Goal: Task Accomplishment & Management: Complete application form

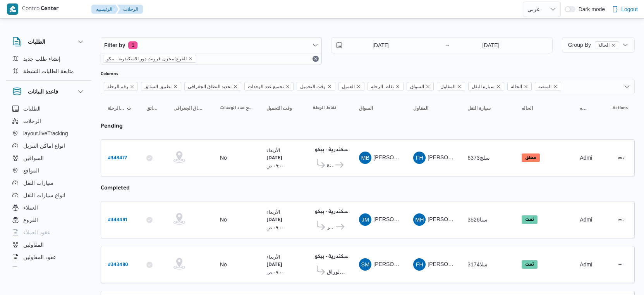
select select "ar"
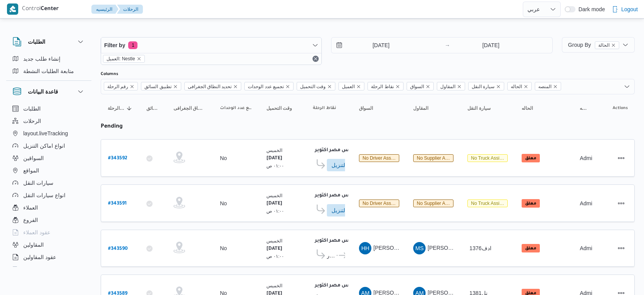
select select "ar"
click at [580, 43] on span "Group By الحالة" at bounding box center [593, 45] width 51 height 6
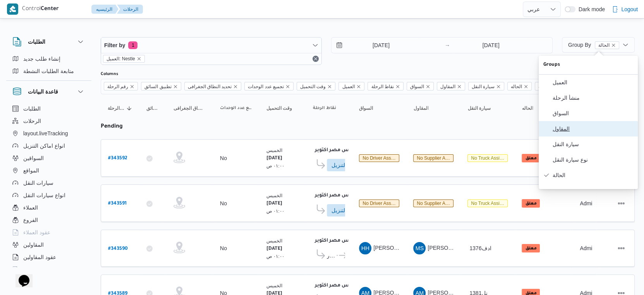
click at [567, 130] on span "المقاول" at bounding box center [593, 129] width 81 height 6
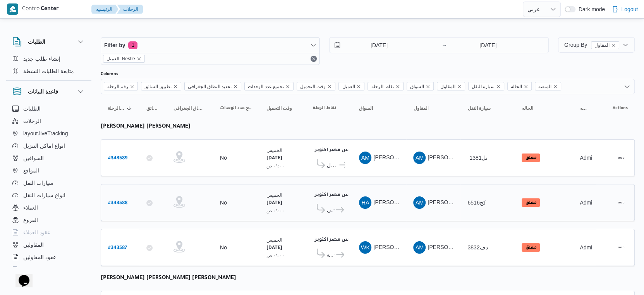
click at [404, 184] on td "السواق HA حسام الدين حسن عبدالحميد على" at bounding box center [379, 202] width 54 height 37
click at [567, 46] on span "Group By المقاول" at bounding box center [591, 45] width 55 height 6
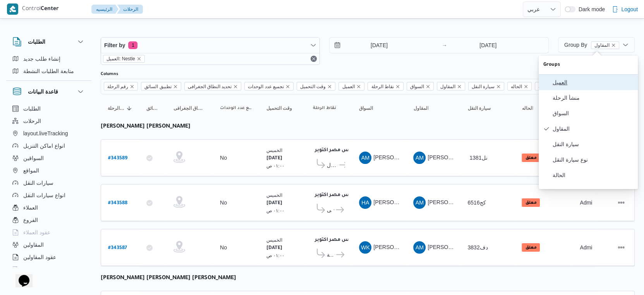
click at [566, 83] on span "العميل" at bounding box center [593, 82] width 81 height 6
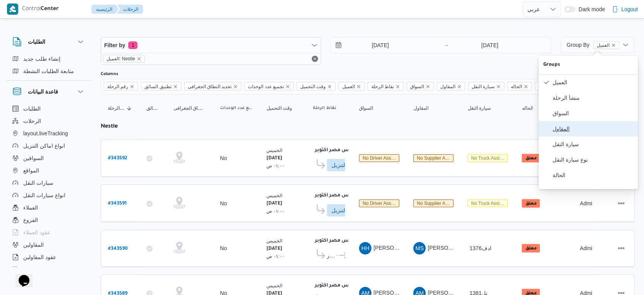
click at [567, 130] on span "المقاول" at bounding box center [593, 129] width 81 height 6
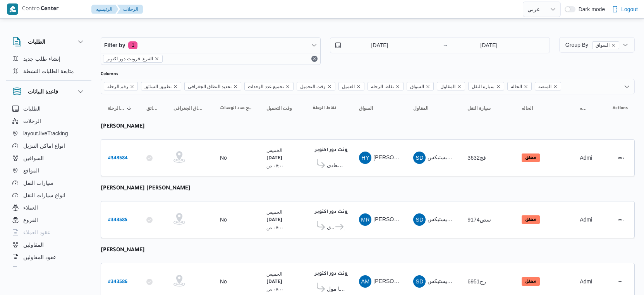
select select "ar"
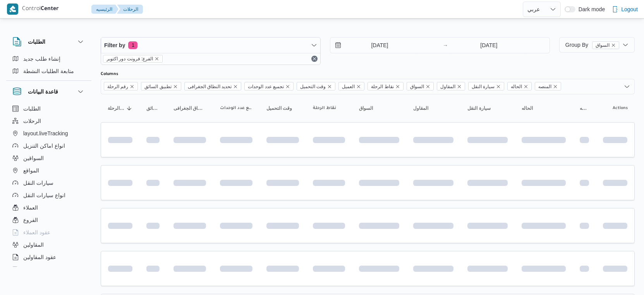
select select "ar"
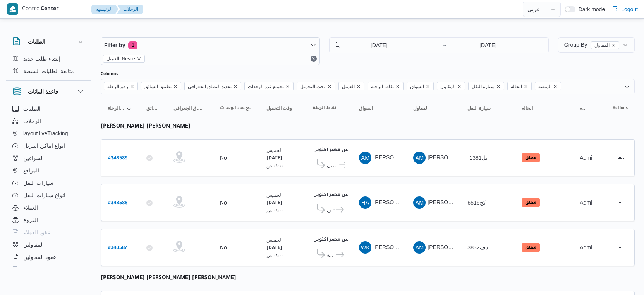
select select "ar"
click at [121, 156] on b "# 343589" at bounding box center [117, 158] width 19 height 5
select select "ar"
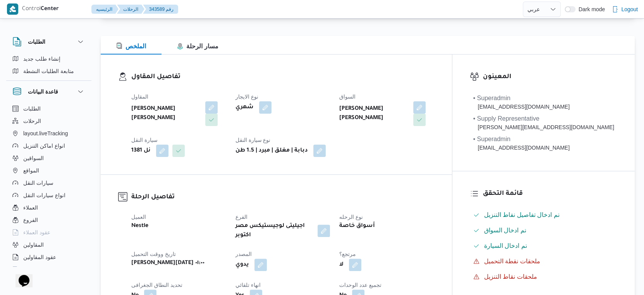
scroll to position [86, 0]
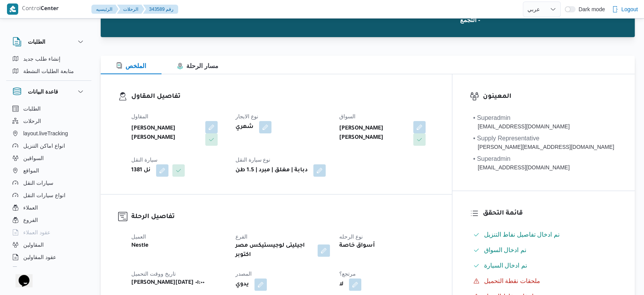
select select "ar"
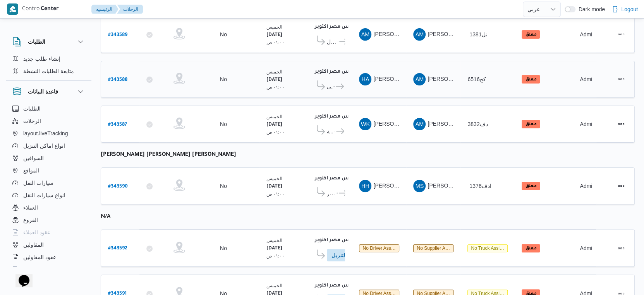
scroll to position [73, 0]
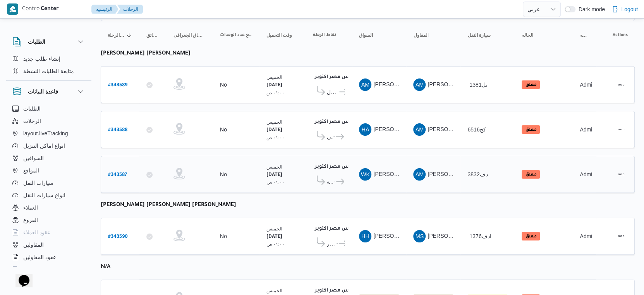
click at [119, 173] on b "# 343587" at bounding box center [117, 175] width 19 height 5
select select "ar"
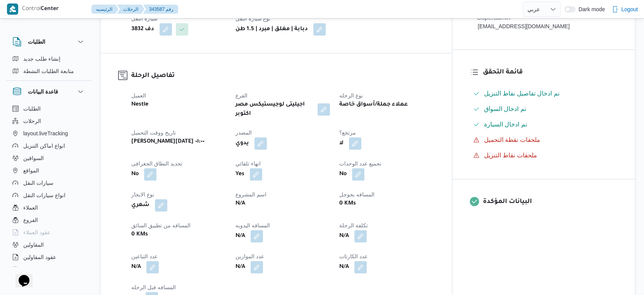
scroll to position [245, 0]
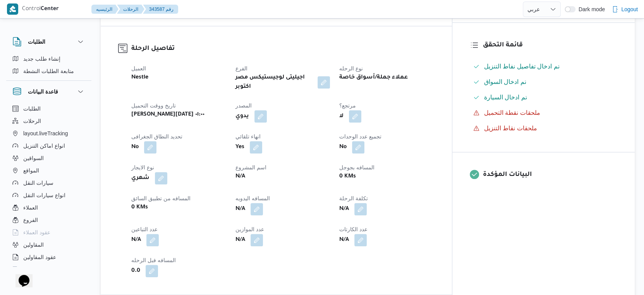
select select "ar"
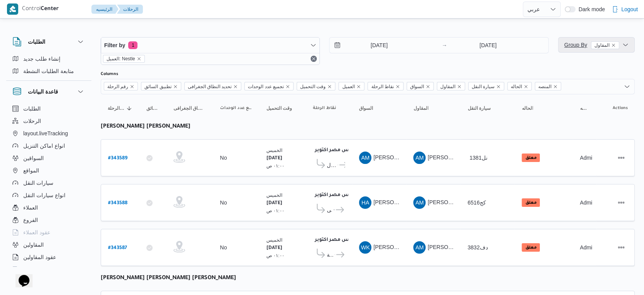
click at [585, 47] on span "Group By المقاول" at bounding box center [591, 45] width 55 height 6
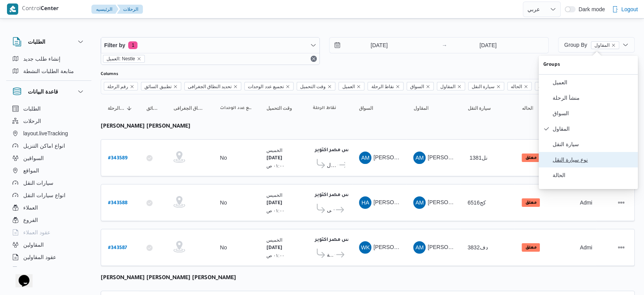
click at [585, 163] on span "نوع سيارة النقل" at bounding box center [593, 160] width 81 height 6
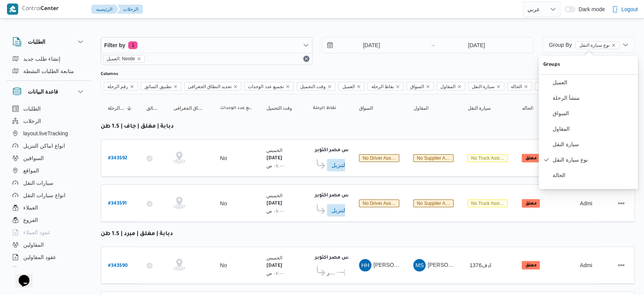
click at [336, 177] on table "رقم الرحلة Click to sort in ascending order تطبيق السائق Click to sort in ascen…" at bounding box center [368, 260] width 534 height 332
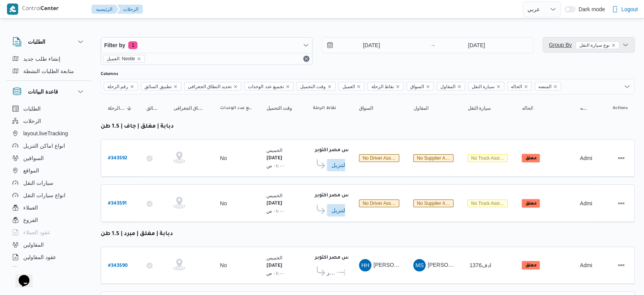
click at [569, 46] on span "Group By نوع سيارة النقل" at bounding box center [584, 45] width 70 height 6
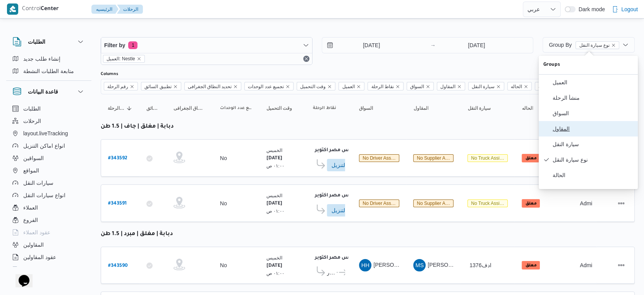
click at [567, 132] on span "المقاول" at bounding box center [593, 129] width 81 height 6
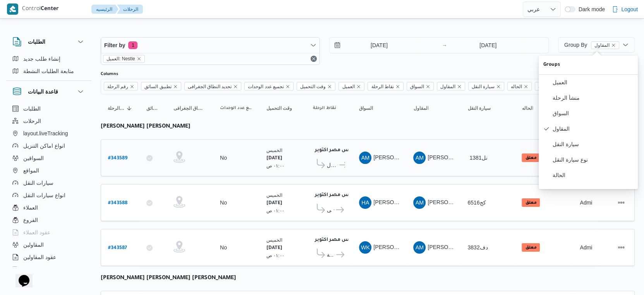
click at [401, 167] on td "السواق AM احمد مجدي يوسف عبدالرحمن" at bounding box center [379, 157] width 54 height 37
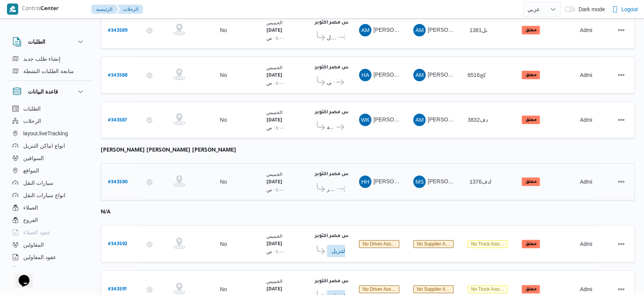
scroll to position [129, 0]
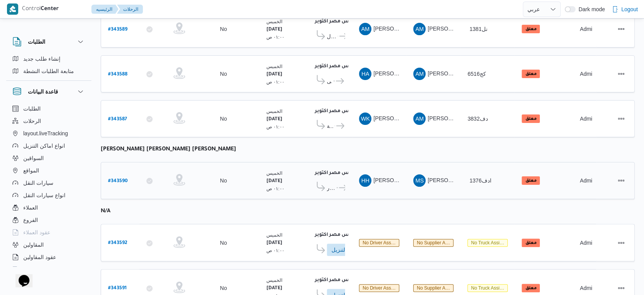
click at [122, 179] on b "# 343590" at bounding box center [118, 181] width 20 height 5
select select "ar"
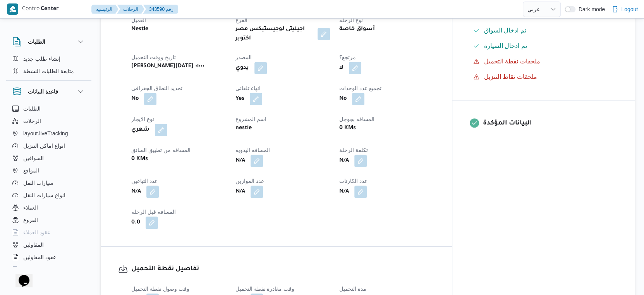
scroll to position [301, 0]
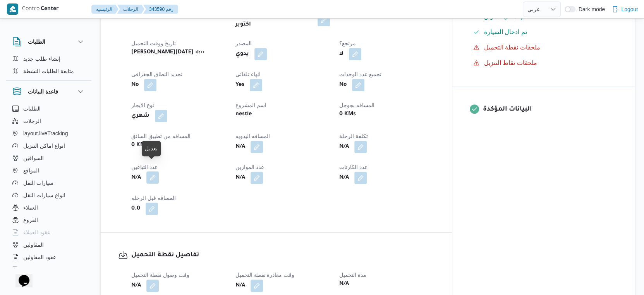
click at [157, 172] on button "button" at bounding box center [152, 178] width 12 height 12
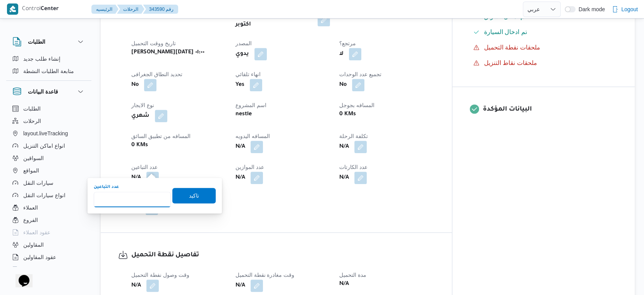
click at [137, 199] on input "عدد التباعين" at bounding box center [132, 199] width 77 height 15
type input "1"
click at [191, 193] on span "تاكيد" at bounding box center [194, 195] width 10 height 9
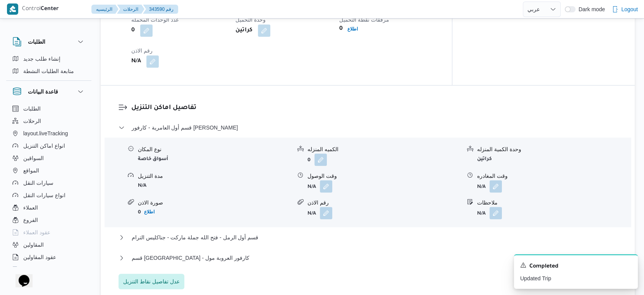
scroll to position [645, 0]
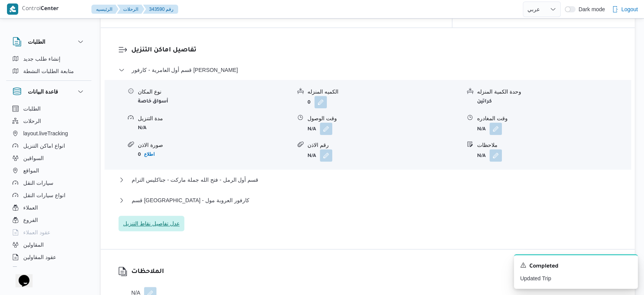
click at [166, 219] on span "عدل تفاصيل نقاط التنزيل" at bounding box center [151, 223] width 57 height 9
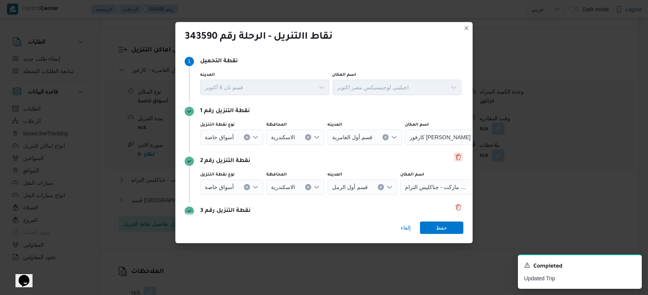
click at [454, 157] on button "Delete" at bounding box center [458, 157] width 9 height 9
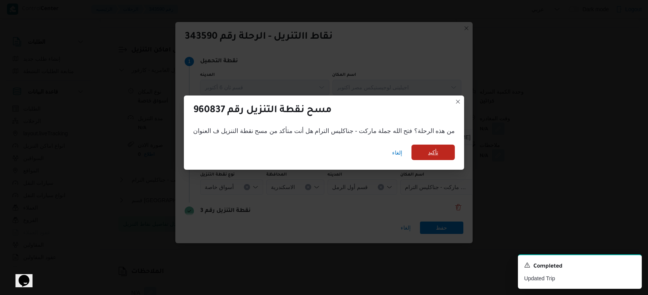
click at [434, 154] on span "تأكيد" at bounding box center [433, 152] width 10 height 9
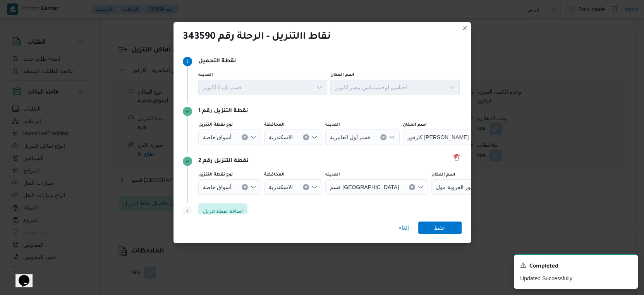
click at [242, 136] on button "Clear input" at bounding box center [245, 137] width 6 height 6
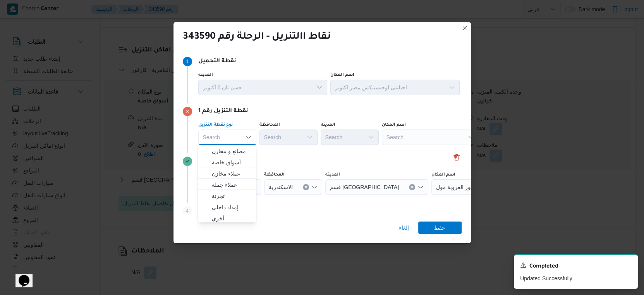
click at [443, 140] on div "Search" at bounding box center [430, 137] width 97 height 15
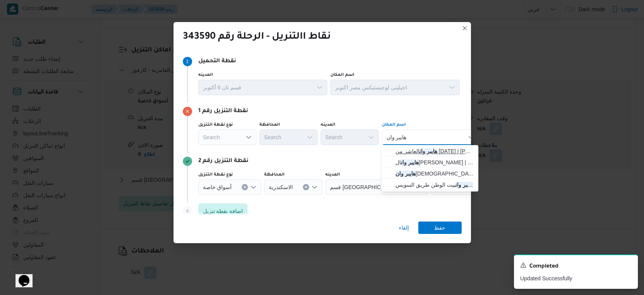
type input "هايبر وان"
click at [443, 148] on span "هايبر وان العاشر من رمضان | هايبر وان العاشر من رمضان | null" at bounding box center [434, 151] width 78 height 9
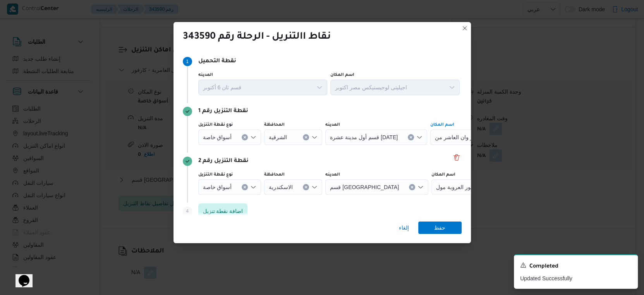
click at [246, 187] on button "Clear input" at bounding box center [245, 187] width 6 height 6
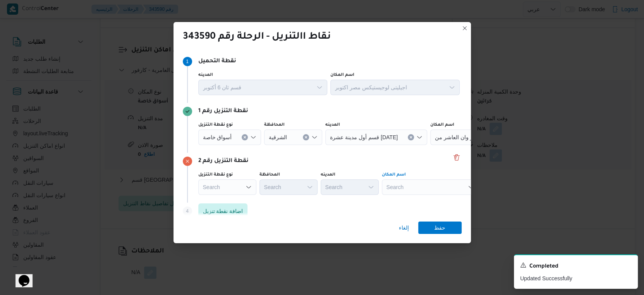
click at [417, 192] on div "Search" at bounding box center [430, 187] width 97 height 15
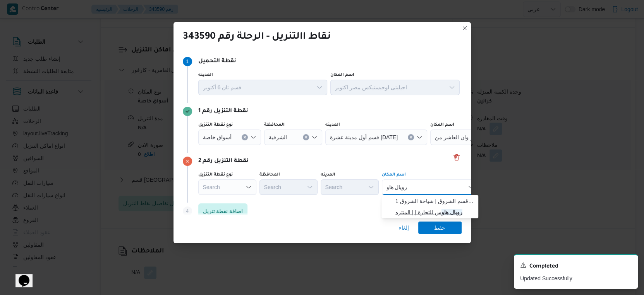
type input "رويال هاو"
click at [426, 213] on span "رويال هاو س للتجارة | | المنتزه" at bounding box center [434, 212] width 78 height 9
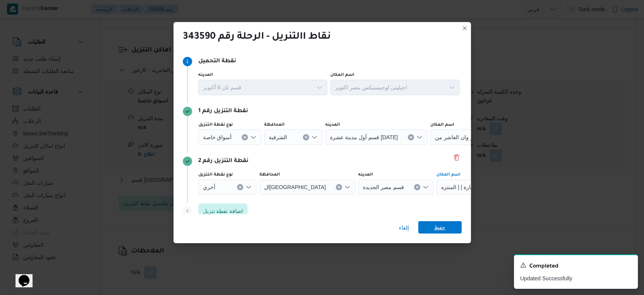
click at [438, 229] on span "حفظ" at bounding box center [439, 227] width 11 height 12
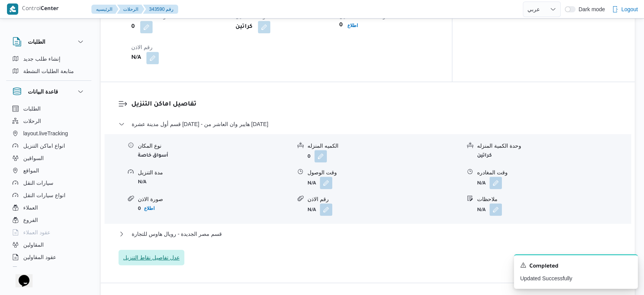
scroll to position [688, 0]
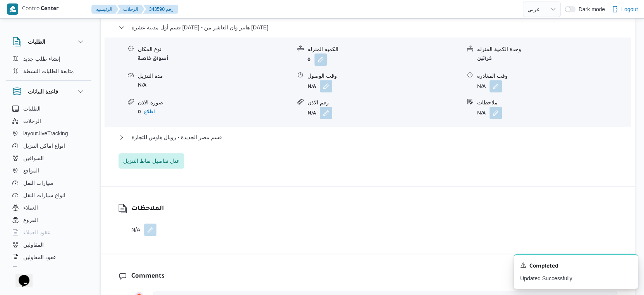
click at [156, 224] on button "button" at bounding box center [150, 230] width 12 height 12
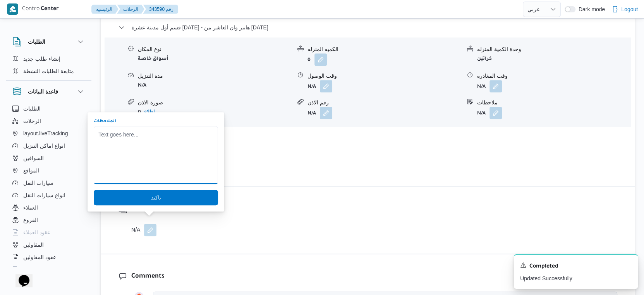
click at [154, 163] on textarea "الملاحظات" at bounding box center [156, 155] width 124 height 58
type textarea "السياره اليوم جاف"
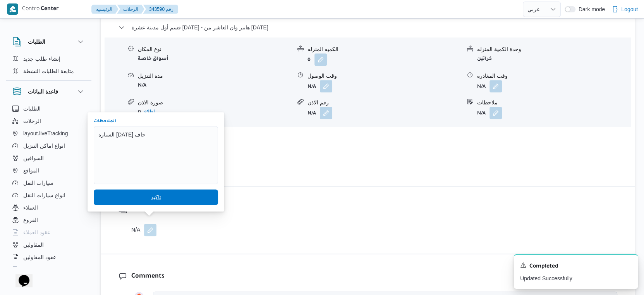
click at [163, 197] on span "تاكيد" at bounding box center [156, 197] width 124 height 15
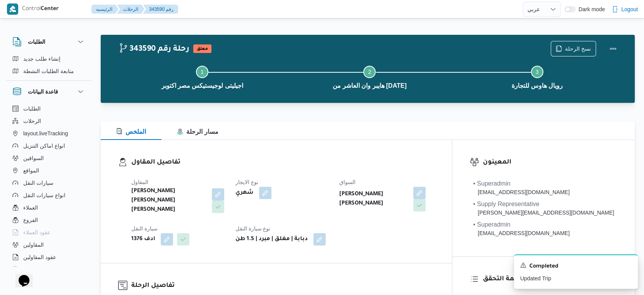
scroll to position [0, 0]
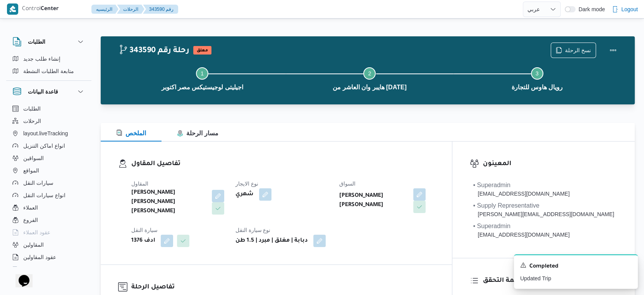
select select "ar"
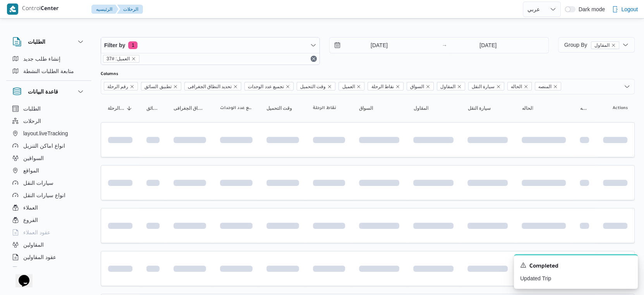
scroll to position [100, 0]
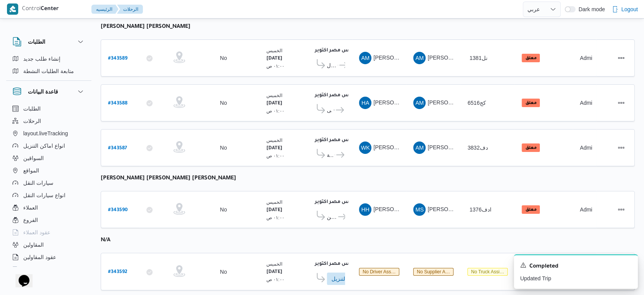
select select "ar"
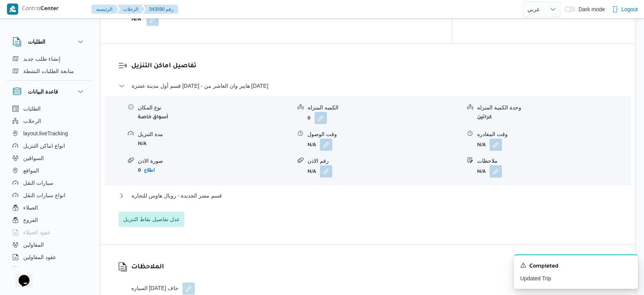
scroll to position [688, 0]
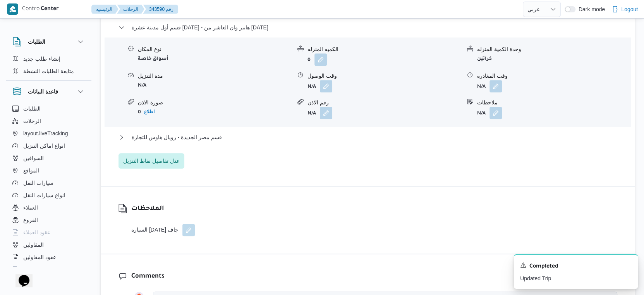
select select "ar"
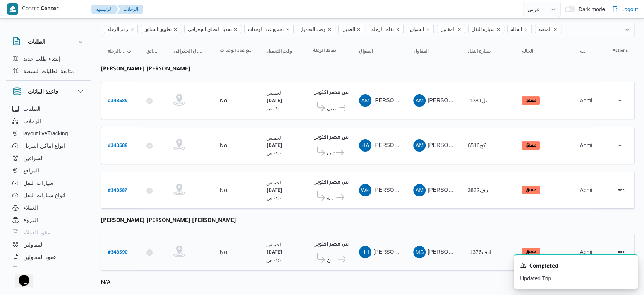
scroll to position [30, 0]
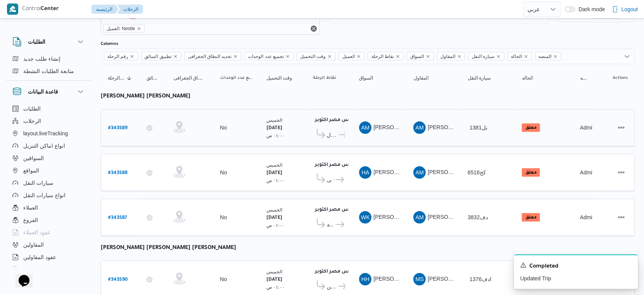
click at [120, 126] on b "# 343589" at bounding box center [117, 128] width 19 height 5
select select "ar"
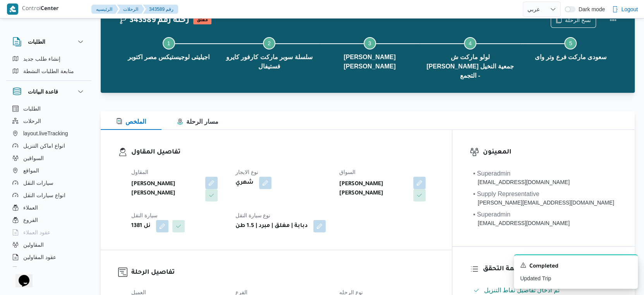
scroll to position [245, 0]
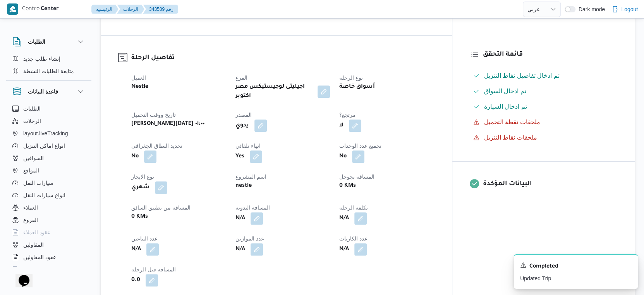
select select "ar"
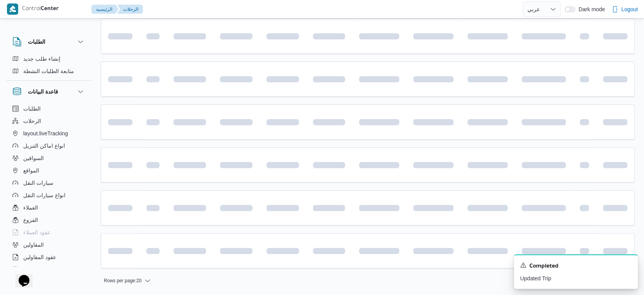
scroll to position [30, 0]
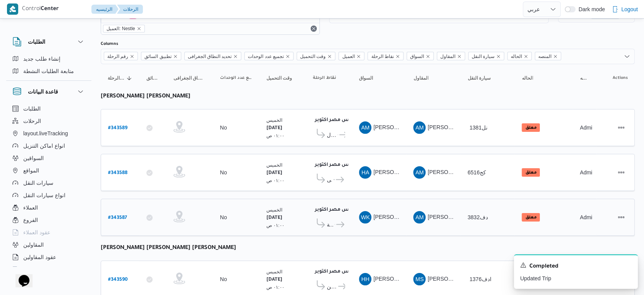
click at [122, 216] on b "# 343587" at bounding box center [117, 218] width 19 height 5
select select "ar"
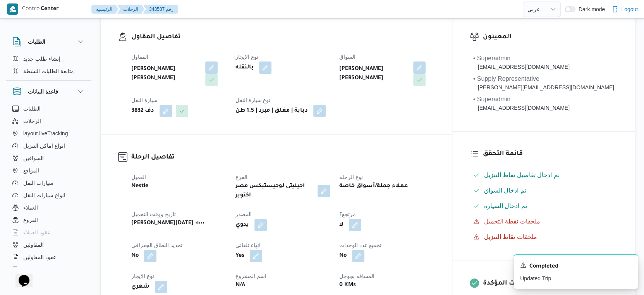
scroll to position [116, 0]
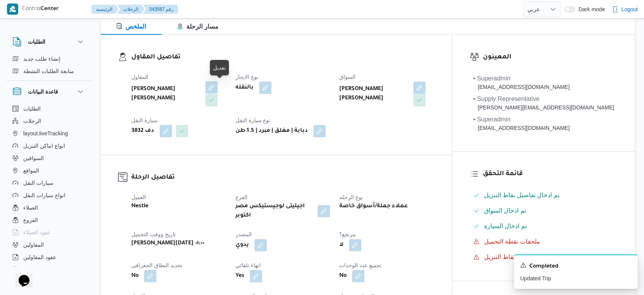
click at [218, 88] on button "button" at bounding box center [211, 87] width 12 height 12
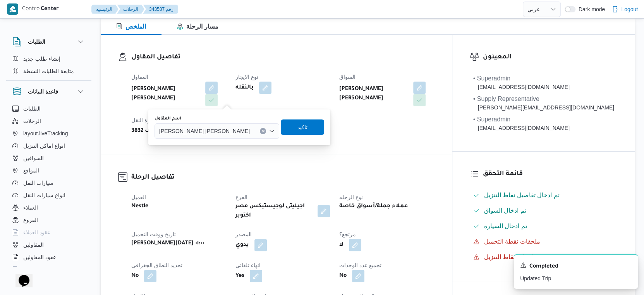
click at [262, 130] on icon "Clear input" at bounding box center [263, 131] width 2 height 2
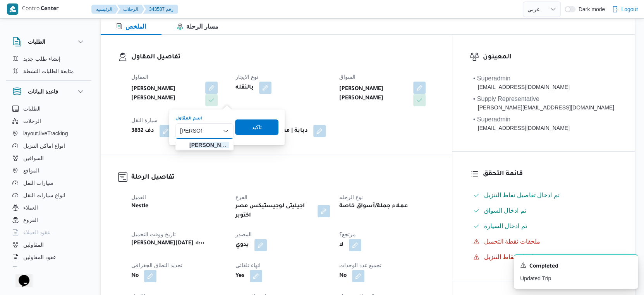
type input "راجح ضب"
click at [210, 128] on div "راجح ضب راجح ضب" at bounding box center [204, 131] width 58 height 15
click at [210, 144] on span "راجح ضب ع مهني مسعد" at bounding box center [208, 145] width 39 height 9
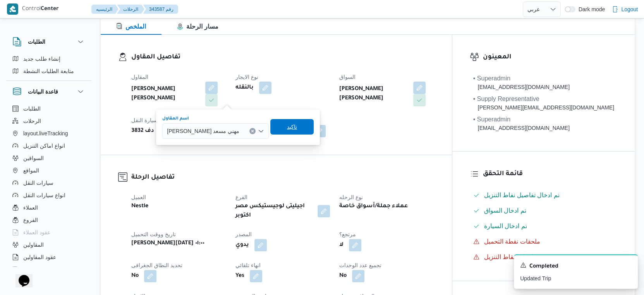
click at [287, 129] on span "تاكيد" at bounding box center [292, 126] width 10 height 9
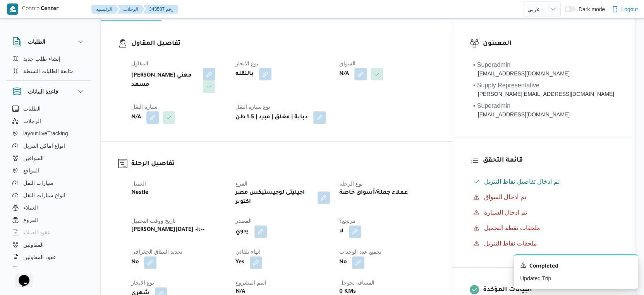
scroll to position [30, 0]
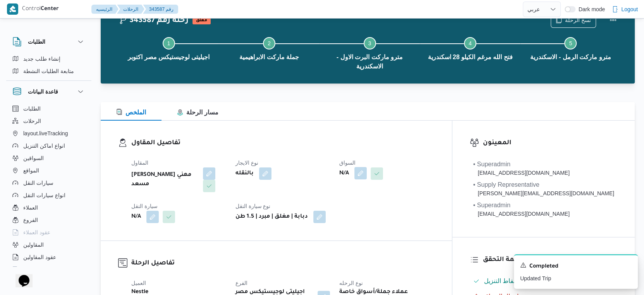
click at [367, 170] on button "button" at bounding box center [360, 173] width 12 height 12
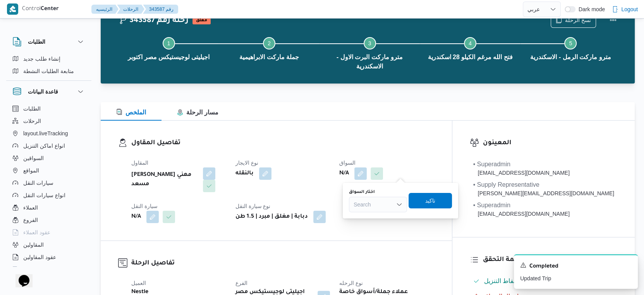
click at [373, 207] on div "Search" at bounding box center [378, 204] width 58 height 15
type input "ممدوح"
click at [373, 207] on div "ممدوح ممدوح Combo box. Selected. ممدوح. Selected. Combo box input. Search. Type…" at bounding box center [378, 204] width 58 height 15
click at [378, 216] on span "ممدوح مصطفي ابراهيم حلمي" at bounding box center [382, 218] width 39 height 9
click at [434, 201] on span "تاكيد" at bounding box center [429, 200] width 10 height 9
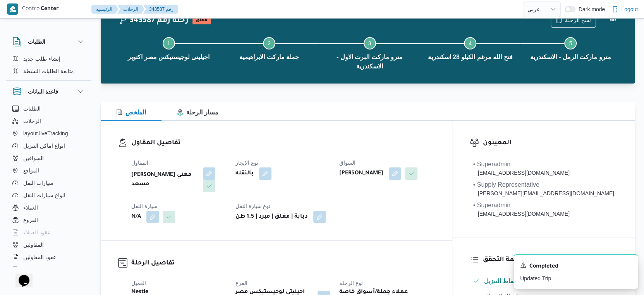
select select "ar"
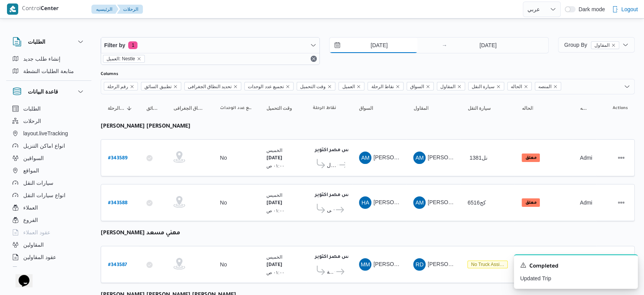
click at [393, 45] on input "16/10/2025" at bounding box center [374, 45] width 88 height 15
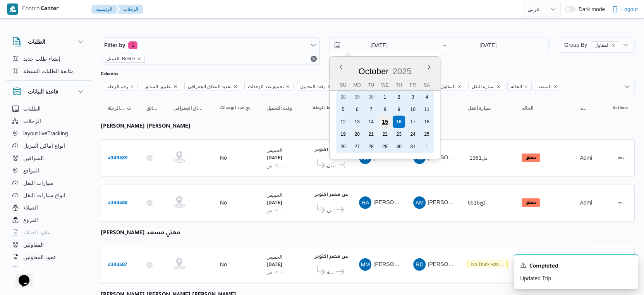
click at [388, 124] on div "15" at bounding box center [385, 122] width 15 height 15
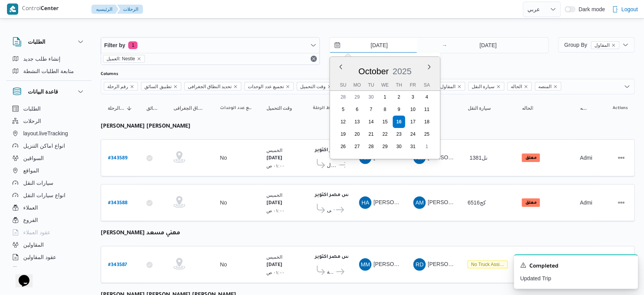
type input "[DATE]"
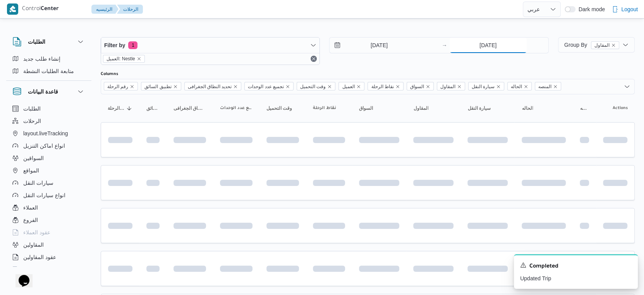
click at [497, 45] on input "16/10/2025" at bounding box center [488, 45] width 77 height 15
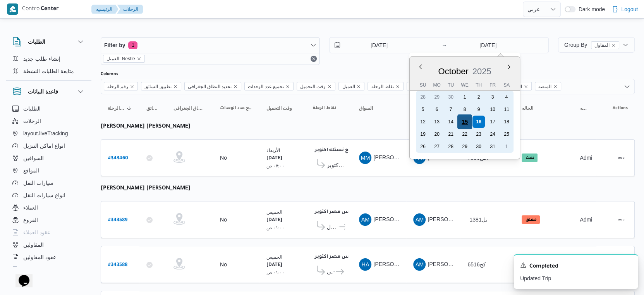
click at [466, 120] on div "15" at bounding box center [464, 122] width 15 height 15
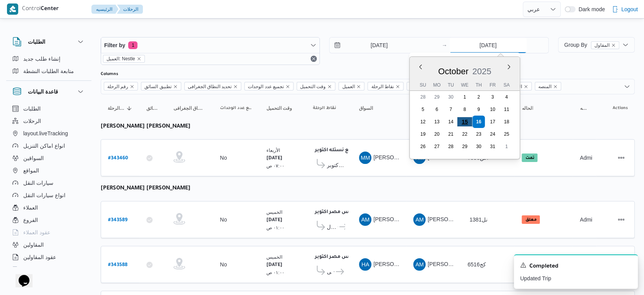
type input "[DATE]"
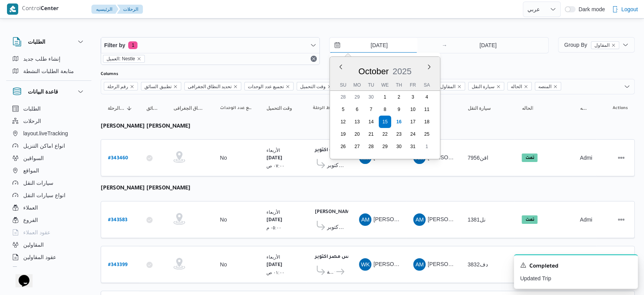
click at [392, 46] on input "[DATE]" at bounding box center [374, 45] width 88 height 15
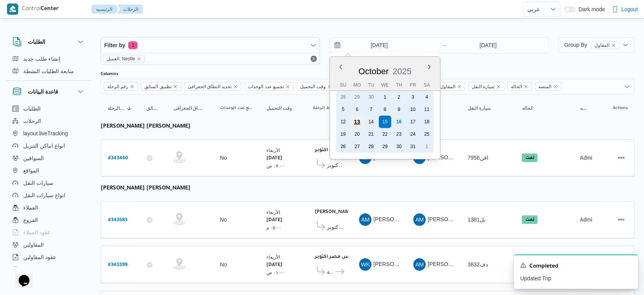
click at [360, 121] on div "13" at bounding box center [357, 122] width 15 height 15
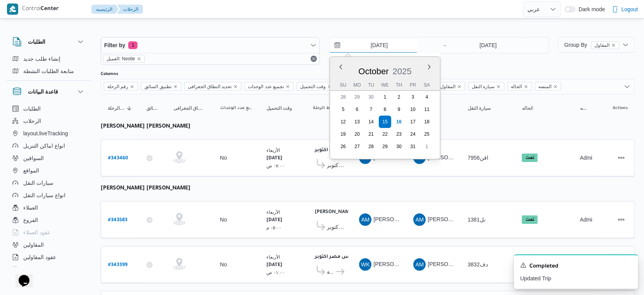
type input "13/10/2025"
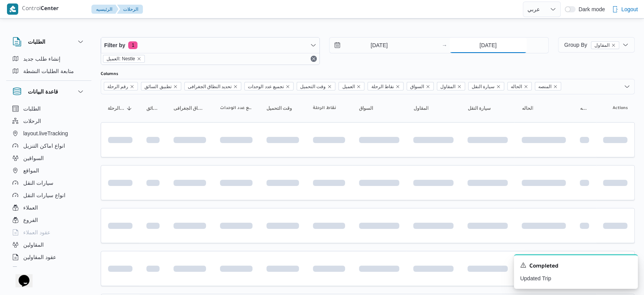
click at [485, 49] on input "[DATE]" at bounding box center [488, 45] width 77 height 15
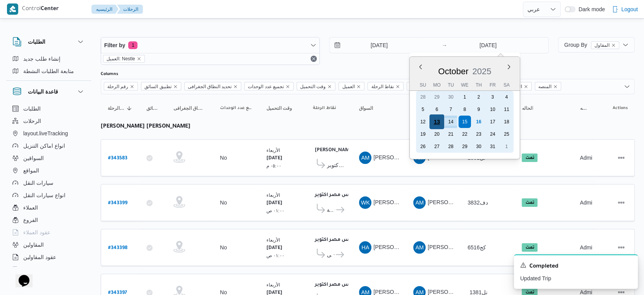
click at [436, 121] on div "13" at bounding box center [436, 122] width 15 height 15
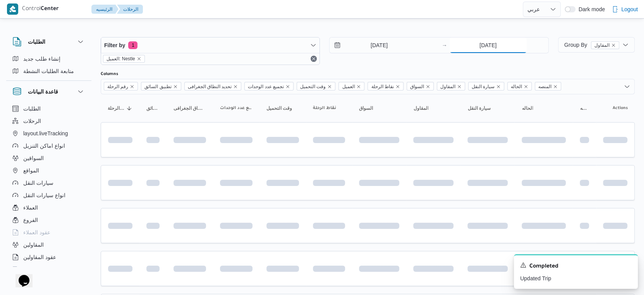
type input "13/10/2025"
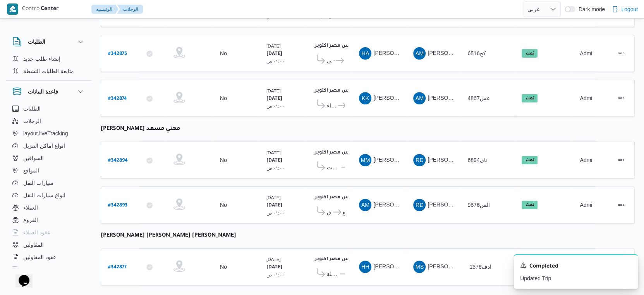
scroll to position [258, 0]
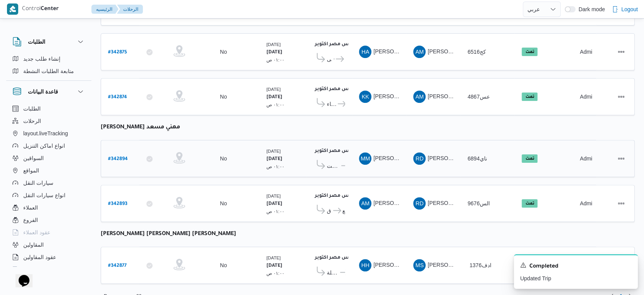
click at [480, 156] on span "ناي6894" at bounding box center [476, 159] width 19 height 6
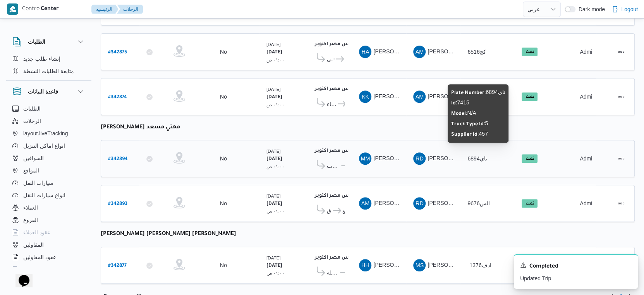
click at [480, 156] on span "ناي6894" at bounding box center [476, 159] width 19 height 6
copy tr "ناي6894 الحاله"
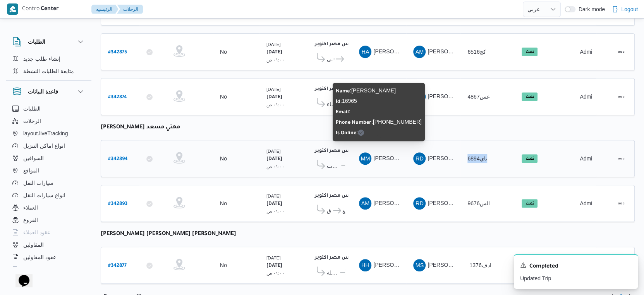
scroll to position [0, 0]
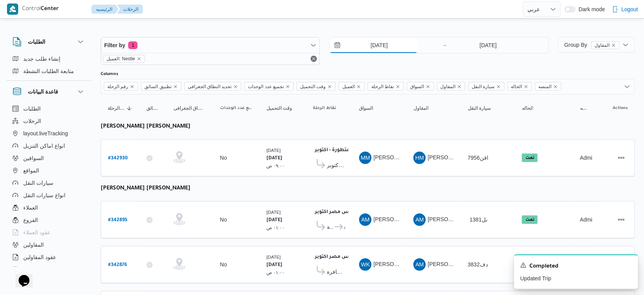
click at [386, 45] on input "13/10/2025" at bounding box center [374, 45] width 88 height 15
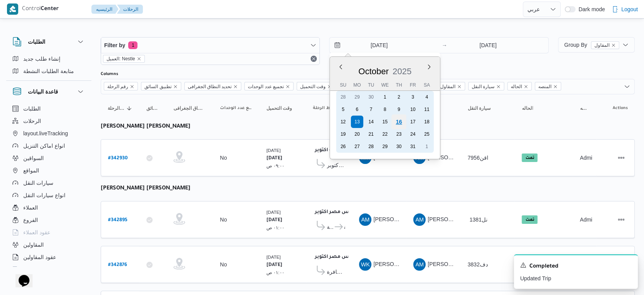
click at [398, 124] on div "16" at bounding box center [398, 122] width 15 height 15
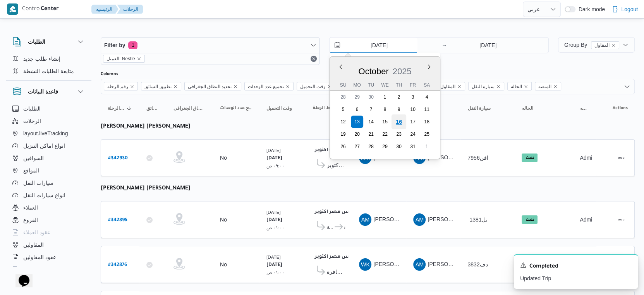
type input "16/10/2025"
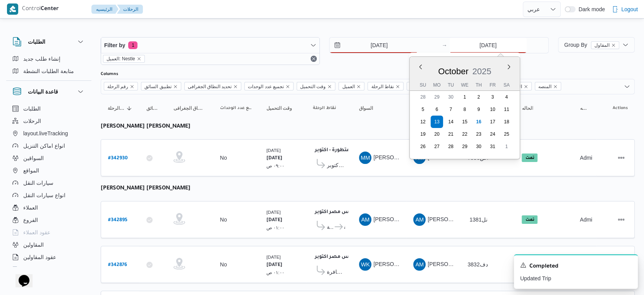
click at [496, 47] on input "13/10/2025" at bounding box center [488, 45] width 77 height 15
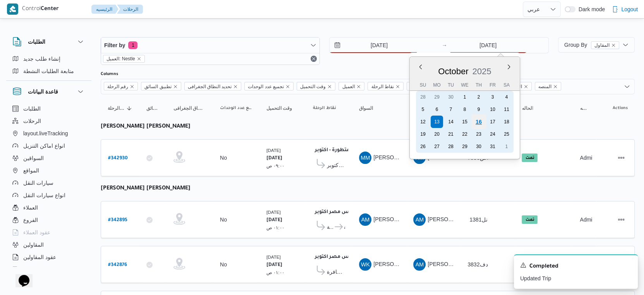
click at [483, 118] on div "16" at bounding box center [478, 122] width 15 height 15
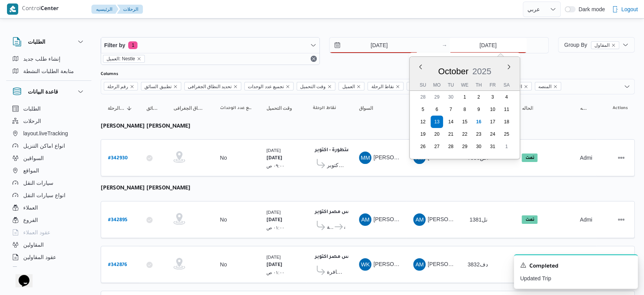
type input "16/10/2025"
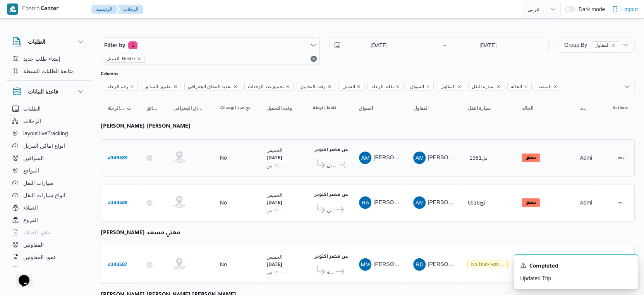
click at [290, 174] on td "وقت التحميل الخميس ١٦/١٠/٢٠٢٥ ٠١:٠٠ ص" at bounding box center [282, 157] width 46 height 37
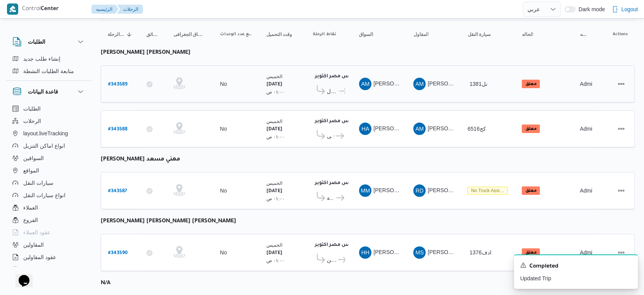
scroll to position [86, 0]
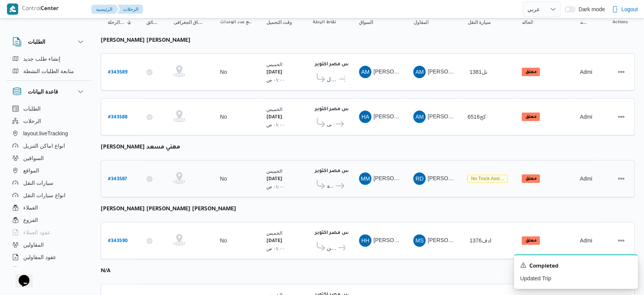
click at [122, 177] on b "# 343587" at bounding box center [117, 179] width 19 height 5
select select "ar"
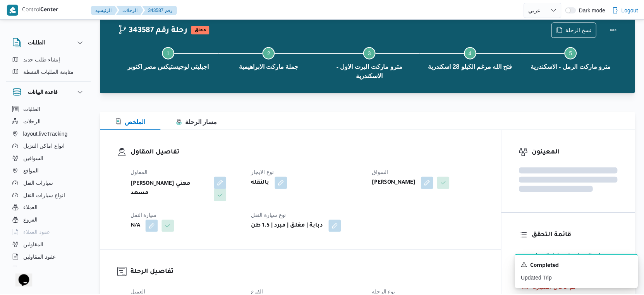
scroll to position [86, 0]
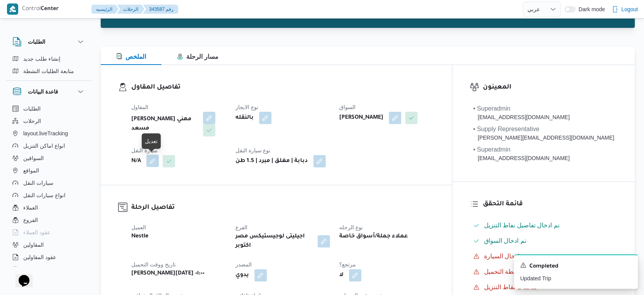
click at [153, 163] on button "button" at bounding box center [152, 161] width 12 height 12
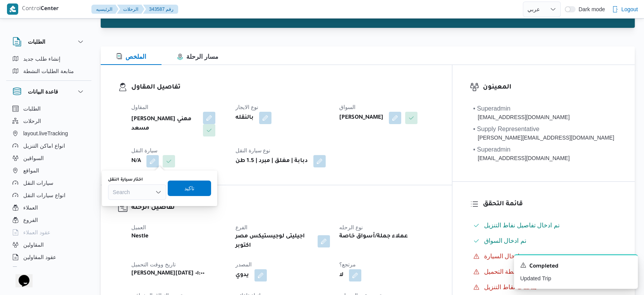
click at [135, 189] on div "Search" at bounding box center [137, 192] width 58 height 15
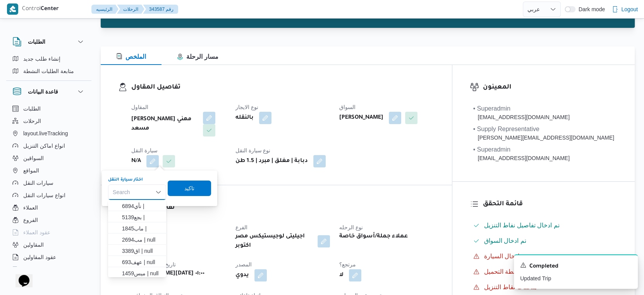
paste input "ناي6894"
type input "ناي6894"
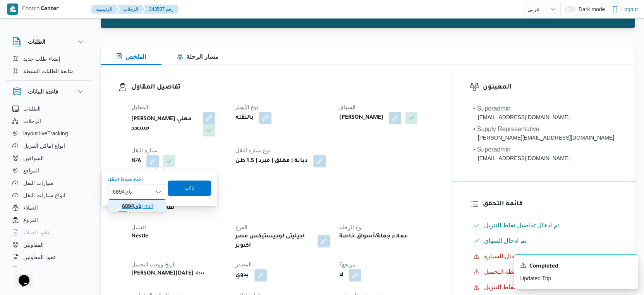
click at [135, 205] on mark "ناي6894" at bounding box center [131, 206] width 19 height 6
click at [195, 189] on span "تاكيد" at bounding box center [194, 188] width 10 height 9
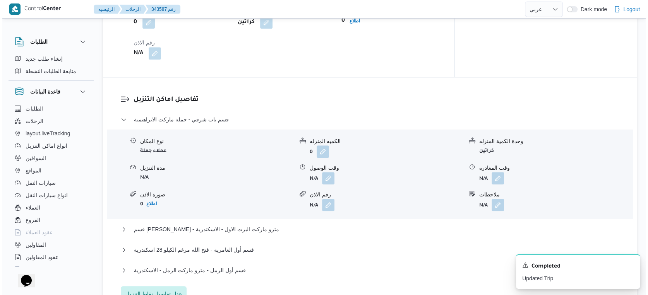
scroll to position [645, 0]
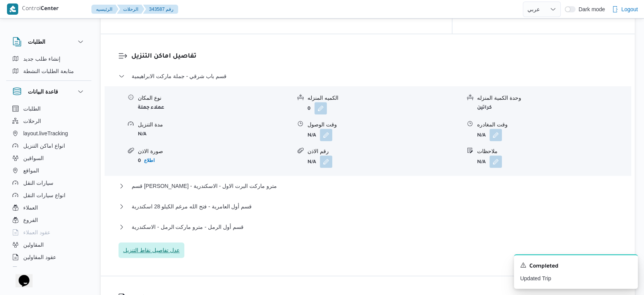
click at [159, 246] on span "عدل تفاصيل نقاط التنزيل" at bounding box center [151, 250] width 57 height 9
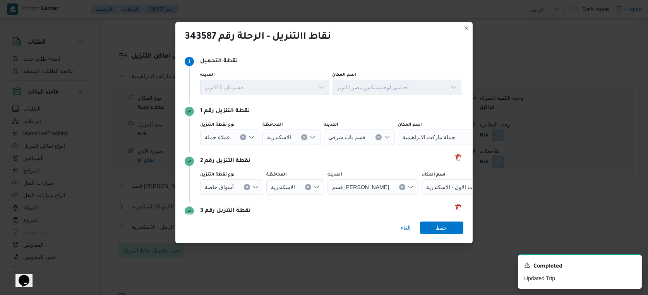
click at [245, 140] on div "عملاء جملة" at bounding box center [229, 137] width 59 height 15
click at [244, 140] on div "عملاء جملة Combo box. Selected. عملاء جملة. Press Backspace to delete عملاء جمل…" at bounding box center [229, 137] width 59 height 15
click at [244, 138] on icon "Clear input" at bounding box center [243, 137] width 3 height 3
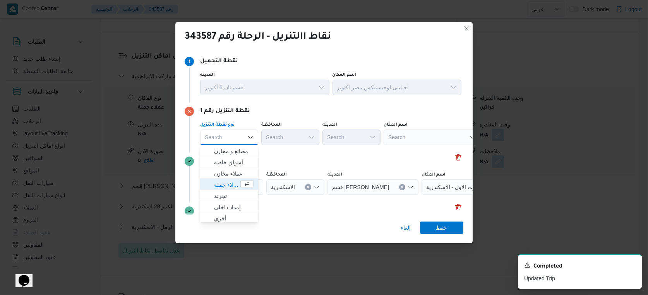
click at [422, 137] on div "Search" at bounding box center [432, 137] width 97 height 15
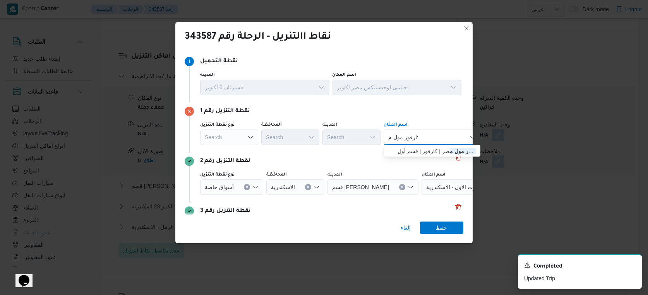
type input "كارفور مول م"
click at [422, 137] on div "كارفور مول م كارفور مول م Combo box. Selected. كارفور مول م. Selected. Combo bo…" at bounding box center [432, 137] width 97 height 15
click at [429, 148] on span "كارفور مول م صر | كارفور | قسم أول 6 أكتوبر" at bounding box center [437, 151] width 78 height 9
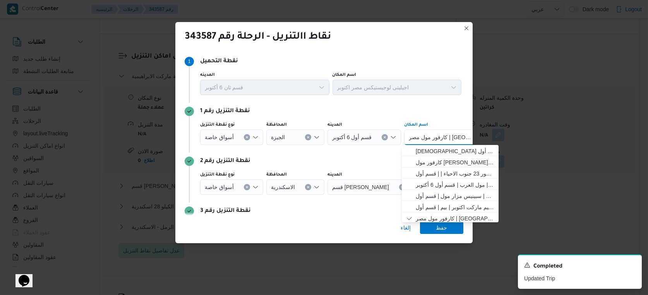
click at [245, 188] on icon "Clear input" at bounding box center [246, 187] width 3 height 3
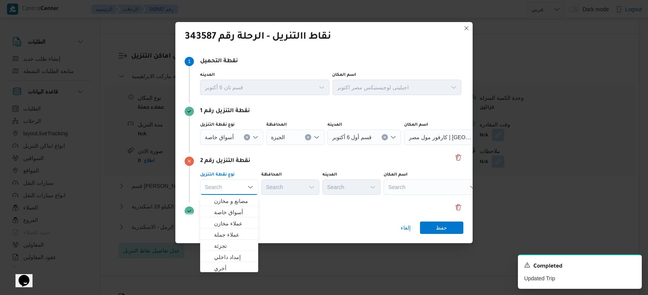
click at [422, 192] on div "Search" at bounding box center [432, 187] width 97 height 15
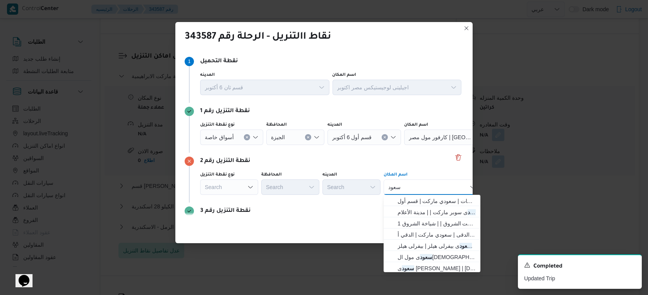
click at [422, 192] on div "سعود سعود" at bounding box center [432, 187] width 97 height 15
type input "سعودى"
click at [422, 192] on div "سعودى سعودى Combo box. Selected. سعودى. Selected. Combo box input. Search. Type…" at bounding box center [432, 187] width 97 height 15
click at [427, 232] on span "سعودى بيفرلى هيلز | بيفرلى هيلز | null" at bounding box center [437, 234] width 78 height 9
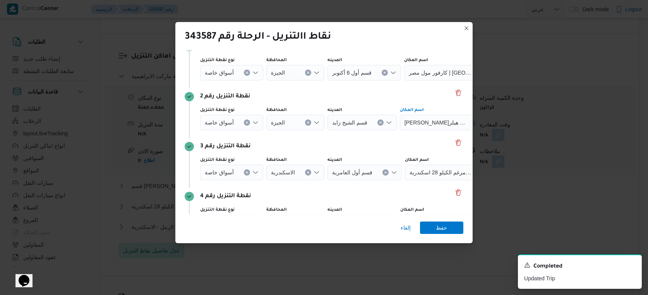
scroll to position [110, 0]
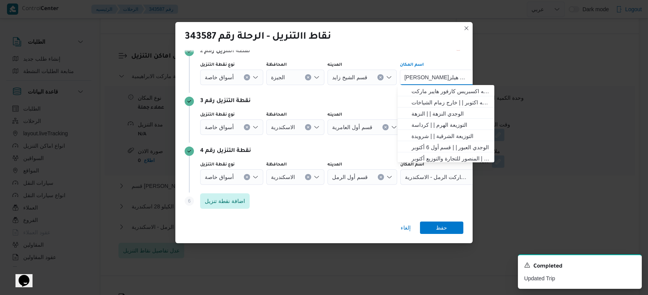
click at [248, 178] on button "Clear input" at bounding box center [247, 177] width 6 height 6
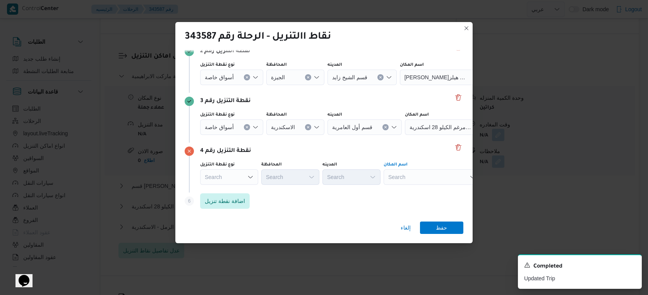
click at [410, 178] on div "Search" at bounding box center [432, 177] width 97 height 15
type input "كارفور دان"
click at [420, 189] on span "كارفور دان دى مول | كارفور داندى مول | الشياخة الثانية عشر" at bounding box center [437, 191] width 78 height 9
click at [224, 203] on span "اضافة نقطة تنزيل" at bounding box center [225, 200] width 40 height 9
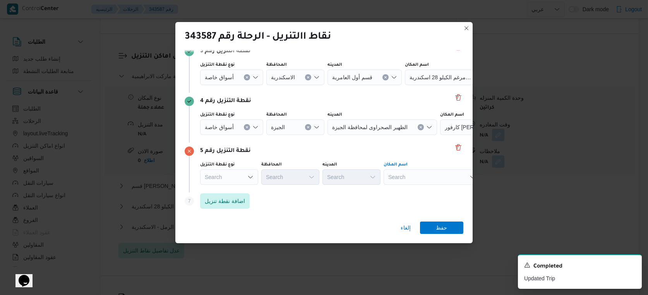
click at [412, 183] on div "Search" at bounding box center [432, 177] width 97 height 15
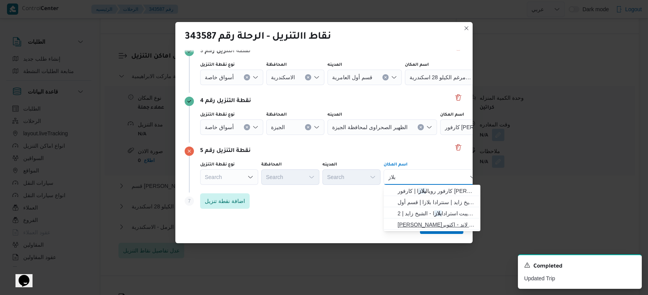
type input "بلاز"
click at [431, 224] on span "رابت بيرلا بلاز ا مول دريم لاند - اكتوبر | Perla Plaza Mall Watanya Dreemland -…" at bounding box center [437, 224] width 78 height 9
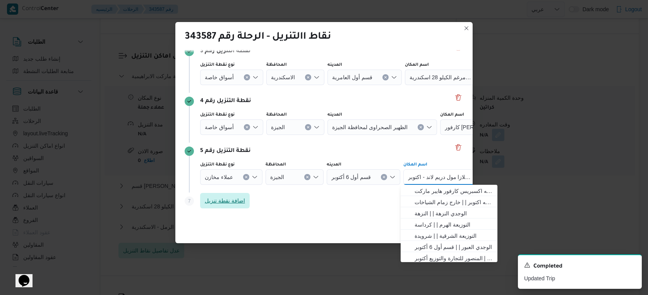
click at [228, 206] on span "اضافة نقطة تنزيل" at bounding box center [225, 200] width 50 height 15
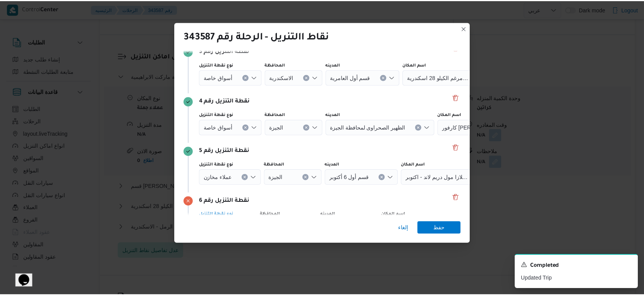
scroll to position [210, 0]
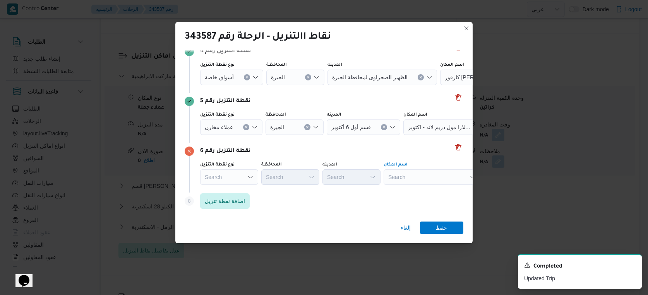
click at [412, 173] on div "Search" at bounding box center [432, 177] width 97 height 15
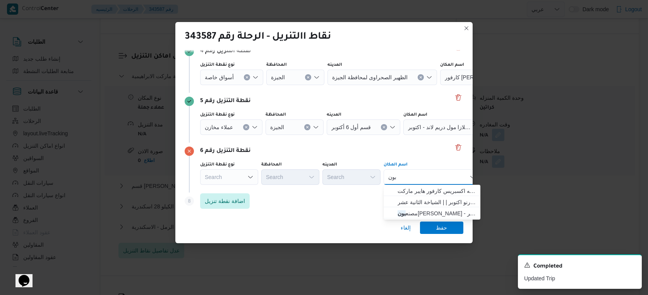
type input "بون"
click at [447, 202] on span "مصنع بون جورنو اكتوبر | | الشياخة الثانية عشر" at bounding box center [437, 202] width 78 height 9
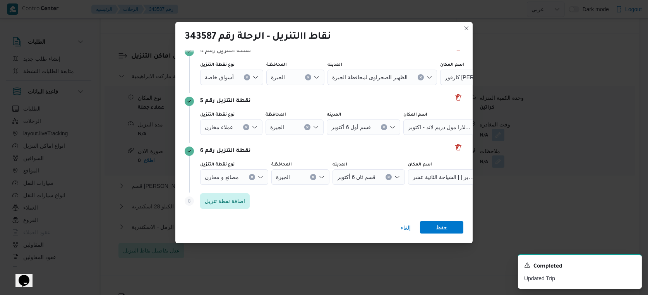
click at [444, 227] on span "حفظ" at bounding box center [441, 227] width 11 height 12
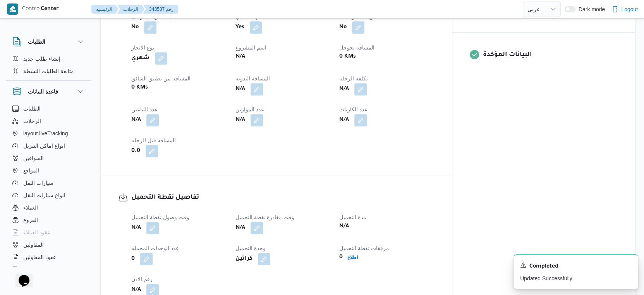
scroll to position [341, 0]
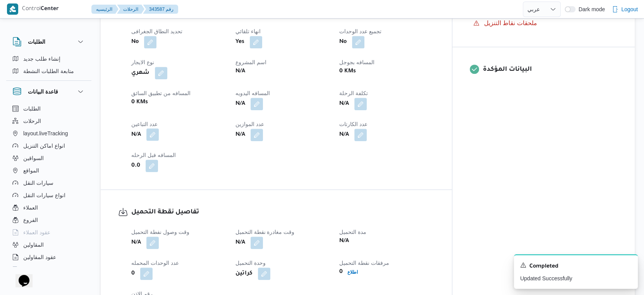
click at [152, 133] on button "button" at bounding box center [152, 135] width 12 height 12
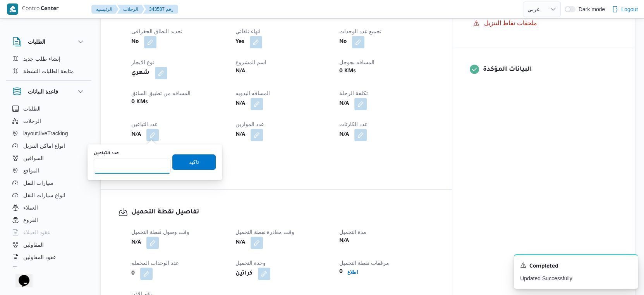
click at [135, 170] on input "عدد التباعين" at bounding box center [132, 165] width 77 height 15
type input "1"
click at [192, 165] on span "تاكيد" at bounding box center [194, 161] width 10 height 9
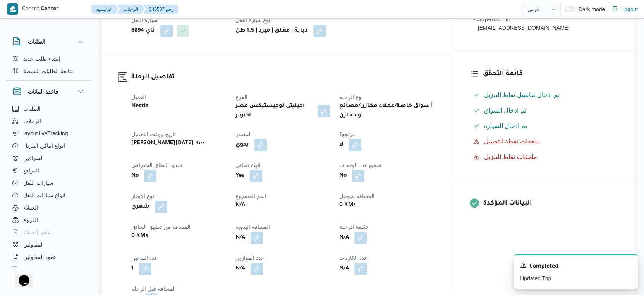
scroll to position [255, 0]
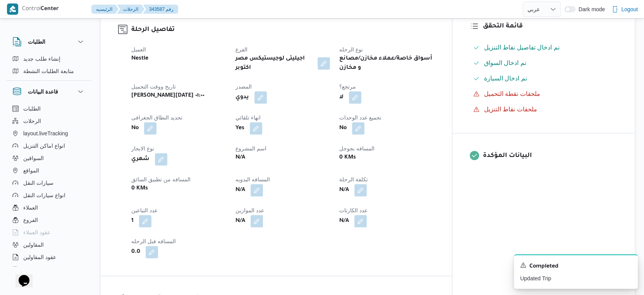
select select "ar"
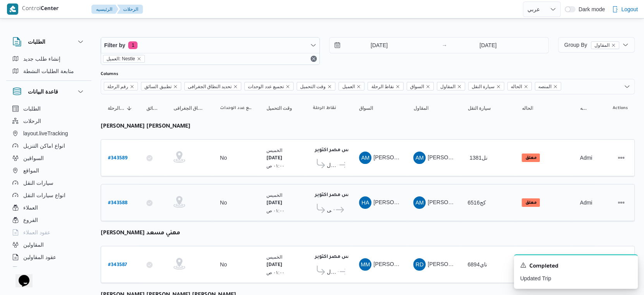
click at [123, 201] on b "# 343588" at bounding box center [117, 203] width 19 height 5
select select "ar"
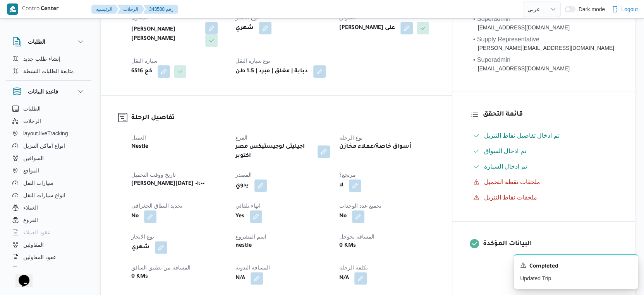
scroll to position [258, 0]
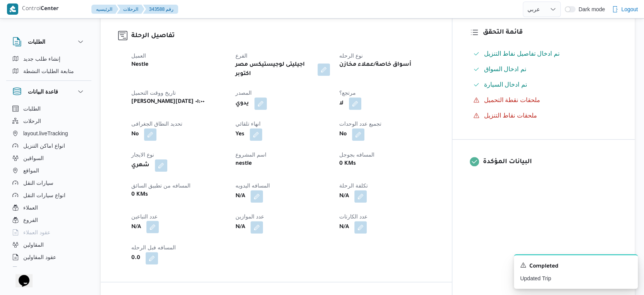
click at [152, 222] on button "button" at bounding box center [152, 227] width 12 height 12
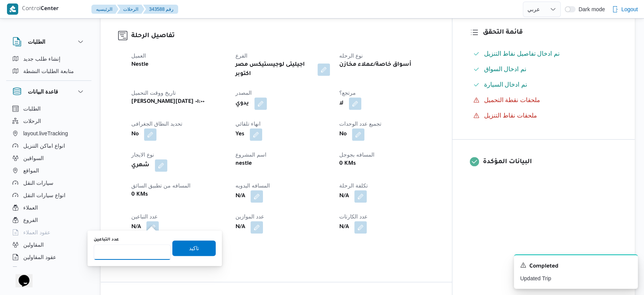
click at [142, 251] on input "عدد التباعين" at bounding box center [132, 252] width 77 height 15
type input "1"
click at [189, 250] on span "تاكيد" at bounding box center [194, 248] width 10 height 9
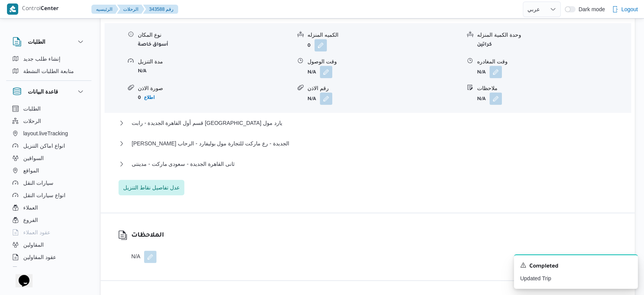
scroll to position [774, 0]
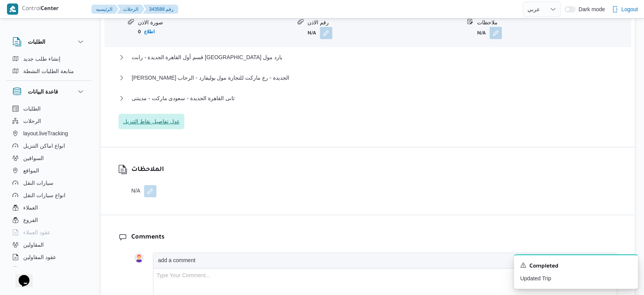
click at [159, 117] on span "عدل تفاصيل نقاط التنزيل" at bounding box center [151, 121] width 57 height 9
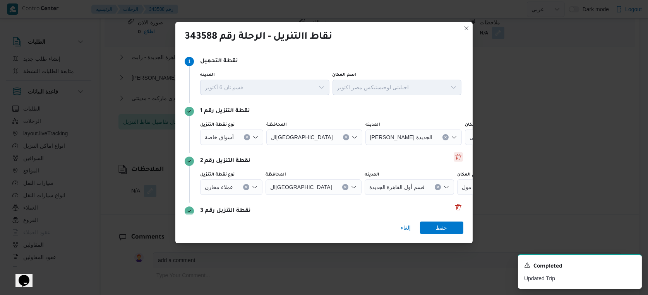
click at [454, 155] on button "Delete" at bounding box center [458, 157] width 9 height 9
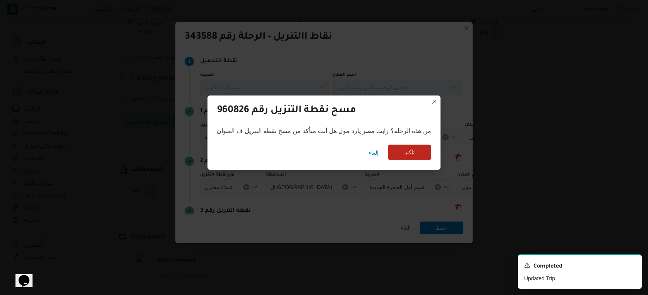
click at [414, 151] on span "تأكيد" at bounding box center [409, 152] width 43 height 15
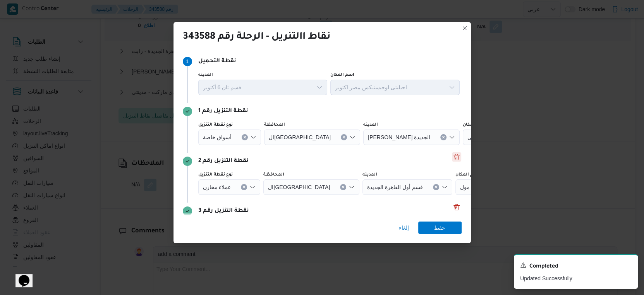
scroll to position [765, 0]
click at [244, 138] on icon "Clear input" at bounding box center [245, 138] width 2 height 2
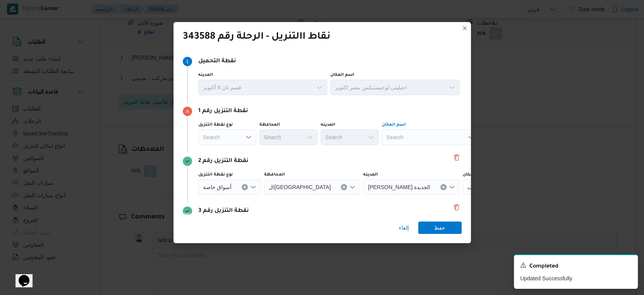
click at [410, 137] on div "Search" at bounding box center [430, 137] width 97 height 15
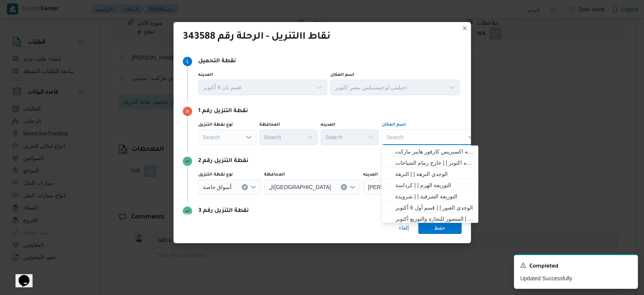
click at [373, 157] on div "نقطة التنزيل رقم 2" at bounding box center [322, 161] width 279 height 9
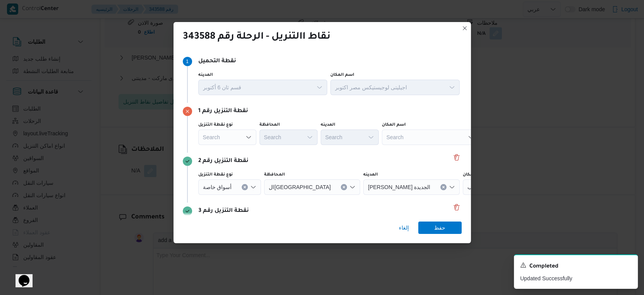
scroll to position [0, 0]
click at [425, 140] on div "Search" at bounding box center [430, 137] width 97 height 15
type input "كارفور فيتا"
click at [425, 140] on div "كارفور فيتا كارفور فيتا" at bounding box center [430, 137] width 97 height 15
click at [448, 147] on span "كارفور فيتا لى - التجمع الخامس | Carrefour Market Vitali Mall | null" at bounding box center [434, 151] width 78 height 9
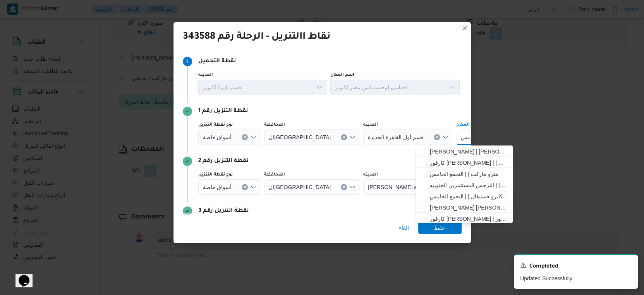
click at [243, 186] on icon "Clear input" at bounding box center [244, 187] width 3 height 3
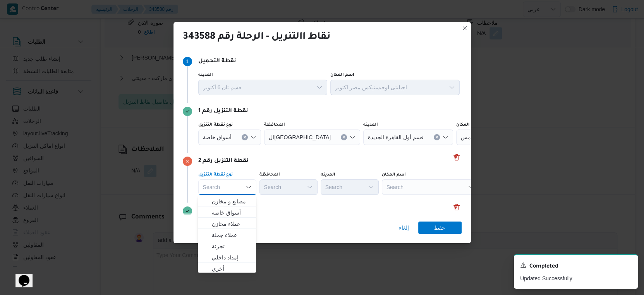
click at [409, 185] on div "Search" at bounding box center [430, 187] width 97 height 15
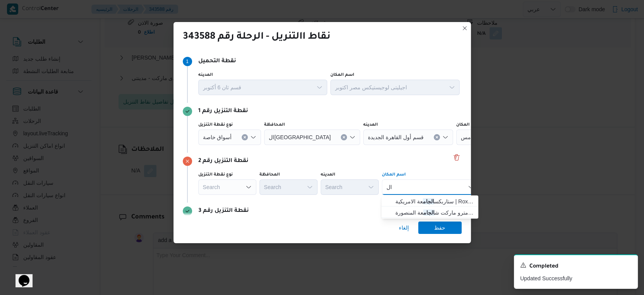
type input "ا"
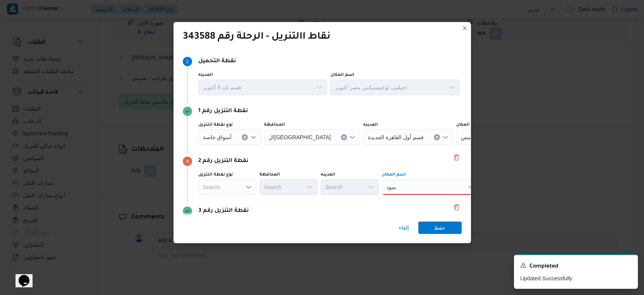
scroll to position [808, 0]
type input "سود"
click at [414, 186] on div "سود سود Combo box. Selected. سود. Selected. Combo box input. Search. Type some …" at bounding box center [430, 187] width 97 height 15
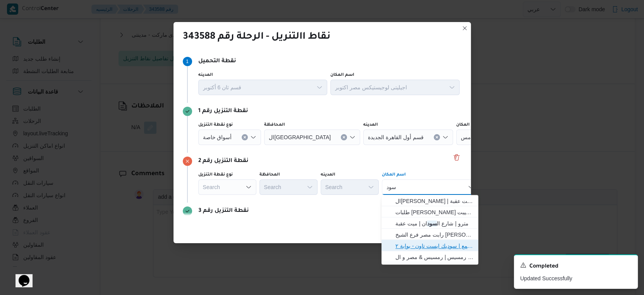
click at [423, 246] on span "سعودى سود يك ايستاون - التجمع | سوديك ايست تاون - بوابة ٢ | null" at bounding box center [434, 246] width 78 height 9
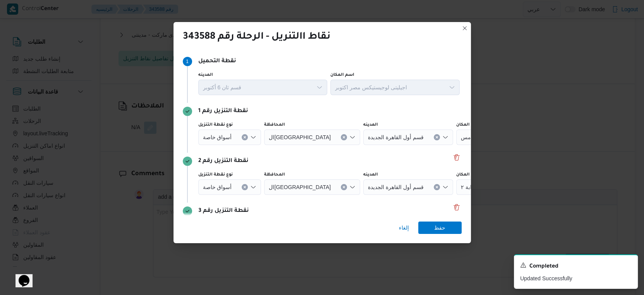
click at [287, 166] on div "نقطة التنزيل رقم 2" at bounding box center [322, 161] width 279 height 9
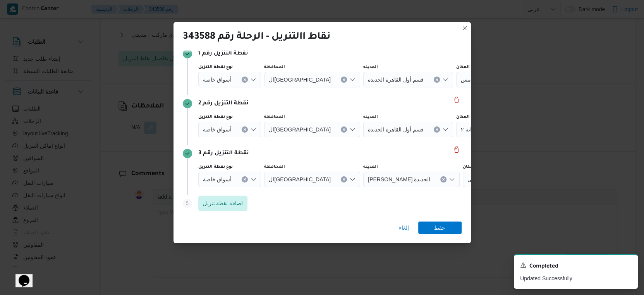
scroll to position [60, 0]
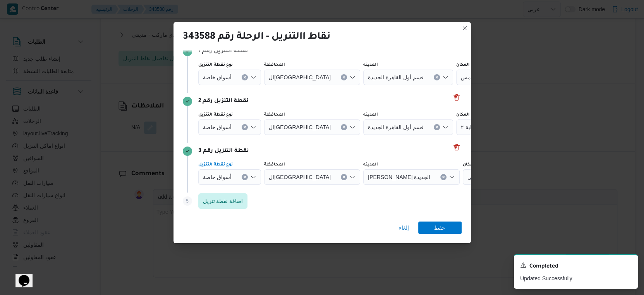
click at [243, 178] on icon "Clear input" at bounding box center [244, 177] width 3 height 3
click at [436, 176] on div "Search" at bounding box center [430, 177] width 97 height 15
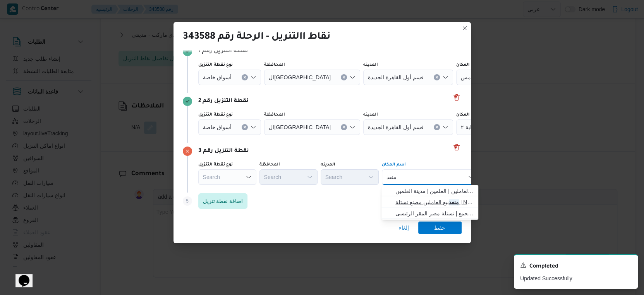
type input "منفذ"
click at [432, 206] on span "منفذ بيع العاملين مصنع نستلة | Nestlé Dry Goods Factory | null" at bounding box center [434, 202] width 78 height 9
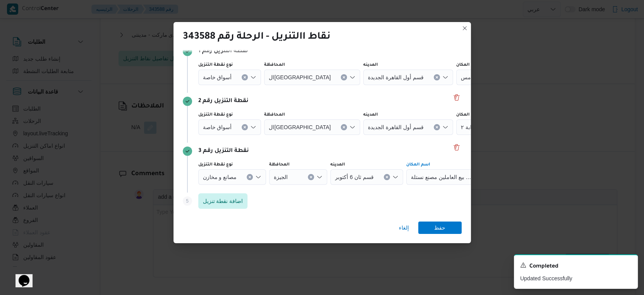
click at [249, 178] on icon "Clear input" at bounding box center [249, 177] width 3 height 3
click at [415, 180] on div "Search" at bounding box center [430, 177] width 97 height 15
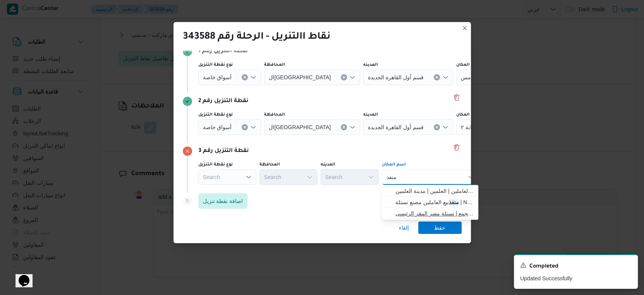
type input "منفذ"
click at [416, 214] on span "منفذ بيع العاملين نستلة مصر التجمع | نستلة مصر المقر الرئيسى | null" at bounding box center [434, 213] width 78 height 9
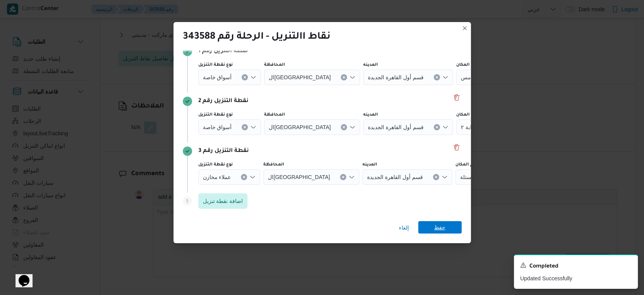
click at [431, 225] on span "حفظ" at bounding box center [439, 227] width 43 height 12
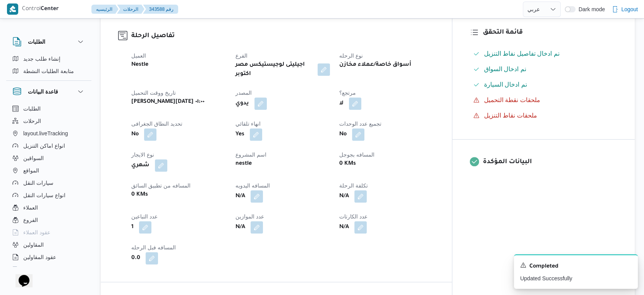
scroll to position [120, 0]
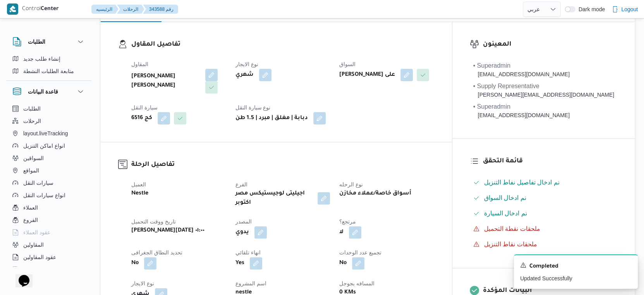
select select "ar"
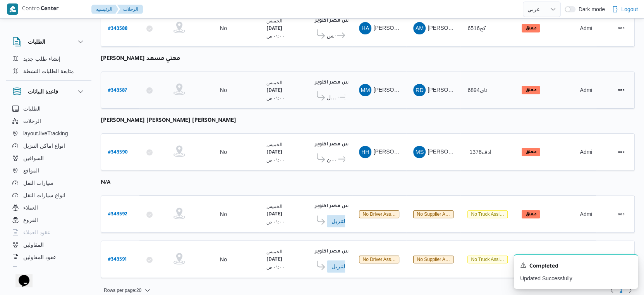
scroll to position [176, 0]
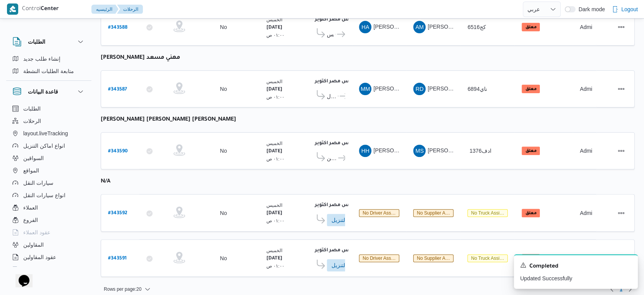
click at [156, 60] on table "رقم الرحلة Click to sort in ascending order تطبيق السائق Click to sort in ascen…" at bounding box center [368, 102] width 534 height 366
copy tbody "راجح ضبع مهني مسعد رقم الرحلة"
click at [111, 211] on b "# 343592" at bounding box center [117, 213] width 19 height 5
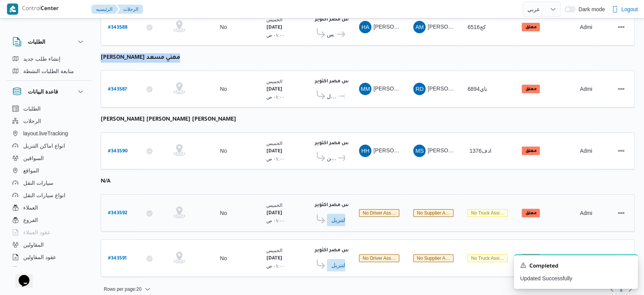
select select "ar"
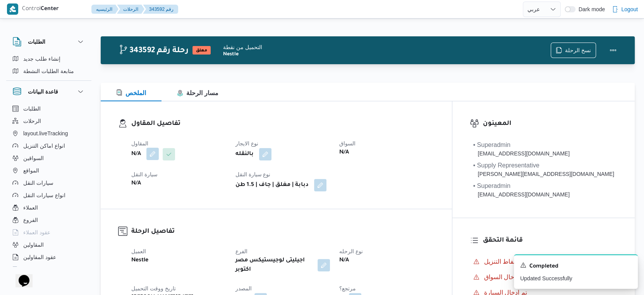
click at [156, 152] on button "button" at bounding box center [152, 154] width 12 height 12
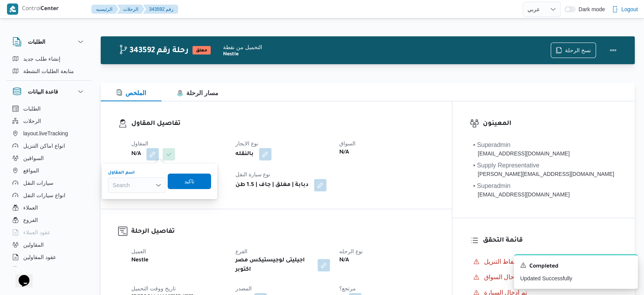
click at [145, 185] on div "Search" at bounding box center [137, 185] width 58 height 15
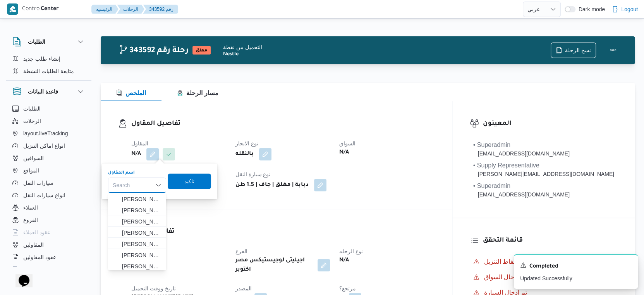
paste input "راجح ضبع مهني مسعد"
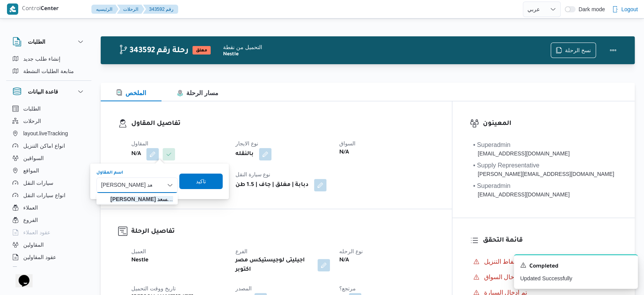
type input "راجح ضبع مهني مسعد"
click at [147, 199] on mark "راجح ضبع مهني مسعد" at bounding box center [146, 199] width 73 height 6
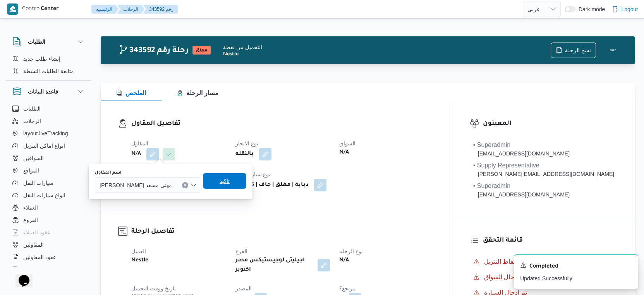
click at [220, 181] on span "تاكيد" at bounding box center [225, 181] width 10 height 9
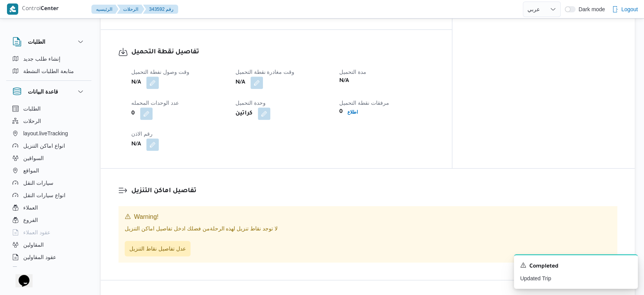
scroll to position [473, 0]
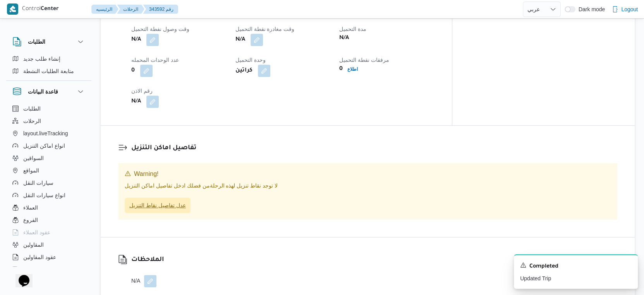
click at [175, 201] on span "عدل تفاصيل نقاط التنزيل" at bounding box center [157, 205] width 57 height 9
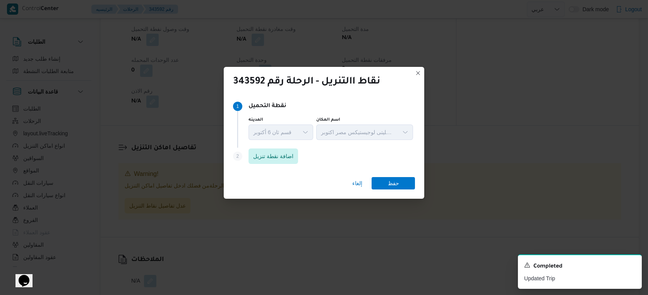
click at [247, 151] on div "Step 2 is disabled 2 اضافة نقطة تنزيل" at bounding box center [324, 158] width 182 height 20
click at [257, 152] on span "اضافة نقطة تنزيل" at bounding box center [273, 155] width 40 height 9
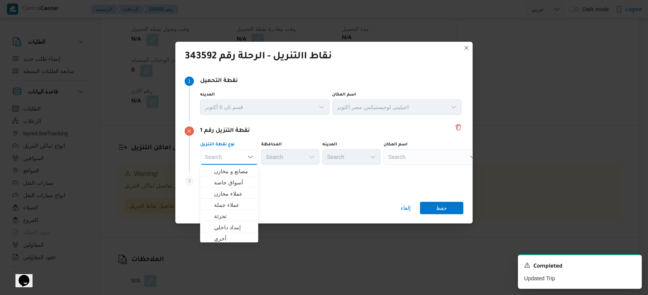
click at [424, 157] on div "Search" at bounding box center [432, 156] width 97 height 15
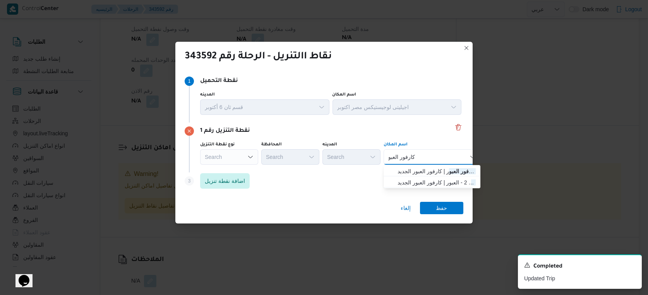
type input "كارفور العبو"
click at [422, 157] on div "كارفور العبو كارفور العبو" at bounding box center [432, 156] width 97 height 15
click at [436, 173] on span "كارفور العبو ر | كارفور العبور الجديد | null" at bounding box center [437, 171] width 78 height 9
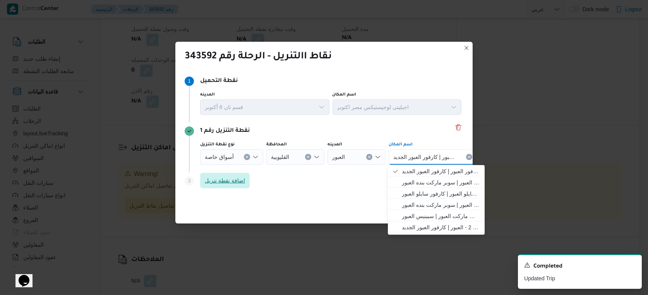
click at [233, 183] on span "اضافة نقطة تنزيل" at bounding box center [225, 180] width 40 height 9
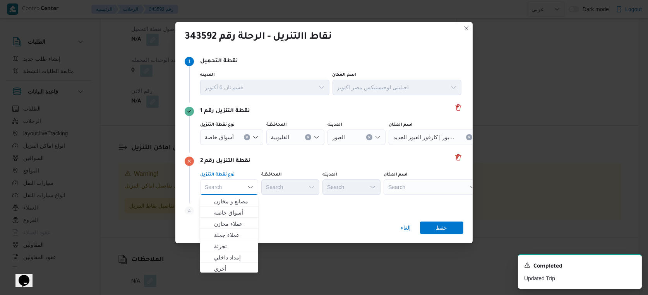
click at [433, 187] on div "Search" at bounding box center [432, 187] width 97 height 15
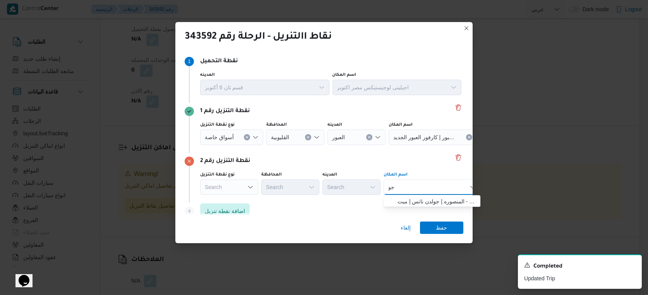
type input "ج"
type input "ح"
type input "كارفور العب"
click at [428, 190] on div "كارفور العب كارفور العب" at bounding box center [432, 187] width 97 height 15
click at [430, 210] on span "كارفور العب ور 2 - العبور | كارفور العبور الجديد | null" at bounding box center [437, 212] width 78 height 9
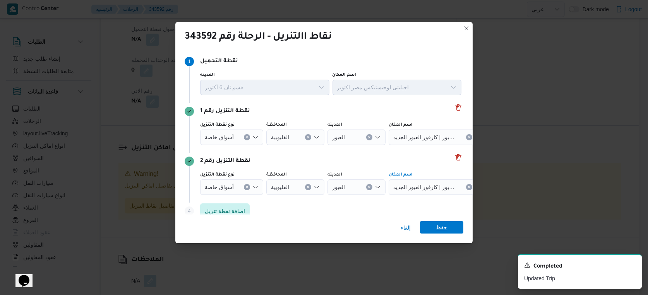
click at [441, 232] on span "حفظ" at bounding box center [441, 227] width 11 height 12
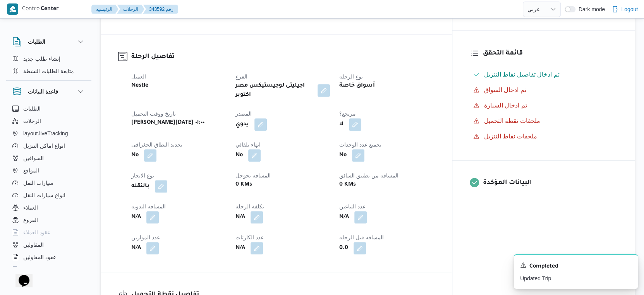
scroll to position [212, 0]
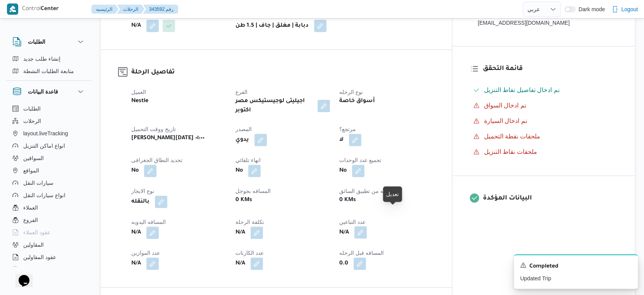
click at [367, 227] on button "button" at bounding box center [360, 233] width 12 height 12
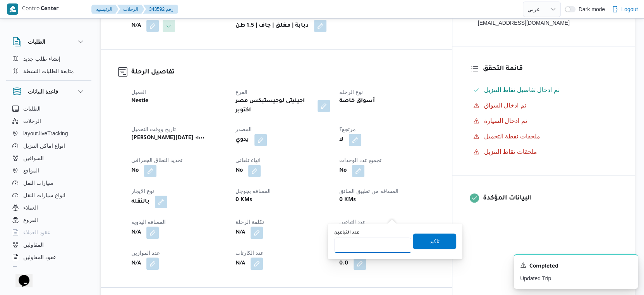
click at [368, 246] on input "عدد التباعين" at bounding box center [372, 245] width 77 height 15
type input "1"
click at [433, 240] on span "تاكيد" at bounding box center [434, 241] width 10 height 9
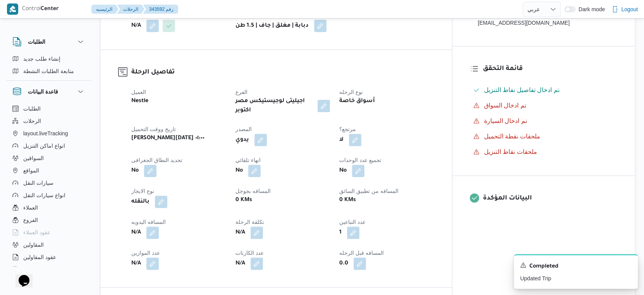
select select "ar"
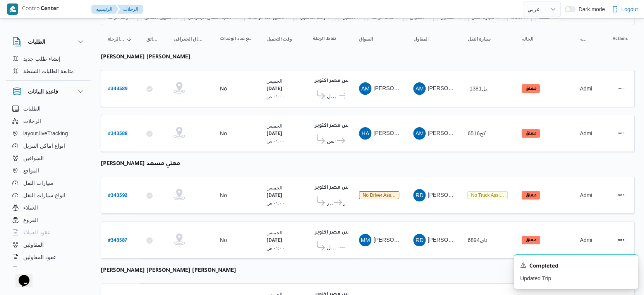
scroll to position [46, 0]
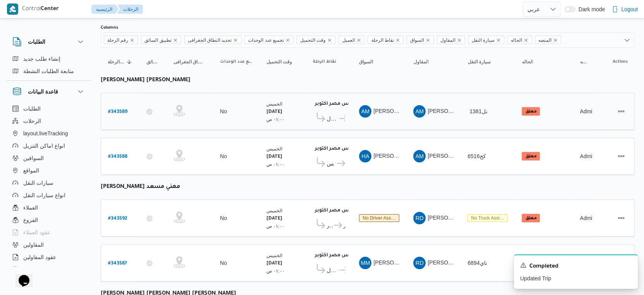
click at [118, 112] on b "# 343589" at bounding box center [117, 112] width 19 height 5
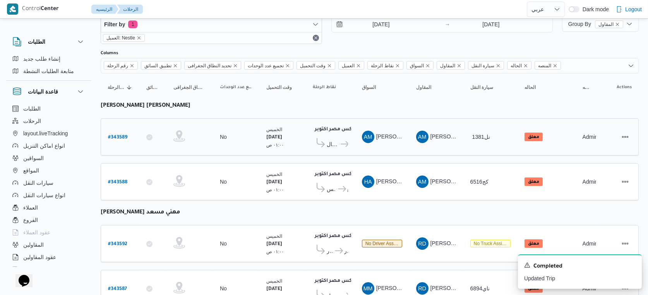
select select "ar"
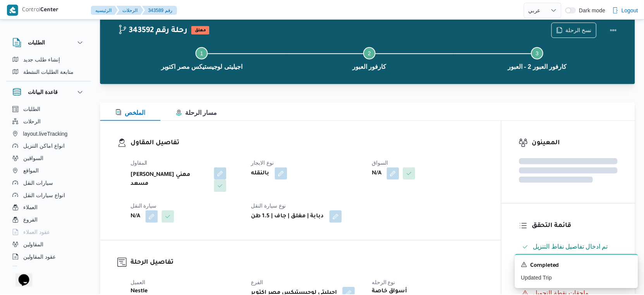
scroll to position [46, 0]
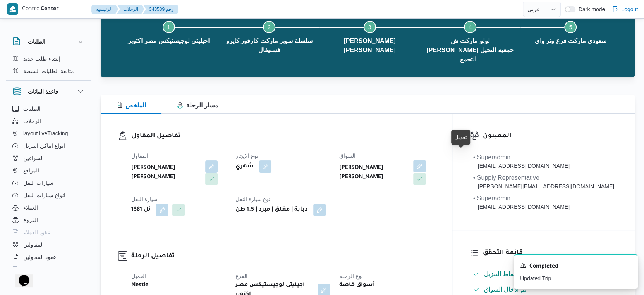
click at [435, 160] on div "احمد مجدي يوسف عبدالرحمن" at bounding box center [386, 173] width 96 height 26
click at [426, 160] on button "button" at bounding box center [419, 166] width 12 height 12
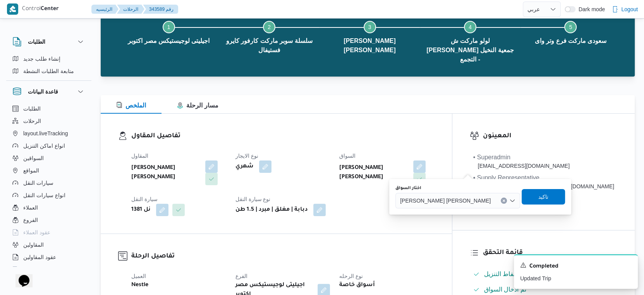
click at [501, 198] on button "Clear input" at bounding box center [504, 201] width 6 height 6
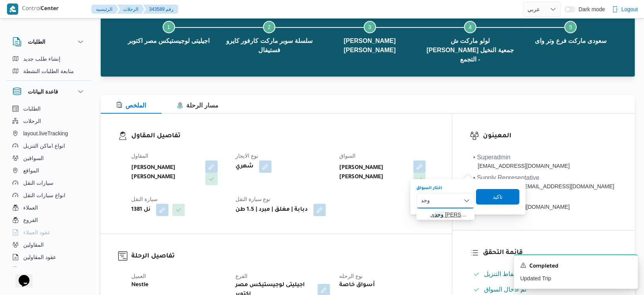
type input "وجد"
click at [443, 216] on span "وجد ى كريمان محمد محمد حسن" at bounding box center [449, 214] width 39 height 9
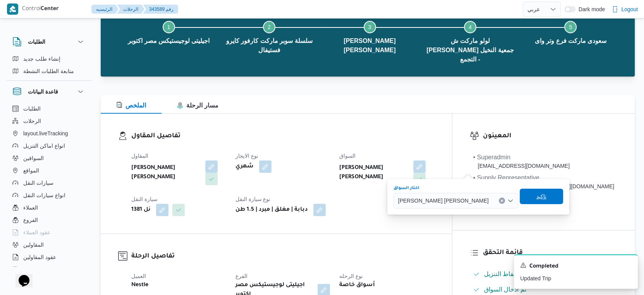
click at [527, 198] on span "تاكيد" at bounding box center [541, 196] width 43 height 15
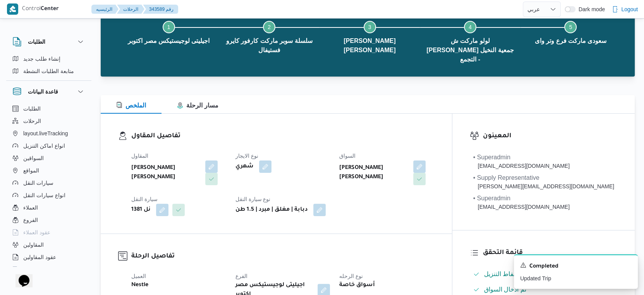
click at [399, 164] on b "وجدى كريمان محمد محمد حسن" at bounding box center [373, 173] width 69 height 19
click at [166, 204] on button "button" at bounding box center [162, 210] width 12 height 12
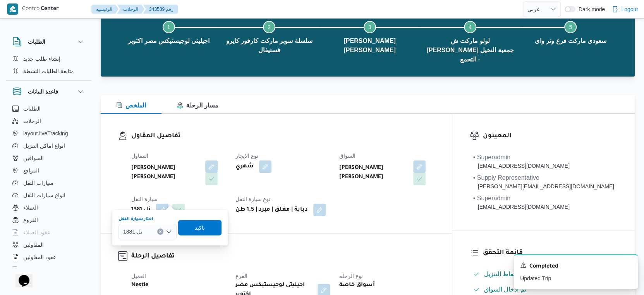
click at [162, 230] on button "Clear input" at bounding box center [160, 232] width 6 height 6
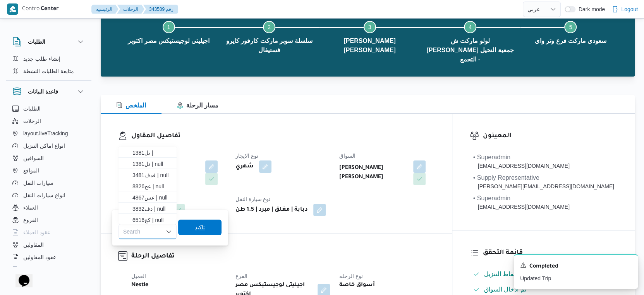
click at [188, 229] on span "تاكيد" at bounding box center [199, 227] width 43 height 15
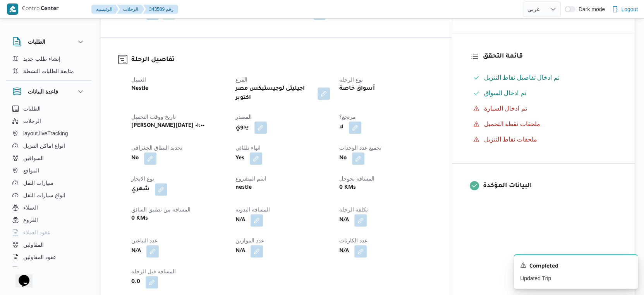
scroll to position [304, 0]
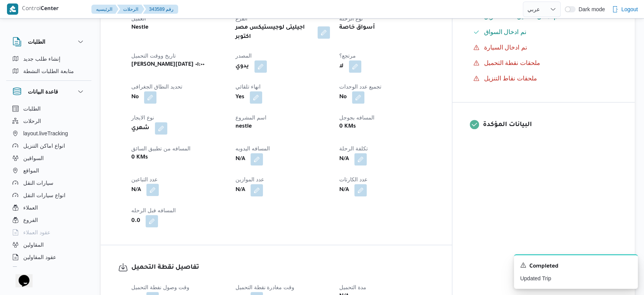
click at [157, 184] on button "button" at bounding box center [152, 190] width 12 height 12
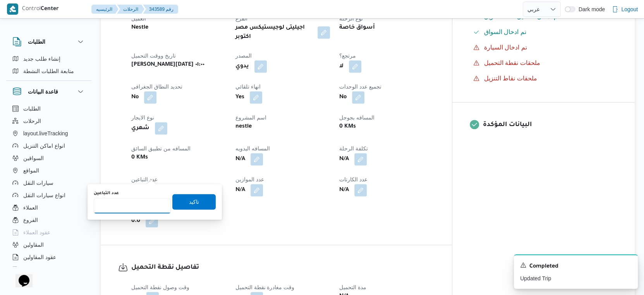
click at [138, 204] on input "عدد التباعين" at bounding box center [132, 205] width 77 height 15
type input "1"
click at [201, 200] on span "تاكيد" at bounding box center [193, 201] width 43 height 15
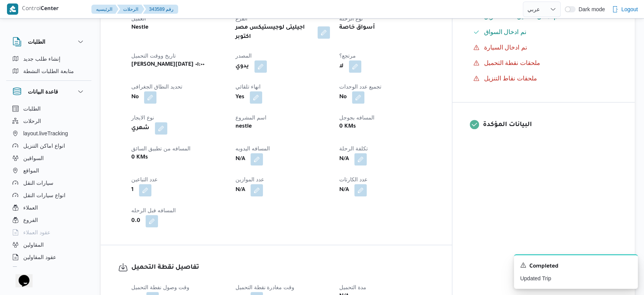
scroll to position [46, 0]
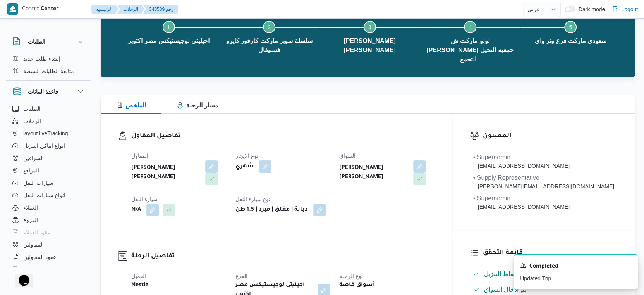
select select "ar"
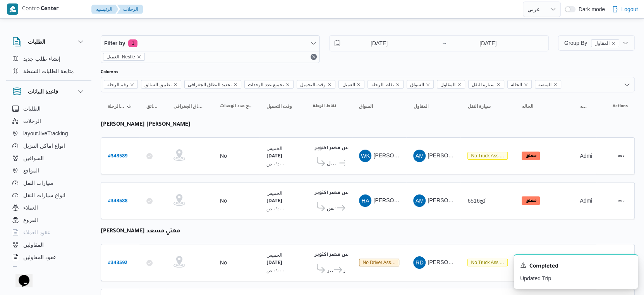
scroll to position [0, 0]
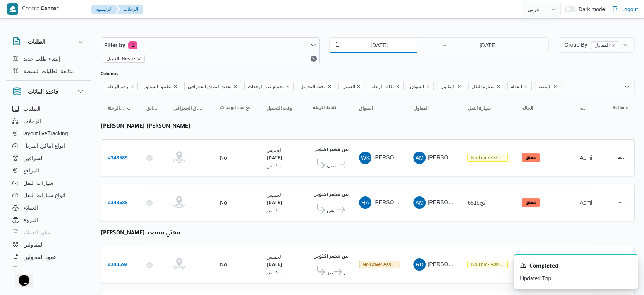
click at [402, 43] on input "16/10/2025" at bounding box center [374, 45] width 88 height 15
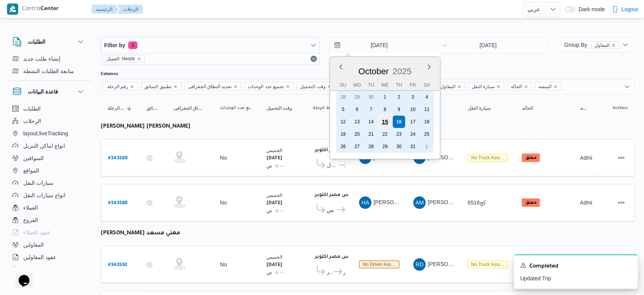
click at [389, 122] on div "15" at bounding box center [385, 122] width 15 height 15
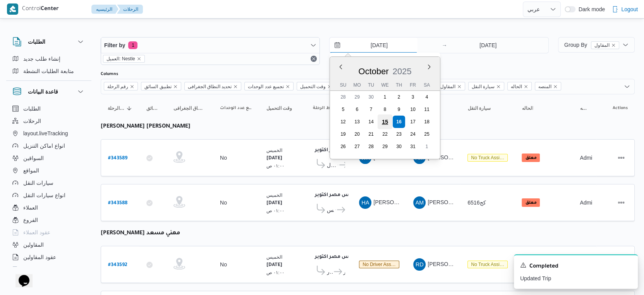
type input "[DATE]"
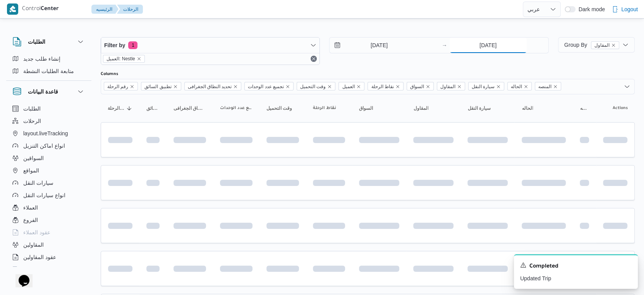
click at [484, 45] on input "16/10/2025" at bounding box center [488, 45] width 77 height 15
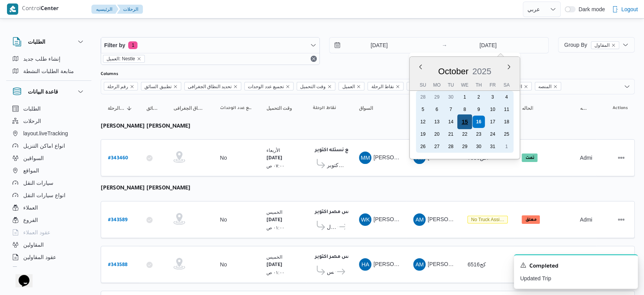
click at [463, 120] on div "15" at bounding box center [464, 122] width 15 height 15
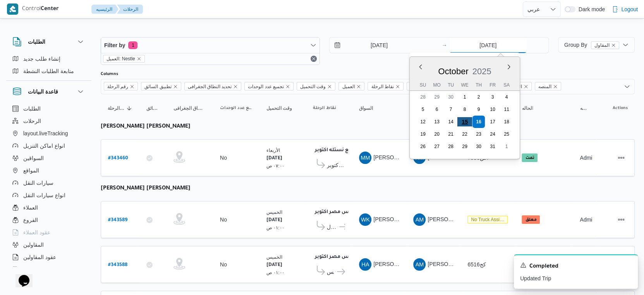
type input "[DATE]"
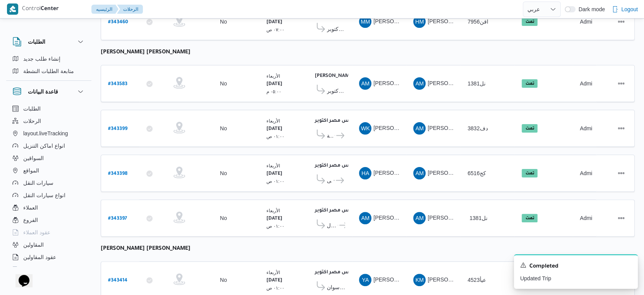
scroll to position [119, 0]
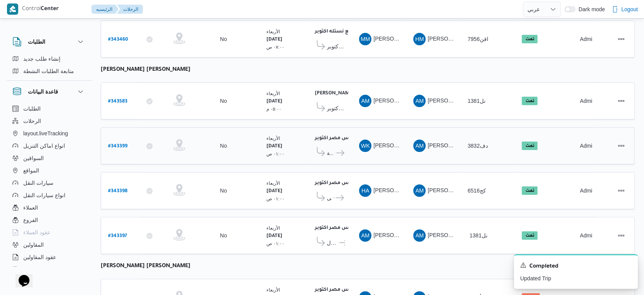
click at [474, 143] on span "دف3832" at bounding box center [477, 146] width 20 height 6
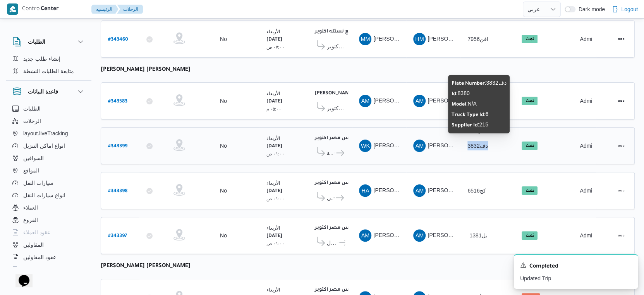
click at [474, 143] on span "دف3832" at bounding box center [477, 146] width 20 height 6
copy tr "دف3832 الحاله"
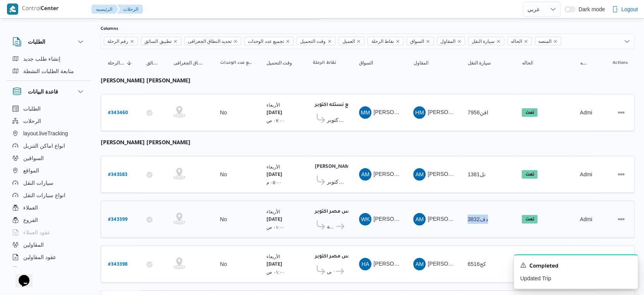
scroll to position [0, 0]
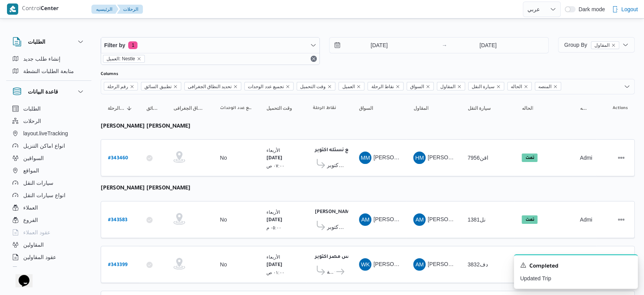
drag, startPoint x: 377, startPoint y: 36, endPoint x: 381, endPoint y: 43, distance: 8.2
click at [378, 37] on div "Filter by 1 العميل: Nestle 15/10/2025 → 15/10/2025" at bounding box center [324, 51] width 457 height 37
click at [381, 43] on input "[DATE]" at bounding box center [374, 45] width 88 height 15
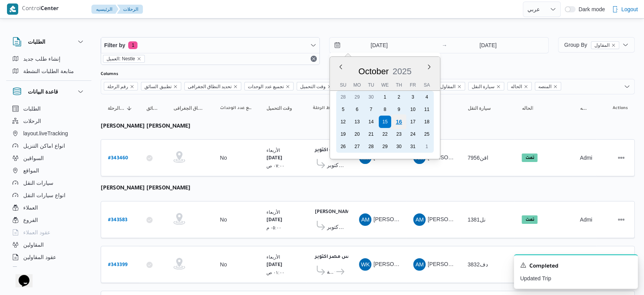
click at [402, 121] on div "16" at bounding box center [398, 122] width 15 height 15
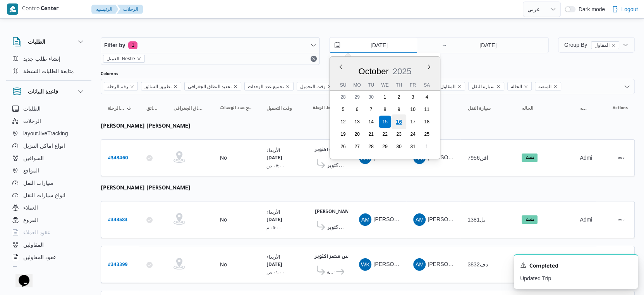
type input "16/10/2025"
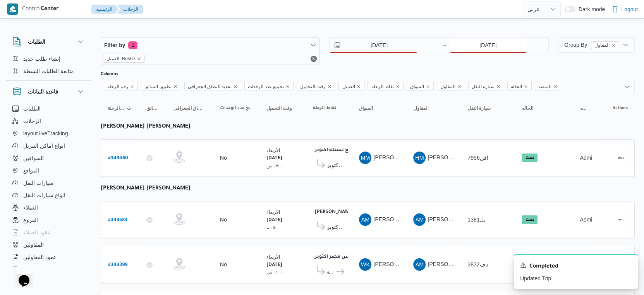
click at [477, 46] on input "[DATE]" at bounding box center [488, 45] width 77 height 15
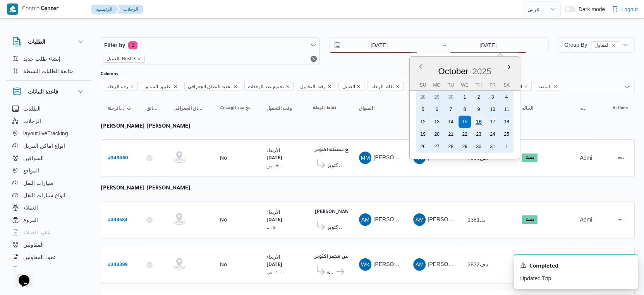
click at [479, 116] on div "16" at bounding box center [478, 122] width 15 height 15
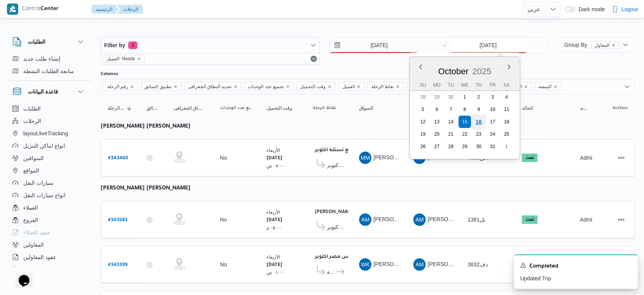
type input "16/10/2025"
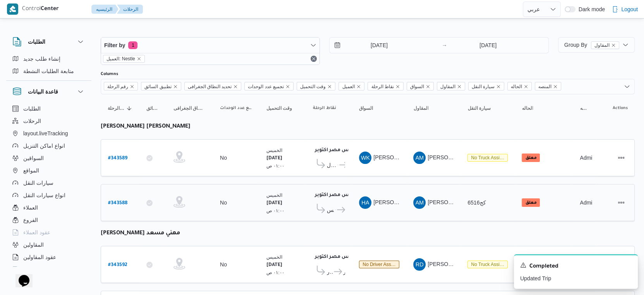
click at [310, 184] on td "نقاط الرحلة اجيليتى لوجيستيكس مصر اكتوبر ٠٤:٢٣ ص كارفور فيتالى - التجمع الخامس …" at bounding box center [329, 202] width 46 height 37
click at [116, 156] on b "# 343589" at bounding box center [117, 158] width 19 height 5
select select "ar"
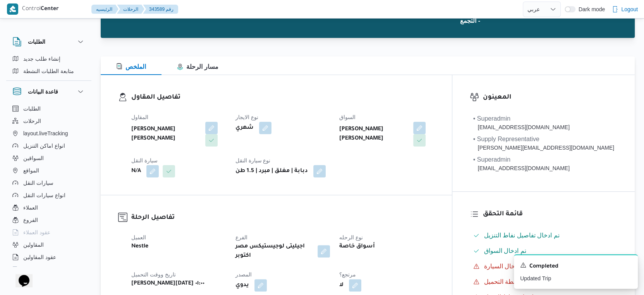
scroll to position [172, 0]
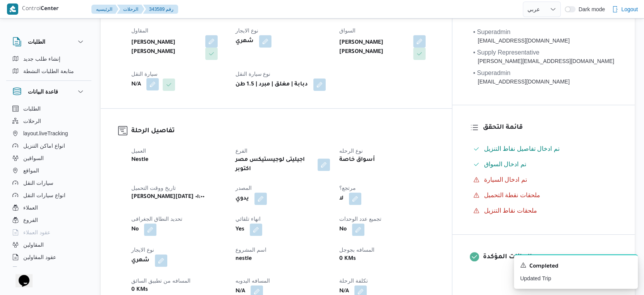
click at [152, 78] on button "button" at bounding box center [152, 84] width 12 height 12
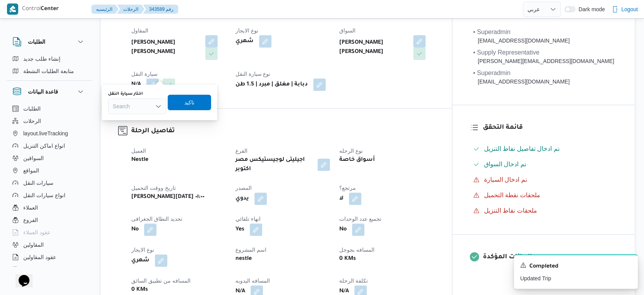
click at [140, 105] on div "Search" at bounding box center [137, 106] width 58 height 15
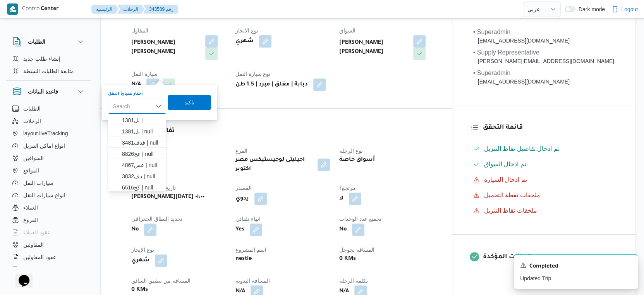
paste input "دف3832"
type input "دف3832"
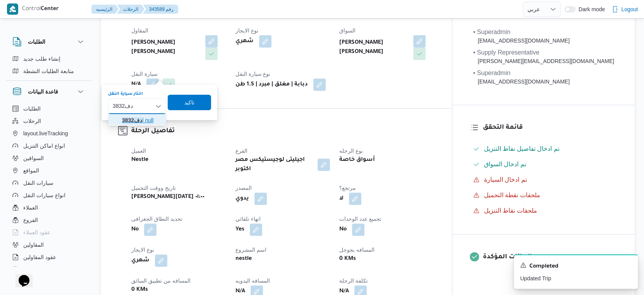
click at [139, 118] on mark "دف3832" at bounding box center [132, 120] width 20 height 6
click at [192, 101] on span "تاكيد" at bounding box center [194, 102] width 10 height 9
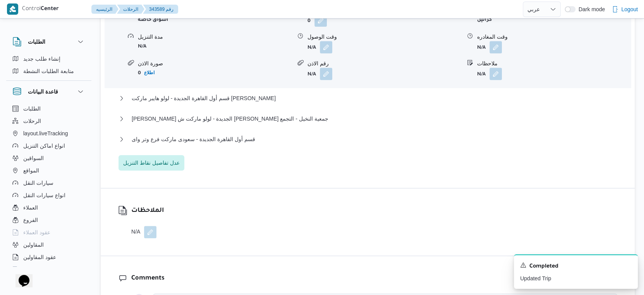
scroll to position [774, 0]
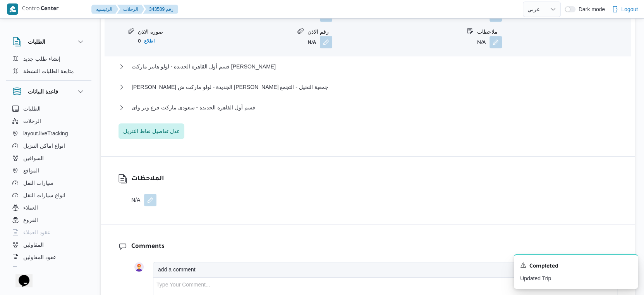
click at [147, 194] on button "button" at bounding box center [150, 200] width 12 height 12
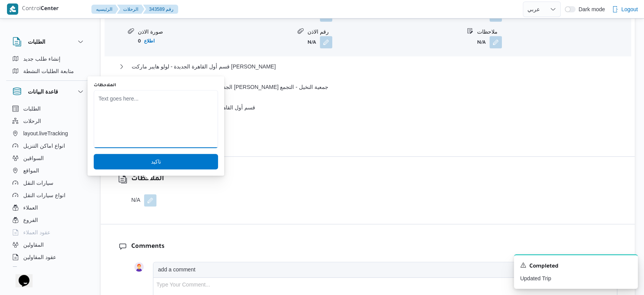
click at [131, 128] on textarea "الملاحظات" at bounding box center [156, 119] width 124 height 58
type textarea "السياره اليوم جاف"
click at [171, 162] on span "تاكيد" at bounding box center [156, 161] width 124 height 15
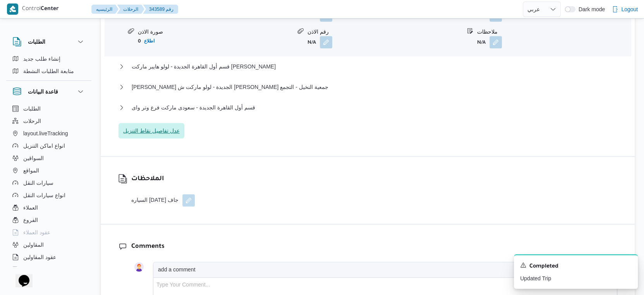
click at [166, 123] on span "عدل تفاصيل نقاط التنزيل" at bounding box center [151, 130] width 66 height 15
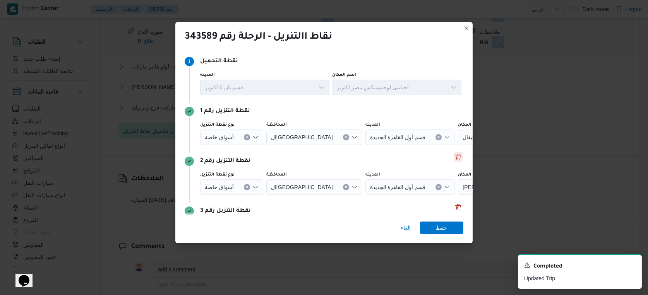
click at [454, 156] on button "Delete" at bounding box center [458, 157] width 9 height 9
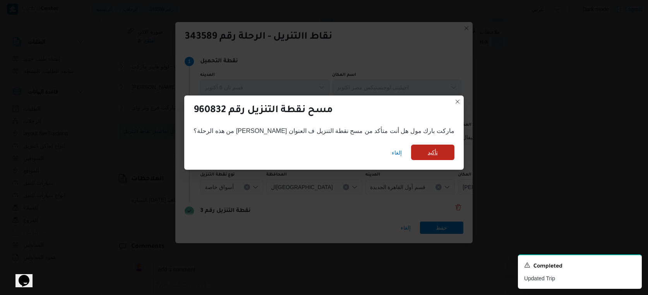
click at [422, 151] on span "تأكيد" at bounding box center [432, 152] width 43 height 15
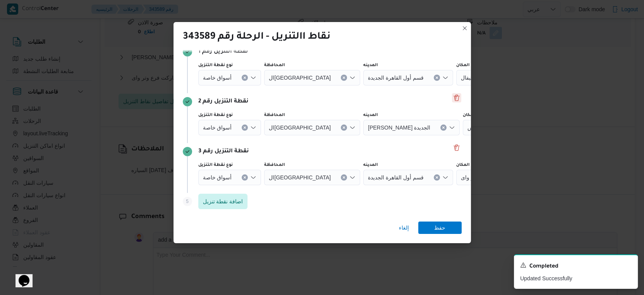
scroll to position [60, 0]
click at [452, 97] on button "Delete" at bounding box center [456, 97] width 9 height 9
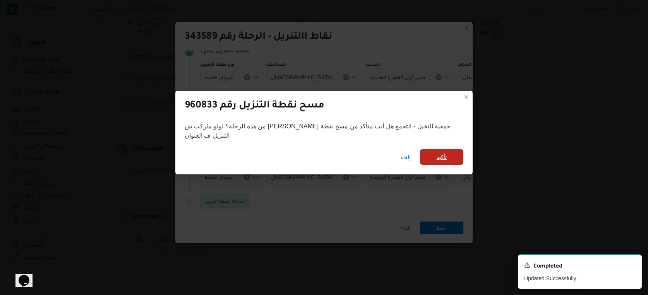
click at [434, 153] on span "تأكيد" at bounding box center [441, 156] width 43 height 15
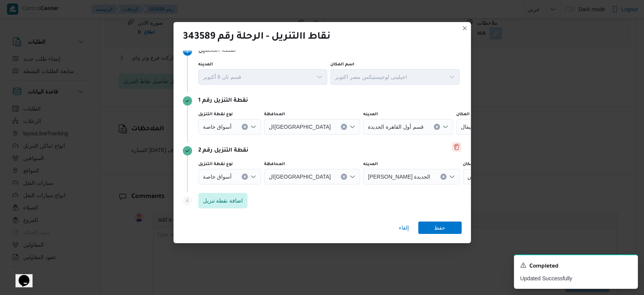
scroll to position [10, 0]
click at [244, 125] on button "Clear input" at bounding box center [245, 127] width 6 height 6
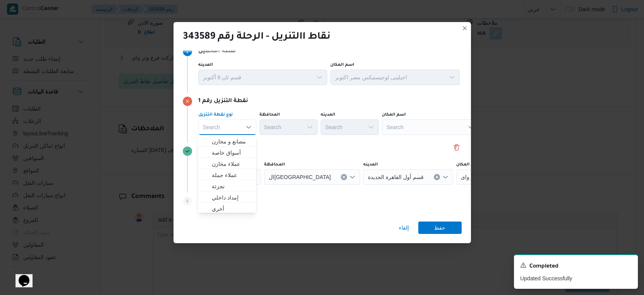
click at [423, 131] on div "Search" at bounding box center [430, 127] width 97 height 15
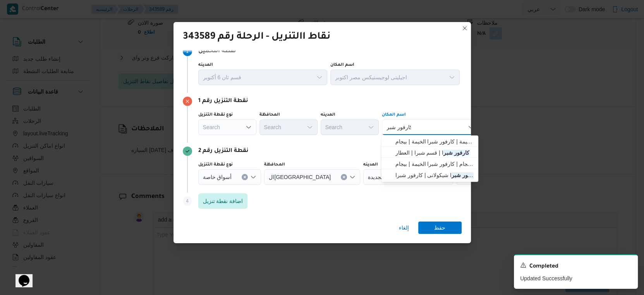
type input "كارفور شبر"
click at [423, 131] on div "كارفور شبر كارفور شبر Combo box. Selected. كارفور شبر. Selected. Combo box inpu…" at bounding box center [430, 127] width 97 height 15
click at [434, 139] on span "كارفور شبر ا الخيمة | كارفور شبرا الخيمة | بيجام" at bounding box center [434, 141] width 78 height 9
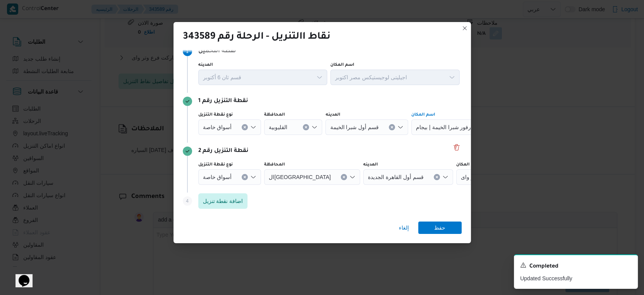
drag, startPoint x: 244, startPoint y: 177, endPoint x: 358, endPoint y: 179, distance: 113.8
click at [244, 177] on icon "Clear input" at bounding box center [244, 177] width 3 height 3
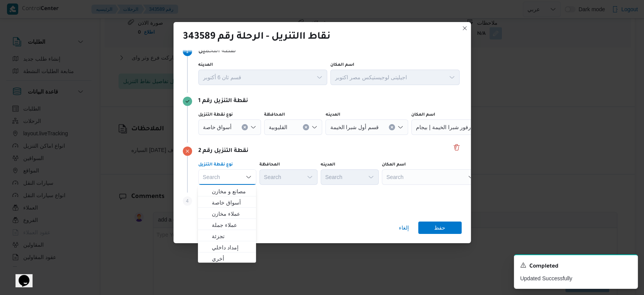
click at [415, 177] on div "Search" at bounding box center [430, 177] width 97 height 15
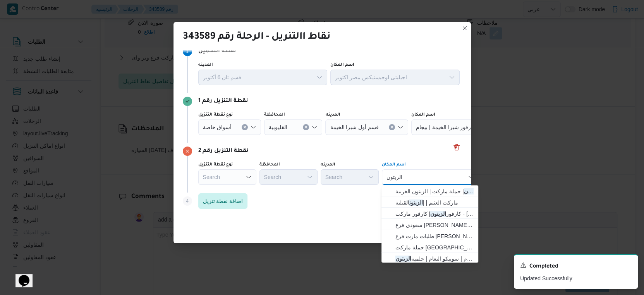
type input "الزيتون"
click at [427, 188] on span "جملة ماركت حلمية الزيتون | جملة ماركت | الزيتون الغربية" at bounding box center [434, 191] width 78 height 9
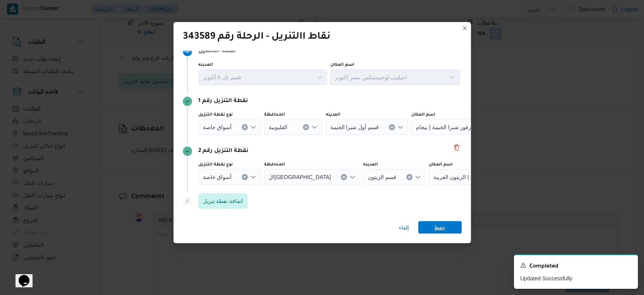
click at [446, 227] on span "حفظ" at bounding box center [439, 227] width 43 height 12
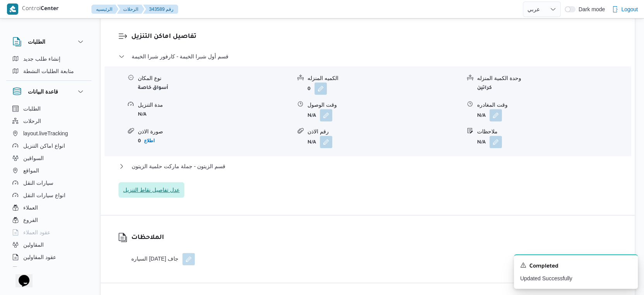
scroll to position [679, 0]
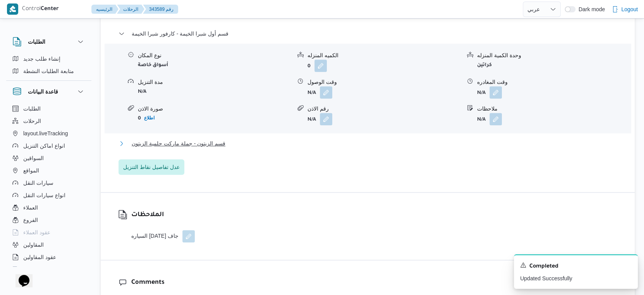
click at [221, 139] on span "قسم الزيتون - جملة ماركت حلمية الزيتون" at bounding box center [179, 143] width 94 height 9
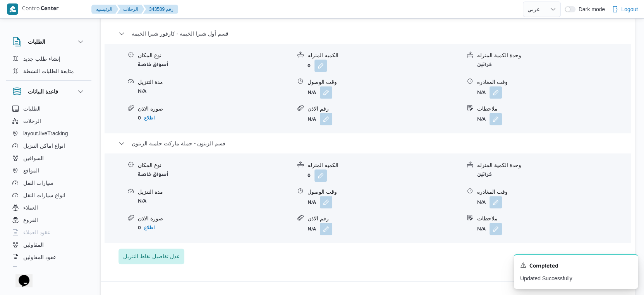
click at [270, 188] on div "مدة التنزيل" at bounding box center [214, 192] width 153 height 8
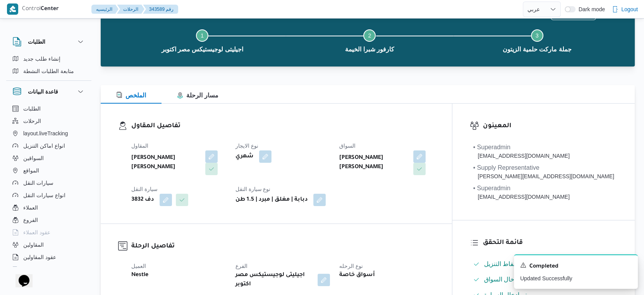
scroll to position [0, 0]
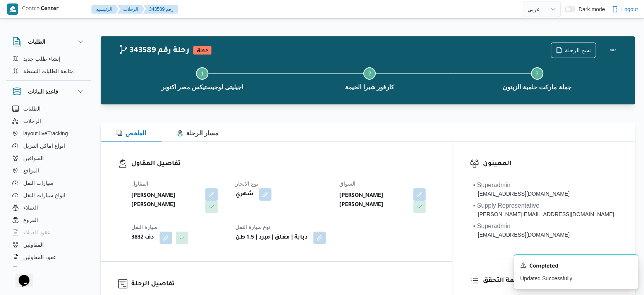
select select "ar"
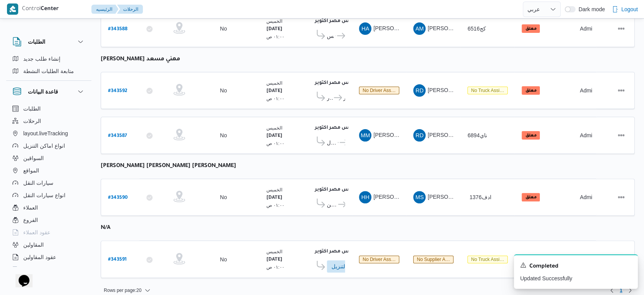
scroll to position [175, 0]
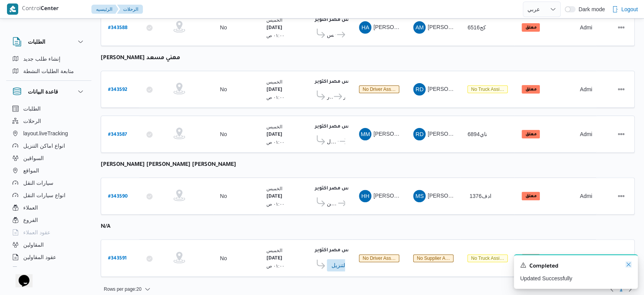
click at [627, 266] on icon "Dismiss toast" at bounding box center [629, 265] width 4 height 4
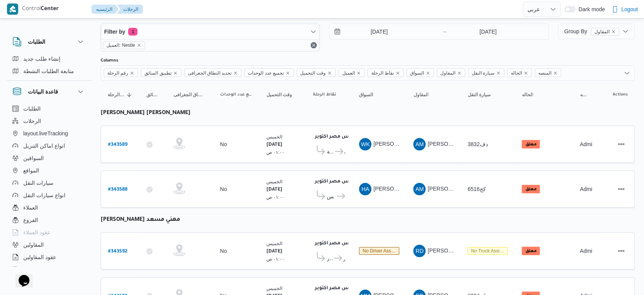
scroll to position [3, 0]
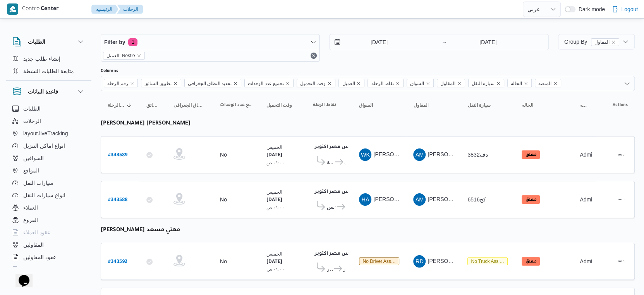
click at [165, 123] on b "احمد مجدي يوسف عبدالرحمن" at bounding box center [146, 124] width 90 height 6
copy tbody "احمد مجدي يوسف عبدالرحمن رقم الرحلة"
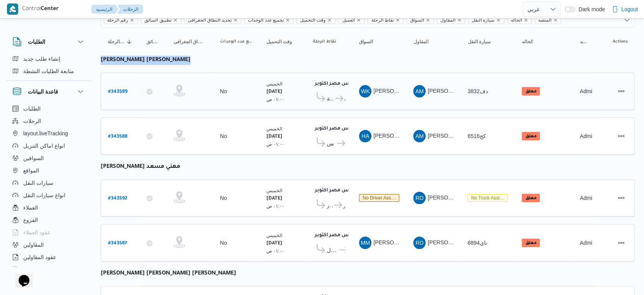
scroll to position [175, 0]
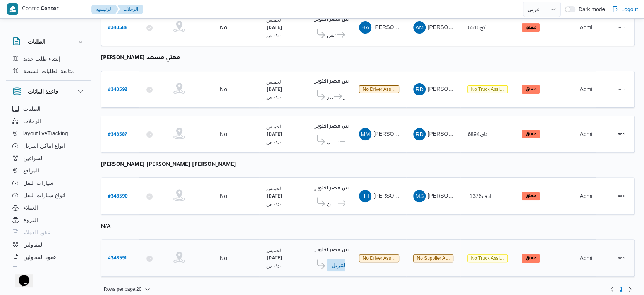
click at [120, 256] on b "# 343591" at bounding box center [117, 258] width 19 height 5
select select "ar"
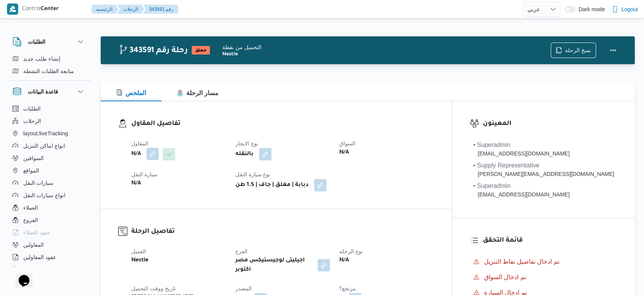
click at [151, 151] on button "button" at bounding box center [152, 154] width 12 height 12
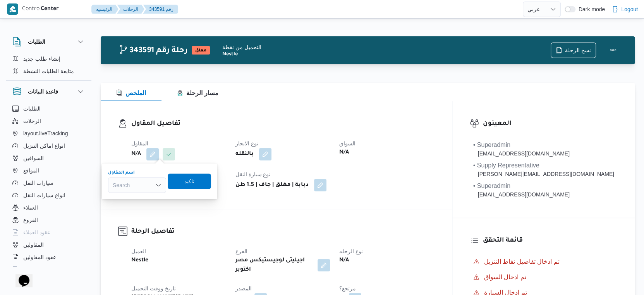
click at [139, 187] on div "Search" at bounding box center [137, 185] width 58 height 15
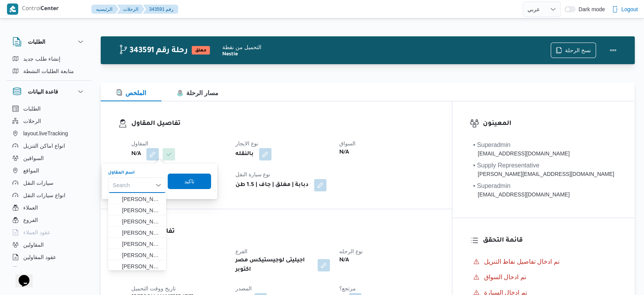
paste input "احمد مجدي يوسف عبدالرحمن"
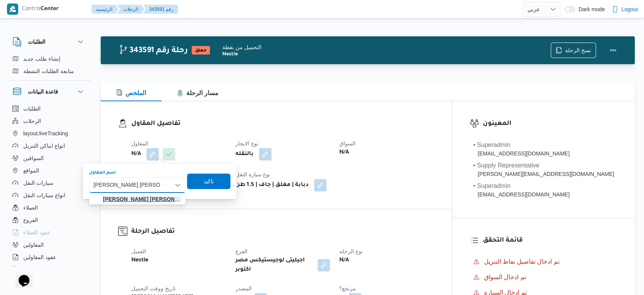
type input "احمد مجدي يوسف عبدالرحمن"
click at [144, 204] on span "احمد مجدي يوسف عبدالرحمن" at bounding box center [142, 199] width 78 height 9
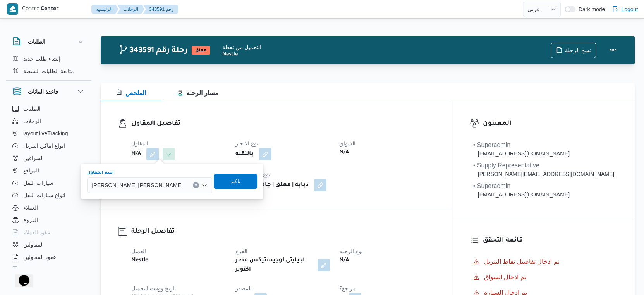
click at [216, 190] on div "اسم المقاول احمد مجدي يوسف عبدالرحمن Combo box. Selected. احمد مجدي يوسف عبدالر…" at bounding box center [171, 181] width 171 height 25
click at [230, 181] on span "تاكيد" at bounding box center [235, 181] width 10 height 9
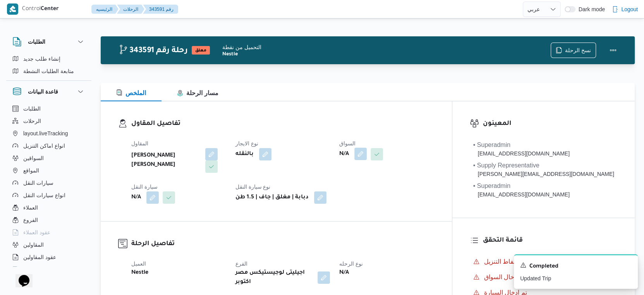
click at [367, 154] on button "button" at bounding box center [360, 154] width 12 height 12
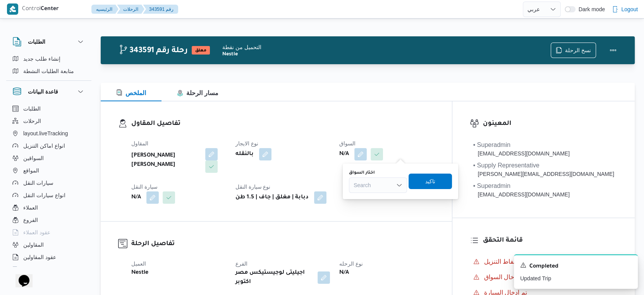
click at [366, 182] on div "Search" at bounding box center [378, 185] width 58 height 15
type input "حسام"
click at [381, 189] on div "حسام حسام Combo box. Selected. حسام. Selected. Combo box input. Search. Type so…" at bounding box center [378, 185] width 58 height 15
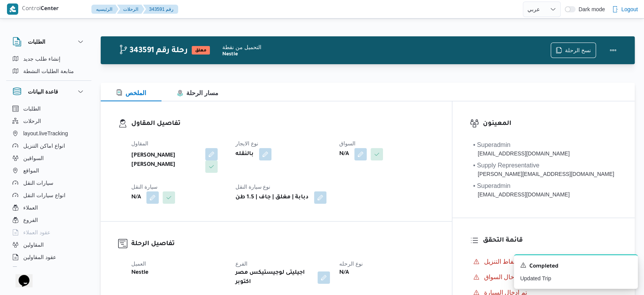
click at [160, 151] on div "احمد مجدي يوسف عبدالرحمن" at bounding box center [178, 161] width 96 height 26
copy div "احمد مجدي يوسف عبدالرحمن"
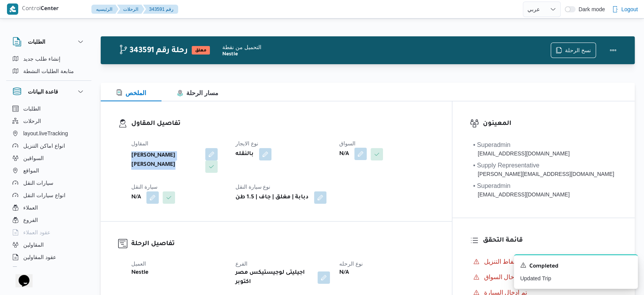
click at [367, 156] on button "button" at bounding box center [360, 154] width 12 height 12
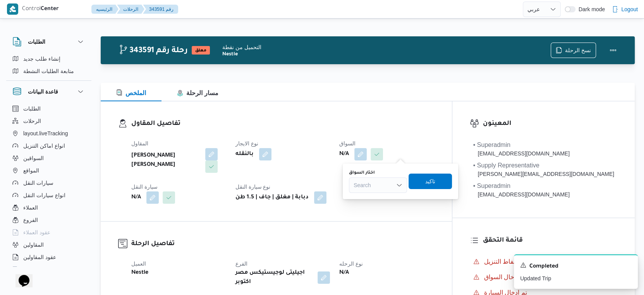
click at [377, 188] on div "Search" at bounding box center [378, 185] width 58 height 15
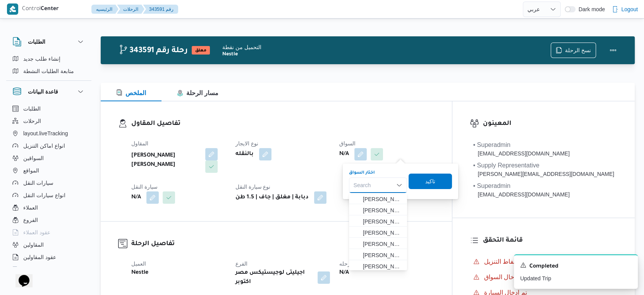
paste input "حسام عبدالسلام يسن محمد"
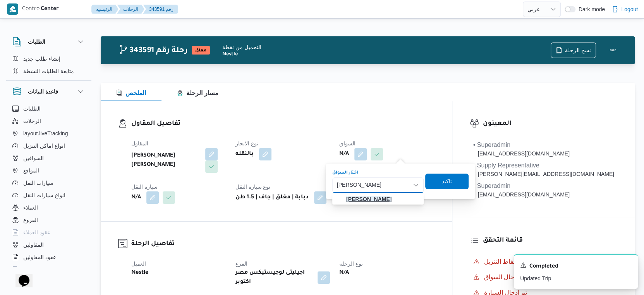
type input "حسام عبدالسلام يسن محمد"
click at [381, 196] on mark "حسام عبدالسلام يسن محمد" at bounding box center [368, 199] width 45 height 6
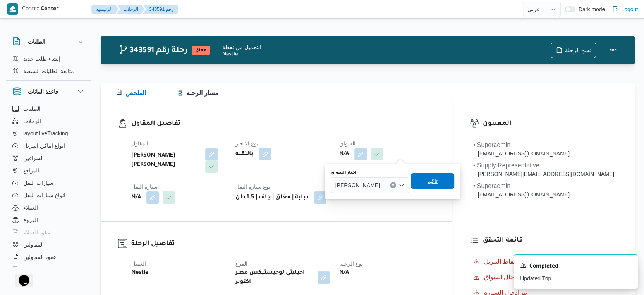
click at [438, 184] on span "تاكيد" at bounding box center [432, 181] width 10 height 9
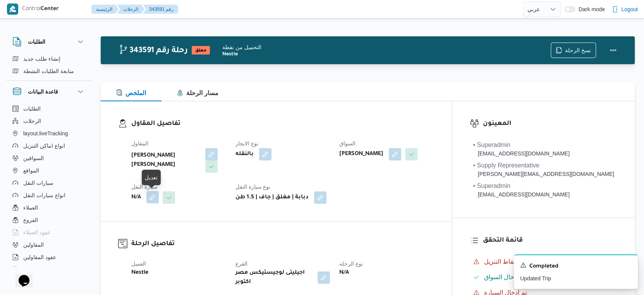
click at [152, 196] on button "button" at bounding box center [152, 197] width 12 height 12
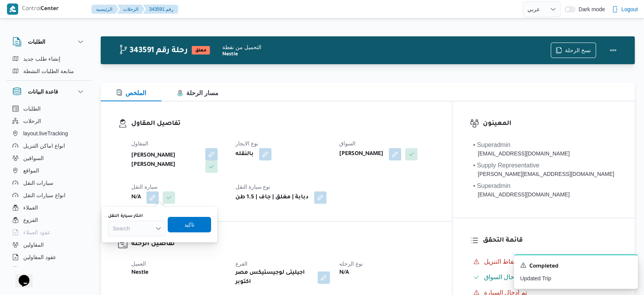
click at [134, 224] on div "Search" at bounding box center [137, 228] width 58 height 15
type input "134"
click at [171, 156] on b "احمد مجدي يوسف عبدالرحمن" at bounding box center [165, 160] width 69 height 19
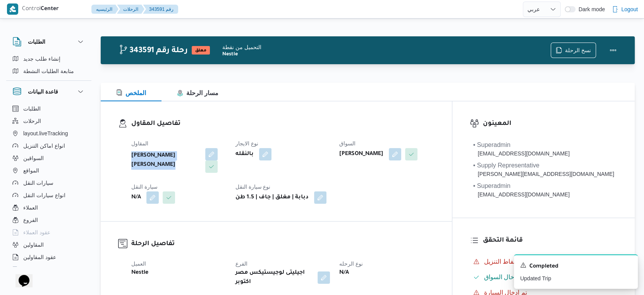
click at [171, 156] on b "احمد مجدي يوسف عبدالرحمن" at bounding box center [165, 160] width 69 height 19
copy div "احمد مجدي يوسف عبدالرحمن"
click at [154, 194] on button "button" at bounding box center [152, 197] width 12 height 12
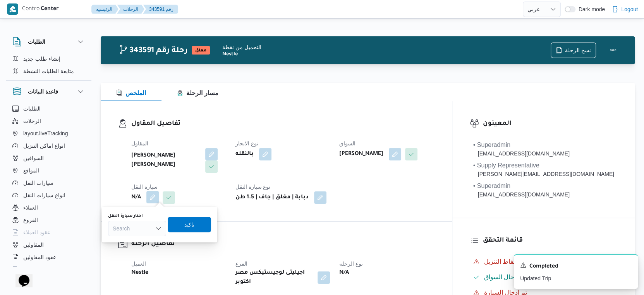
click at [142, 221] on div "Search" at bounding box center [137, 228] width 58 height 15
type input "134"
click at [138, 246] on span "ألم 134 3 | null" at bounding box center [141, 242] width 39 height 9
click at [199, 228] on span "تاكيد" at bounding box center [193, 224] width 43 height 15
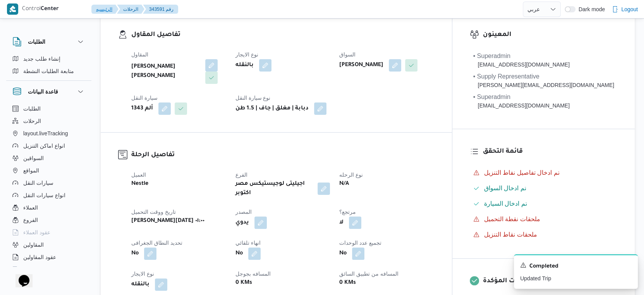
scroll to position [258, 0]
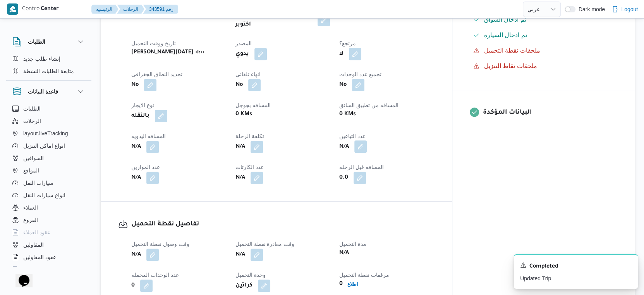
click at [367, 141] on button "button" at bounding box center [360, 147] width 12 height 12
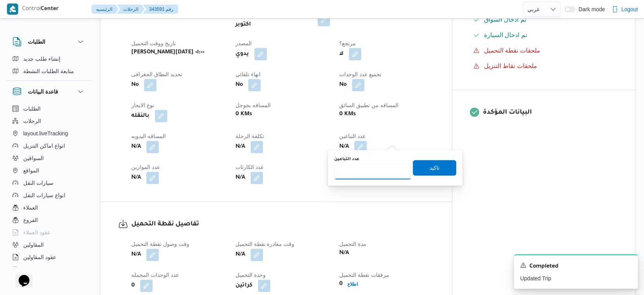
click at [367, 179] on input "عدد التباعين" at bounding box center [372, 171] width 77 height 15
type input "1"
click at [445, 164] on span "تاكيد" at bounding box center [434, 167] width 43 height 15
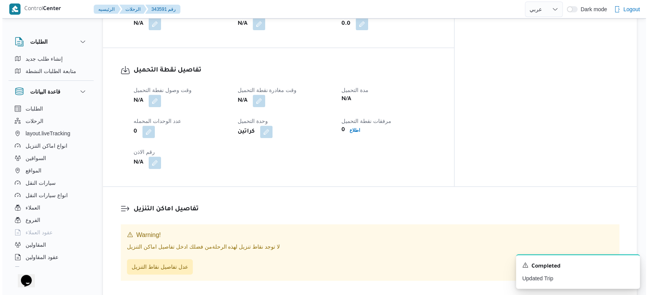
scroll to position [430, 0]
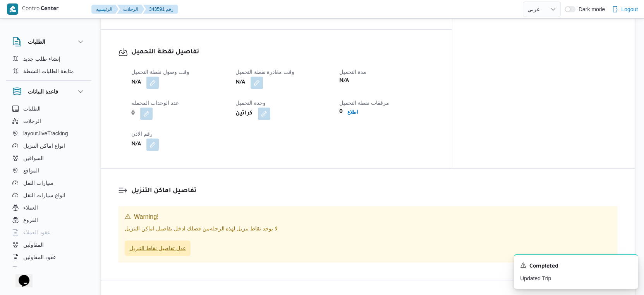
click at [181, 245] on span "عدل تفاصيل نقاط التنزيل" at bounding box center [157, 248] width 57 height 9
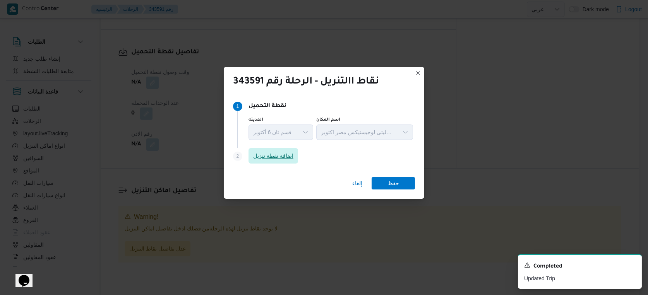
click at [273, 157] on span "اضافة نقطة تنزيل" at bounding box center [273, 155] width 40 height 9
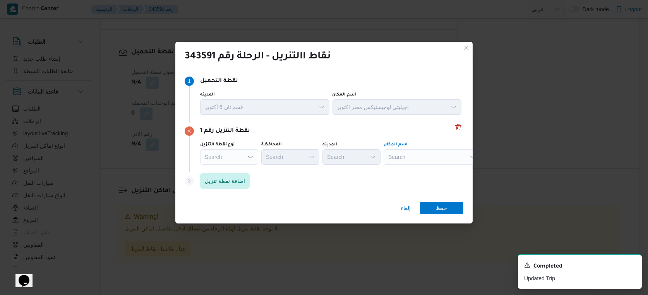
click at [404, 155] on div "Search" at bounding box center [432, 156] width 97 height 15
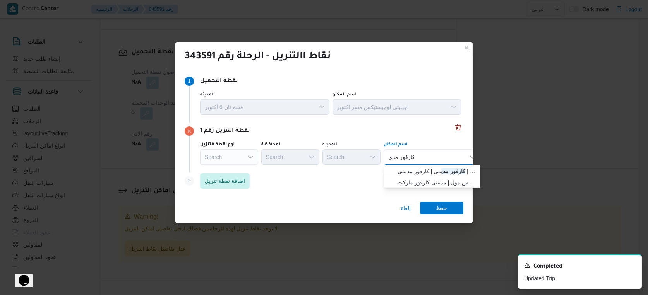
type input "كارفور مدي"
click at [427, 154] on div "كارفور مدي كارفور مدي Combo box. Selected. كارفور مدي. Selected. Combo box inpu…" at bounding box center [432, 156] width 97 height 15
click at [434, 171] on span "كارفور مدي نتى | كارفور مدينتي | null" at bounding box center [437, 171] width 78 height 9
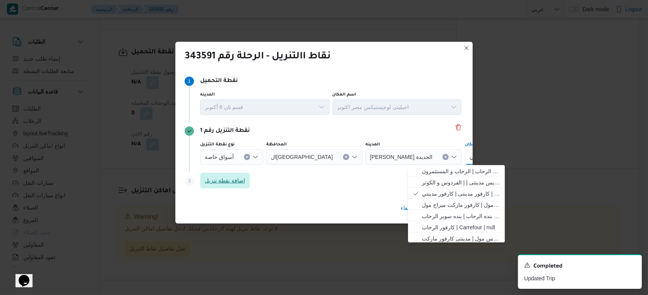
click at [232, 188] on span "اضافة نقطة تنزيل" at bounding box center [225, 180] width 50 height 15
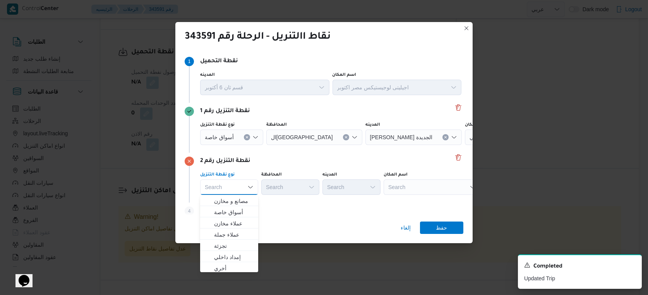
click at [419, 188] on div "Search" at bounding box center [432, 187] width 97 height 15
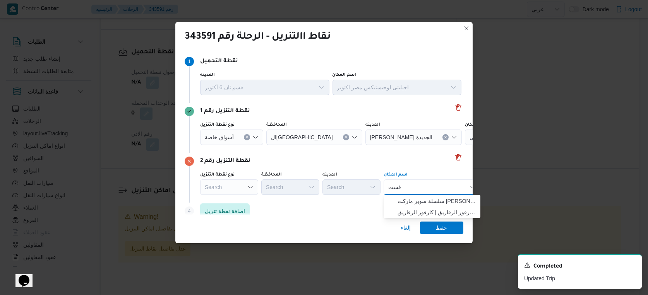
type input "فست"
click at [414, 189] on div "فست فست Combo box. Selected. فست. Selected. Combo box input. Search. Type some …" at bounding box center [432, 187] width 97 height 15
click at [428, 204] on span "سلسلة سوبر ماركت كارفور كايرو فست يفال | | التجمع الخامس" at bounding box center [437, 201] width 78 height 9
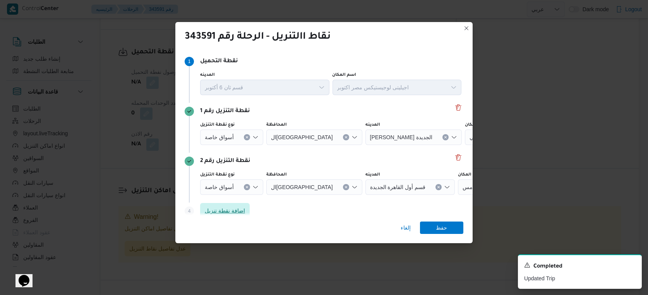
click at [243, 212] on span "اضافة نقطة تنزيل" at bounding box center [225, 210] width 40 height 9
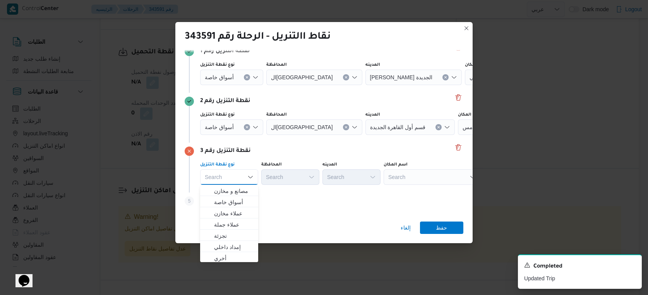
click at [399, 180] on div "Search" at bounding box center [432, 177] width 97 height 15
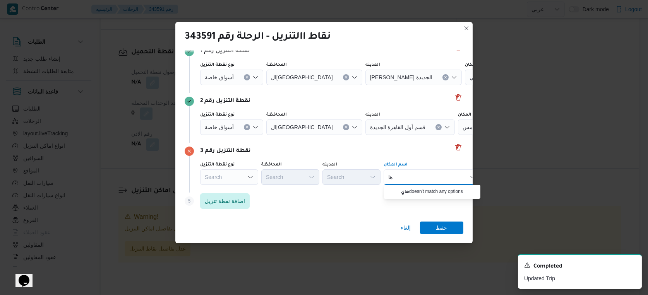
type input "ه"
type input "ي"
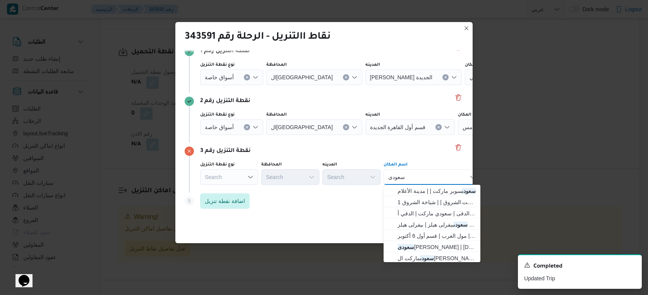
click at [427, 178] on div "سعودى سعودى Combo box. Selected. سعودى. Selected. Combo box input. Search. Type…" at bounding box center [432, 177] width 97 height 15
type input "سعودي"
click at [431, 175] on div "سعودي سعودي" at bounding box center [432, 177] width 97 height 15
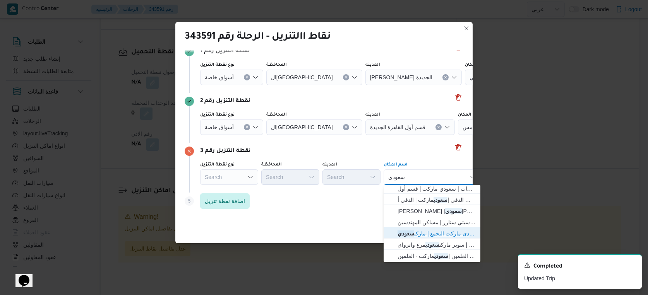
click at [436, 230] on span "سعودى ماركت التجمع | ماركت سعودي | null" at bounding box center [437, 233] width 78 height 9
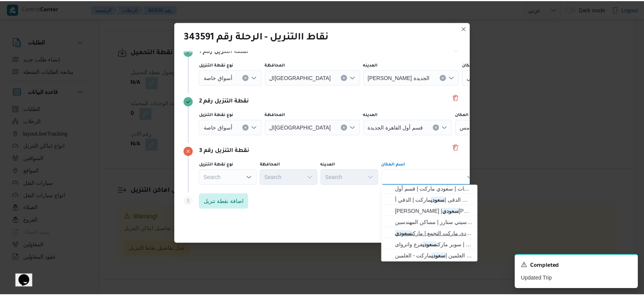
scroll to position [0, 0]
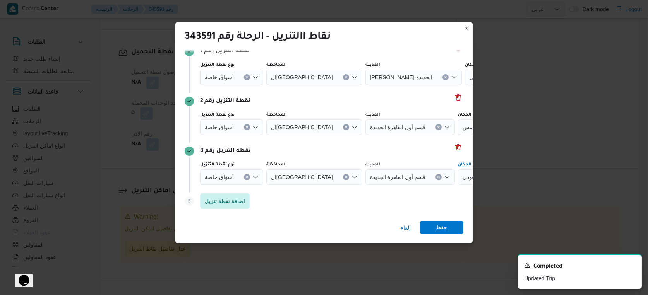
click at [436, 228] on span "حفظ" at bounding box center [441, 227] width 43 height 12
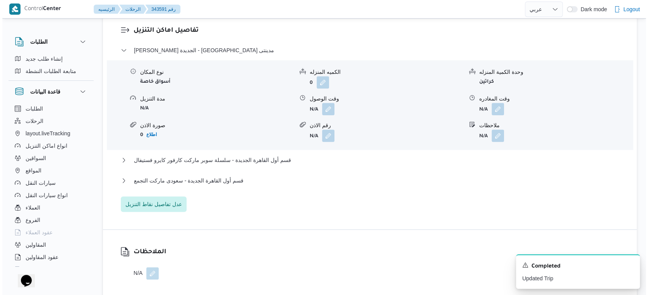
scroll to position [642, 0]
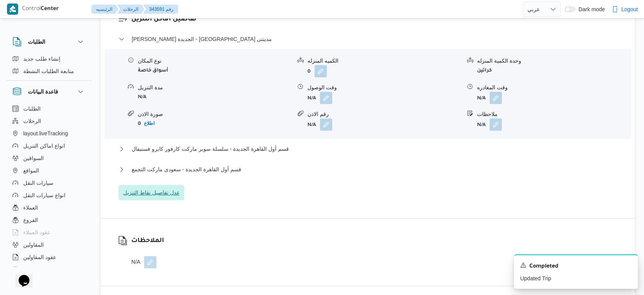
click at [157, 188] on span "عدل تفاصيل نقاط التنزيل" at bounding box center [151, 192] width 57 height 9
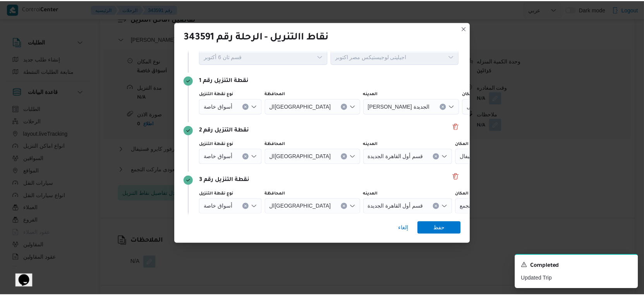
scroll to position [60, 0]
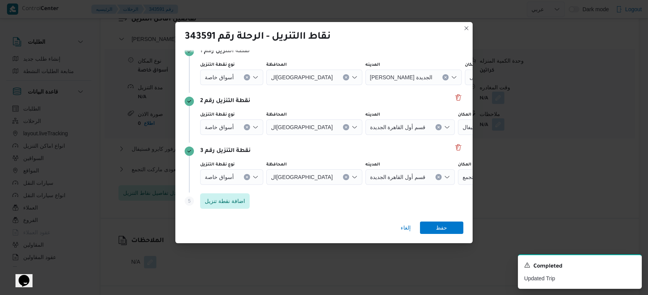
click at [249, 176] on button "Clear input" at bounding box center [247, 177] width 6 height 6
click at [409, 177] on div "Search" at bounding box center [432, 177] width 97 height 15
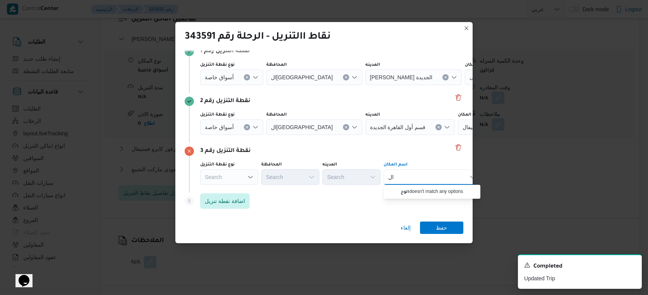
type input "ا"
type input "هايد"
click at [405, 226] on span "إلغاء" at bounding box center [406, 227] width 10 height 9
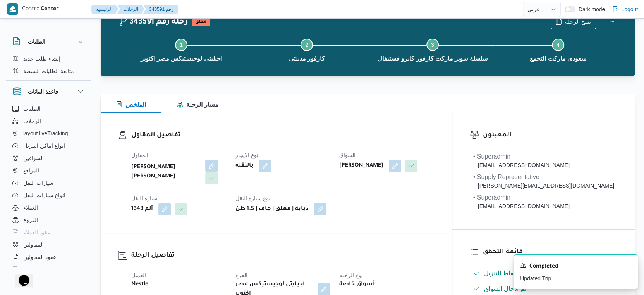
scroll to position [172, 0]
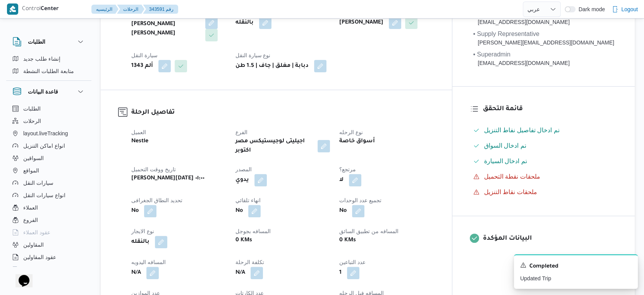
select select "ar"
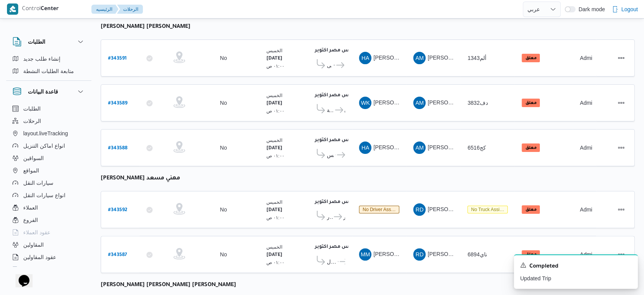
scroll to position [158, 0]
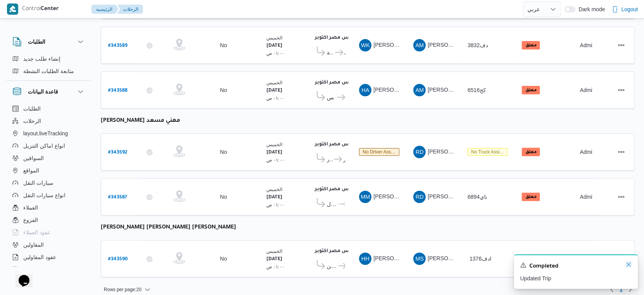
click at [630, 267] on icon "Dismiss toast" at bounding box center [628, 265] width 6 height 6
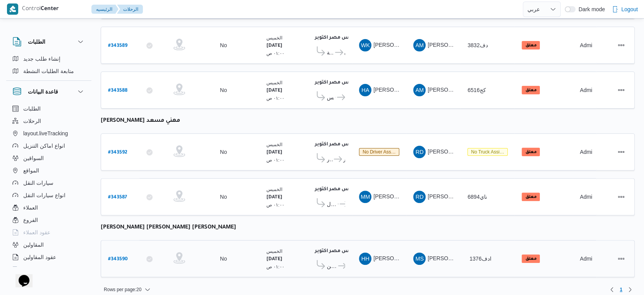
click at [123, 257] on b "# 343590" at bounding box center [118, 259] width 20 height 5
select select "ar"
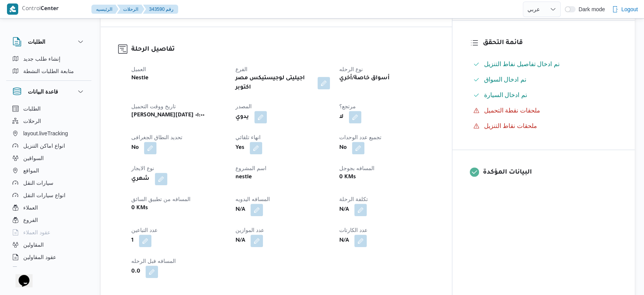
scroll to position [301, 0]
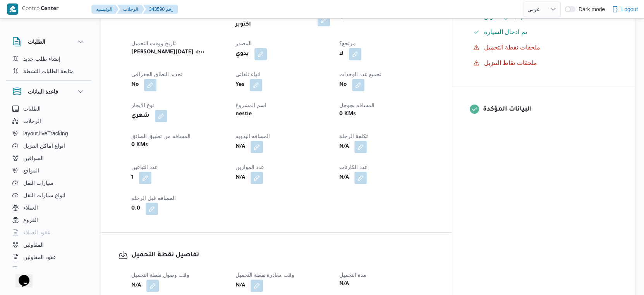
select select "ar"
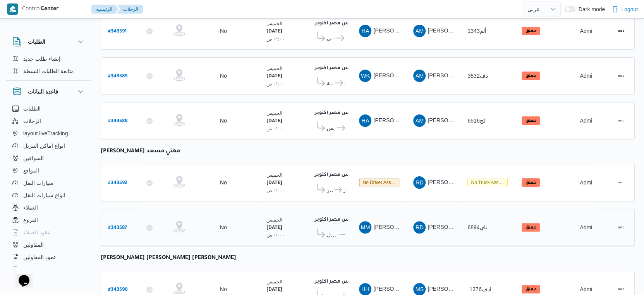
scroll to position [115, 0]
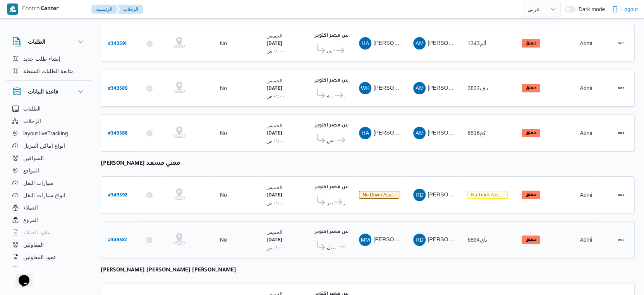
click at [123, 238] on b "# 343587" at bounding box center [117, 240] width 19 height 5
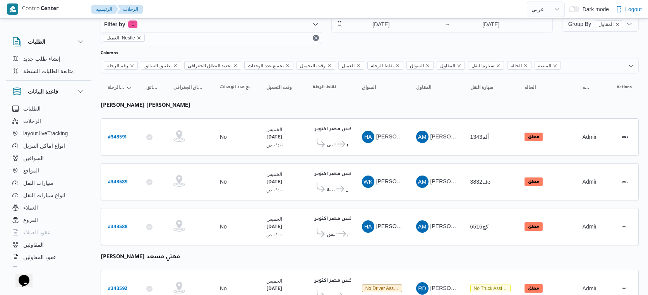
select select "ar"
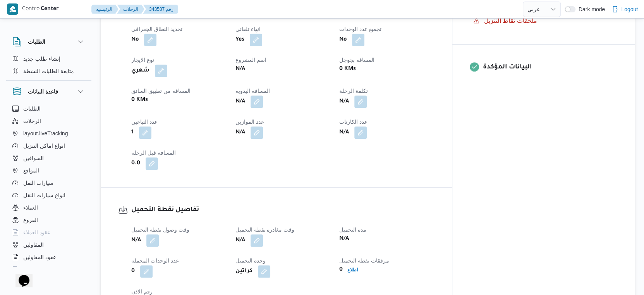
scroll to position [344, 0]
select select "ar"
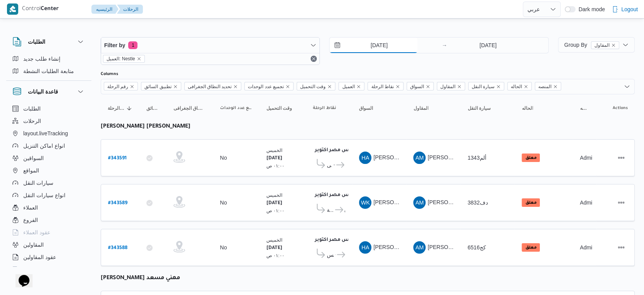
click at [378, 44] on input "16/10/2025" at bounding box center [374, 45] width 88 height 15
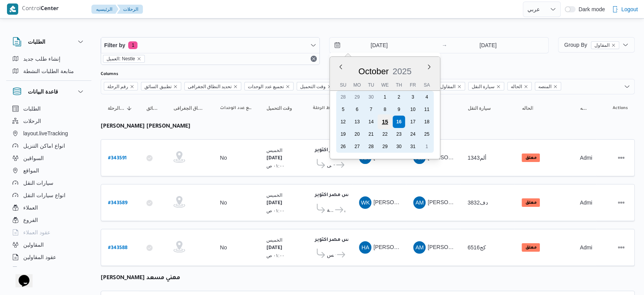
click at [389, 122] on div "15" at bounding box center [385, 122] width 15 height 15
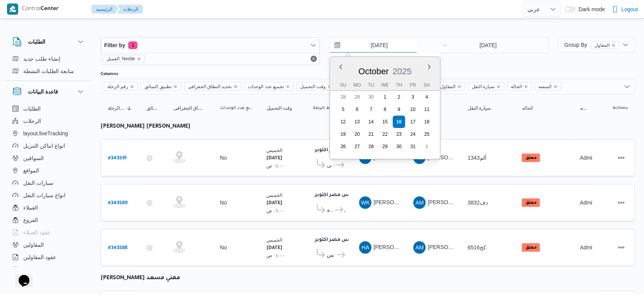
type input "[DATE]"
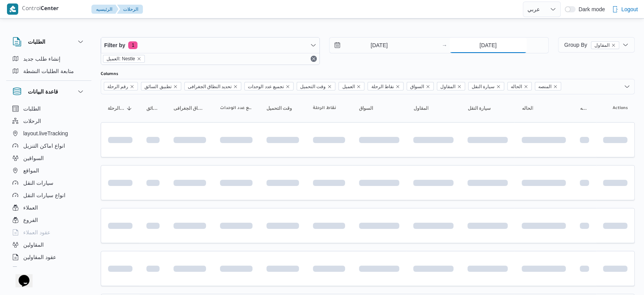
click at [481, 46] on input "16/10/2025" at bounding box center [488, 45] width 77 height 15
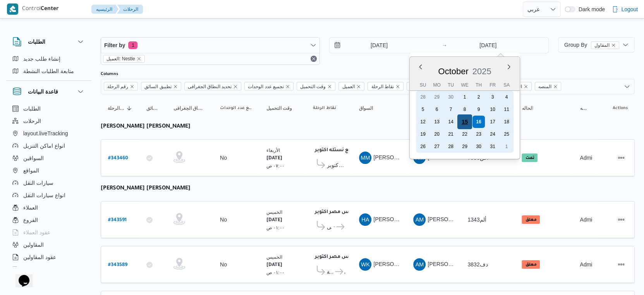
click at [465, 122] on div "15" at bounding box center [464, 122] width 15 height 15
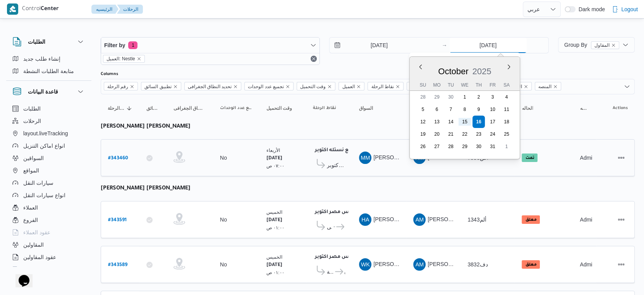
type input "[DATE]"
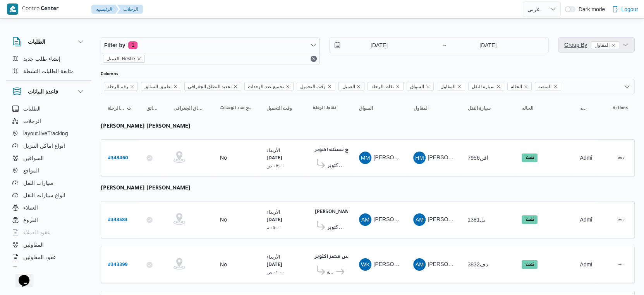
click at [573, 42] on span "Group By المقاول" at bounding box center [591, 45] width 55 height 6
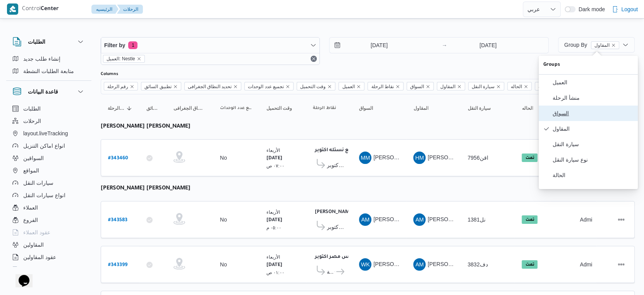
click at [571, 113] on span "السواق" at bounding box center [593, 113] width 81 height 6
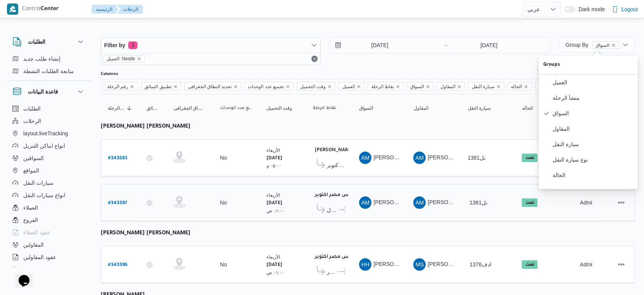
click at [270, 208] on small "٠١:٠٠ ص" at bounding box center [275, 210] width 18 height 5
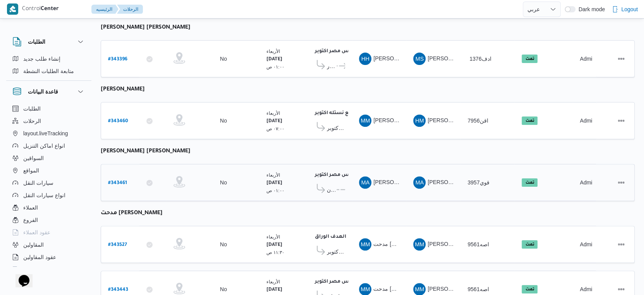
scroll to position [301, 0]
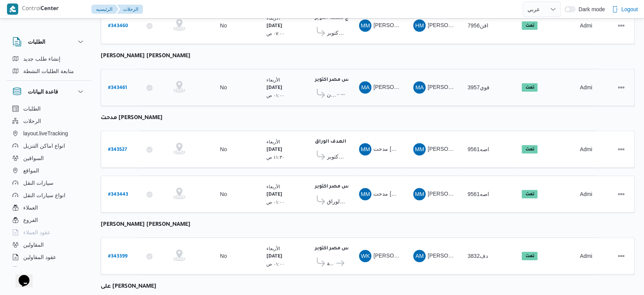
click at [108, 82] on link "# 343461" at bounding box center [117, 87] width 19 height 10
select select "ar"
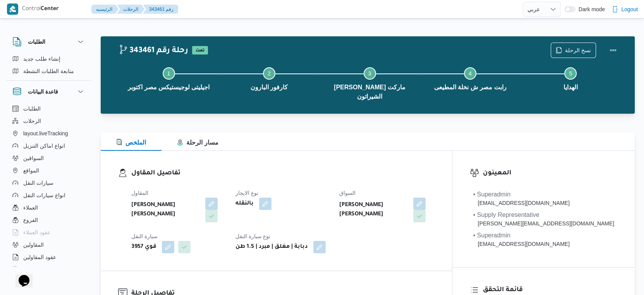
scroll to position [301, 0]
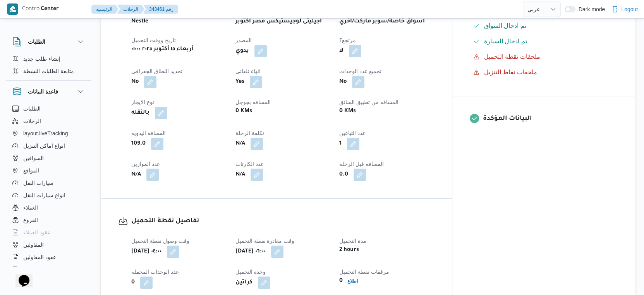
select select "ar"
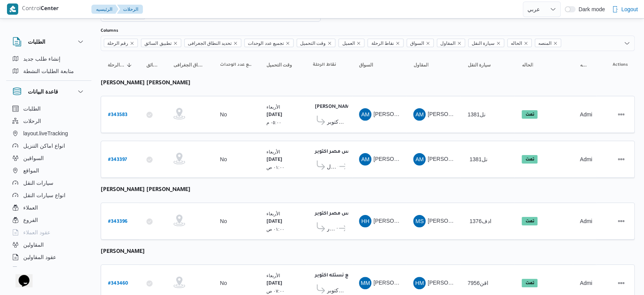
scroll to position [0, 0]
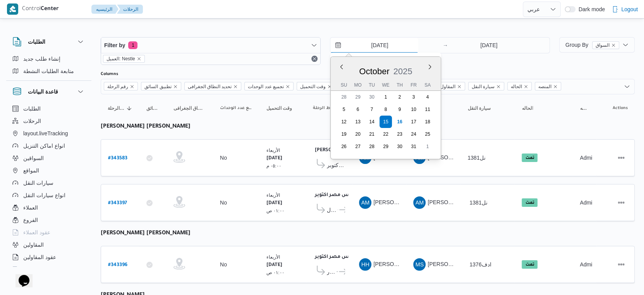
click at [384, 47] on input "[DATE]" at bounding box center [374, 45] width 88 height 15
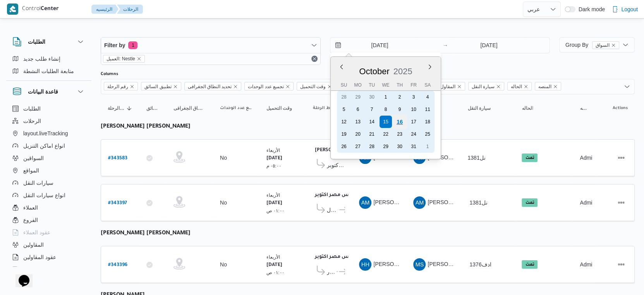
click at [398, 124] on div "16" at bounding box center [399, 122] width 15 height 15
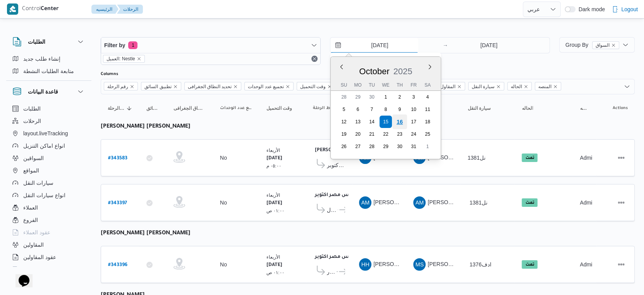
type input "16/10/2025"
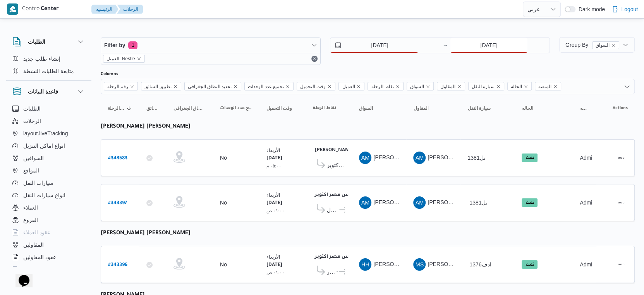
click at [486, 40] on input "[DATE]" at bounding box center [488, 45] width 77 height 15
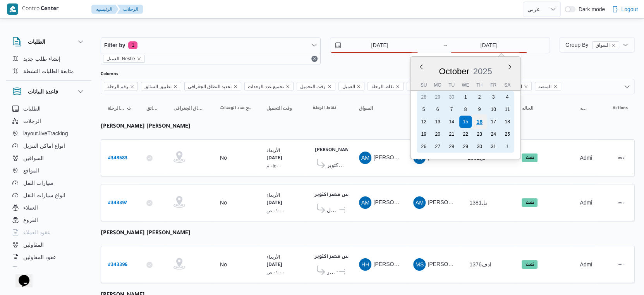
click at [480, 121] on div "16" at bounding box center [479, 122] width 15 height 15
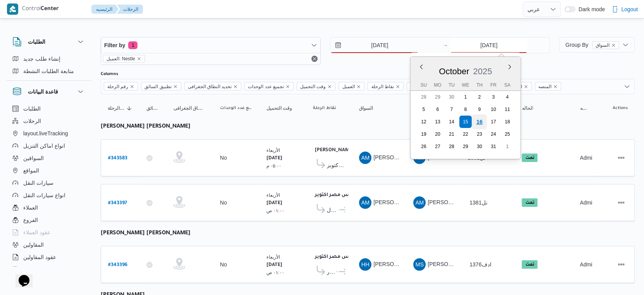
type input "16/10/2025"
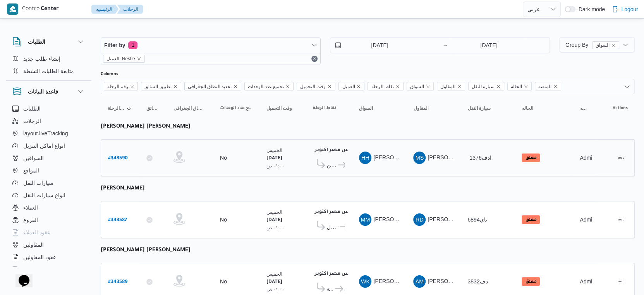
click at [402, 174] on td "السواق HH هادى حسن حسن محمد يوسف" at bounding box center [379, 157] width 54 height 37
click at [246, 187] on table "رقم الرحلة Click to sort in ascending order تطبيق السائق Click to sort in ascen…" at bounding box center [368, 294] width 534 height 400
click at [278, 189] on table "رقم الرحلة Click to sort in ascending order تطبيق السائق Click to sort in ascen…" at bounding box center [368, 294] width 534 height 400
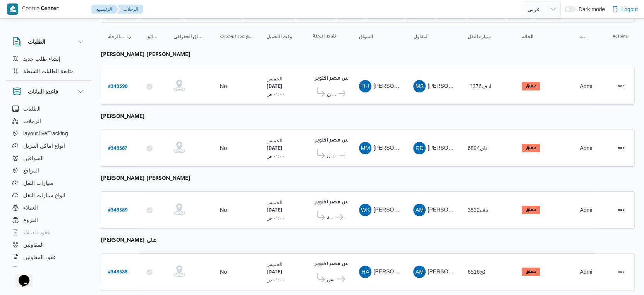
scroll to position [208, 0]
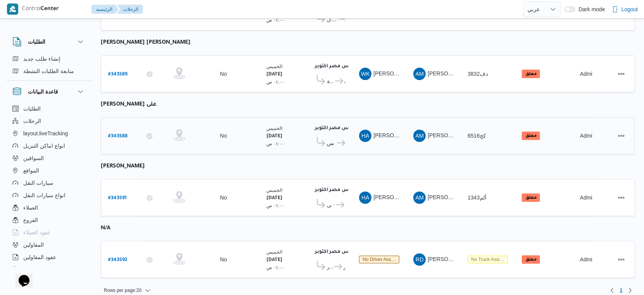
click at [338, 140] on icon at bounding box center [341, 143] width 8 height 6
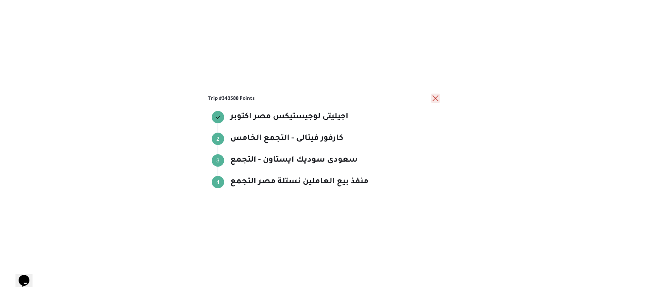
click at [439, 98] on button "close" at bounding box center [435, 98] width 9 height 9
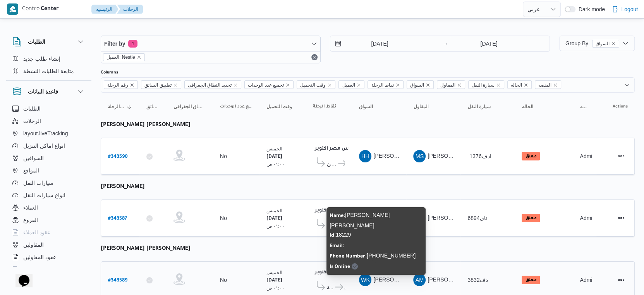
scroll to position [0, 0]
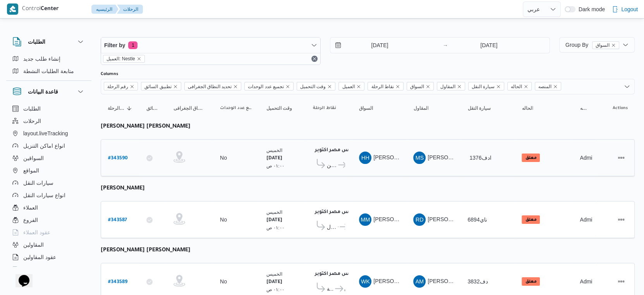
click at [336, 163] on span "هايبر وان العاشر من رمضان" at bounding box center [332, 165] width 10 height 9
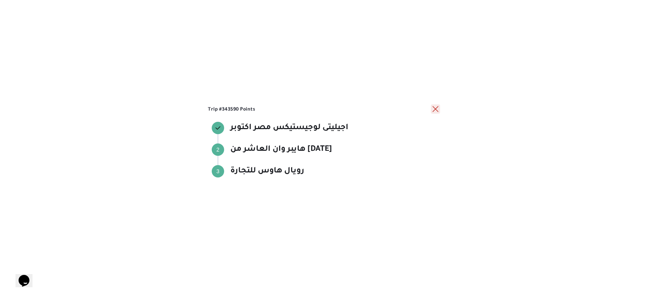
click at [433, 110] on button "close" at bounding box center [435, 109] width 9 height 9
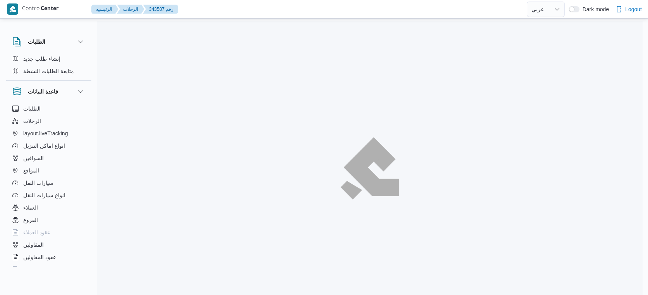
select select "ar"
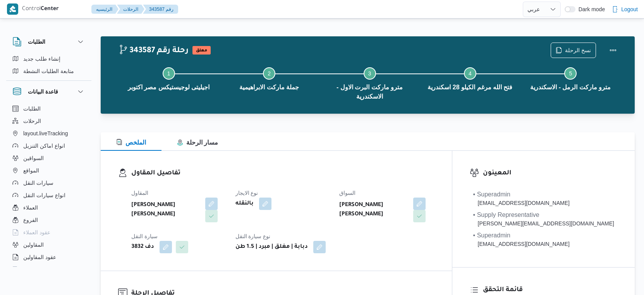
select select "ar"
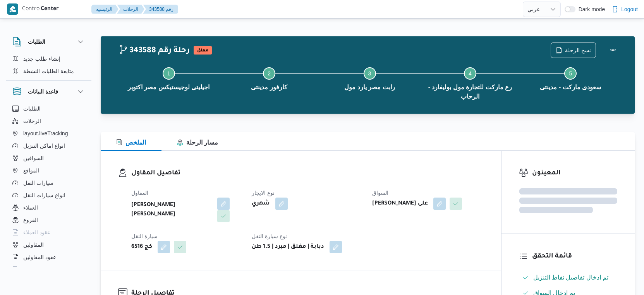
select select "ar"
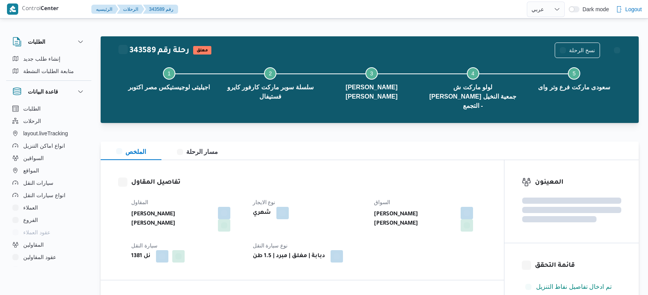
select select "ar"
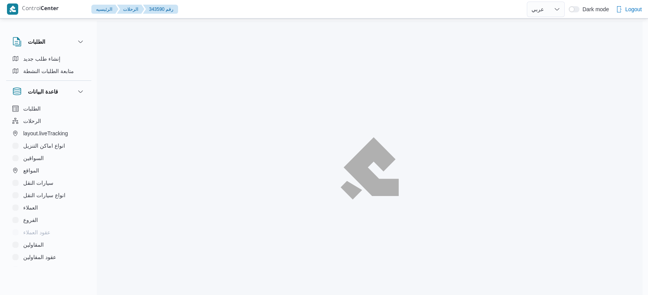
select select "ar"
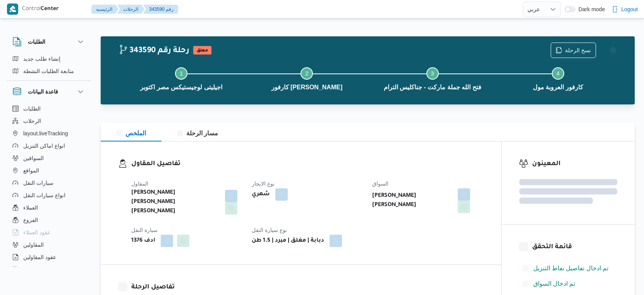
select select "ar"
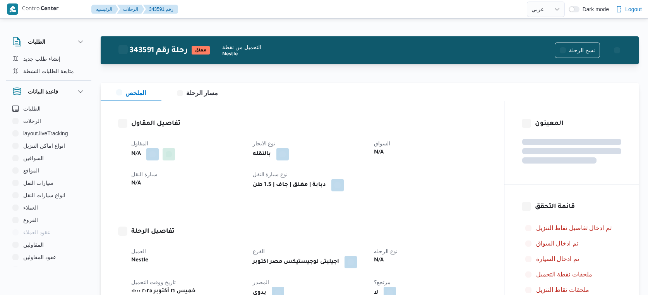
select select "ar"
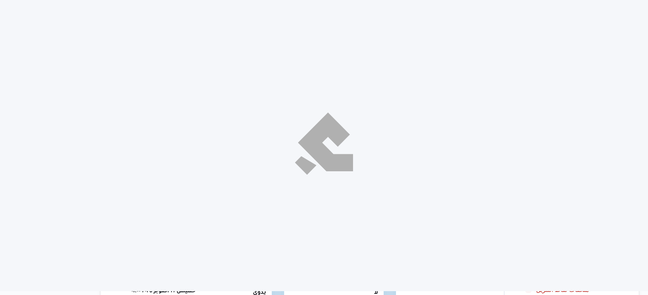
select select "ar"
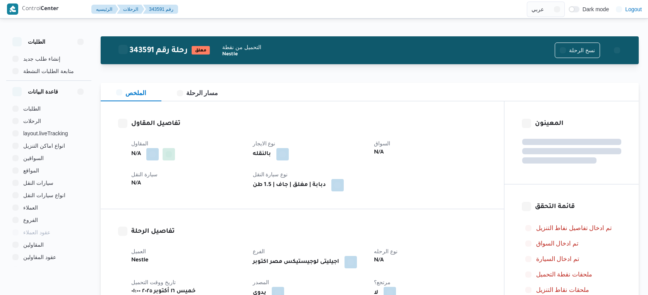
select select "ar"
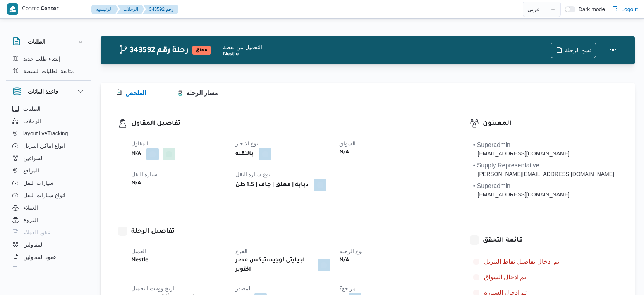
select select "ar"
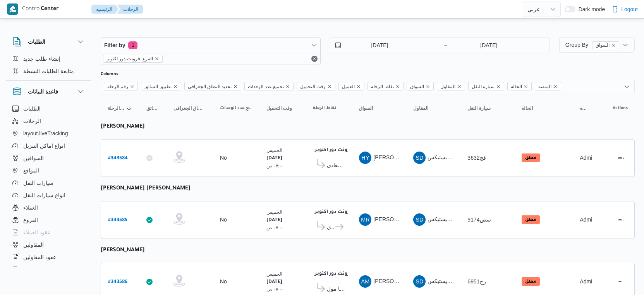
select select "ar"
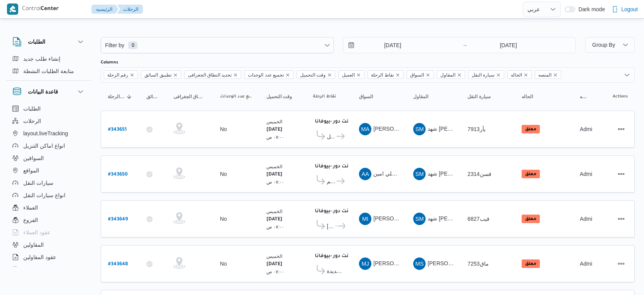
select select "ar"
click at [48, 156] on button "السواقين" at bounding box center [48, 158] width 79 height 12
select select "ar"
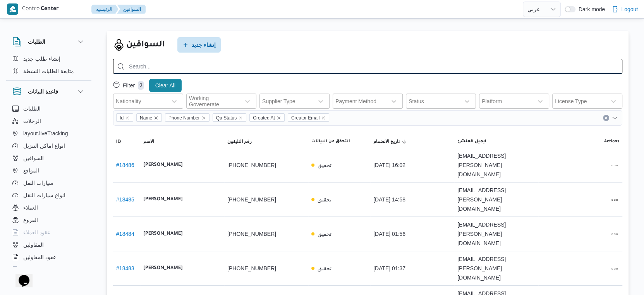
click at [168, 70] on input "search" at bounding box center [367, 66] width 509 height 15
paste input "010 61023584"
click at [138, 67] on input "010 61023584" at bounding box center [367, 66] width 509 height 15
click at [139, 65] on input "010 61023584" at bounding box center [367, 66] width 509 height 15
type input "01061023584"
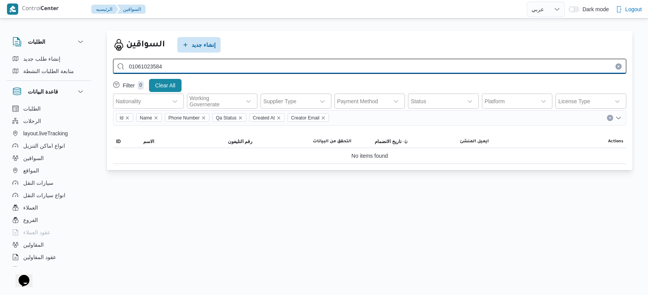
click at [208, 70] on input "01061023584" at bounding box center [369, 66] width 513 height 15
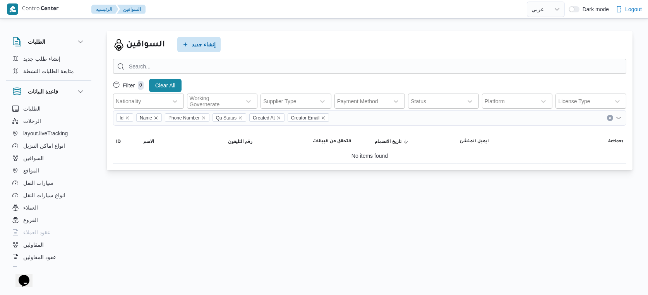
click at [203, 42] on span "إنشاء جديد" at bounding box center [204, 44] width 24 height 9
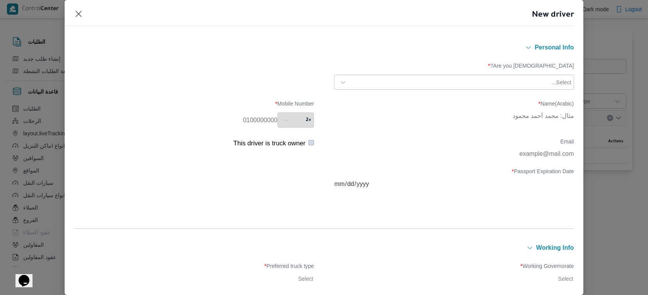
click at [472, 86] on div "Select..." at bounding box center [461, 82] width 222 height 11
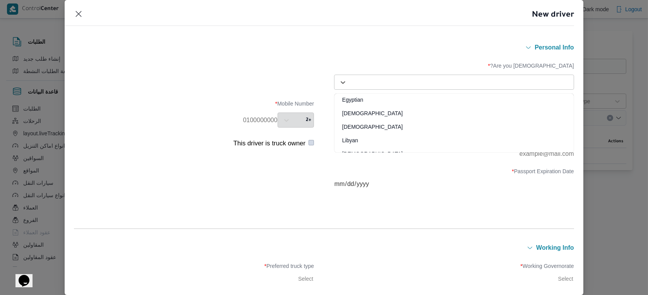
click at [391, 96] on div "Egyptian" at bounding box center [454, 103] width 239 height 14
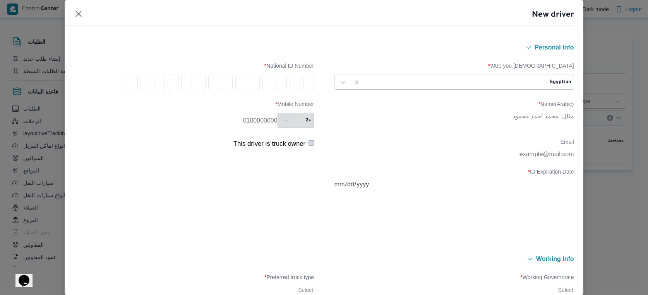
type input "2"
type input "6"
type input "8"
type input "0"
type input "5"
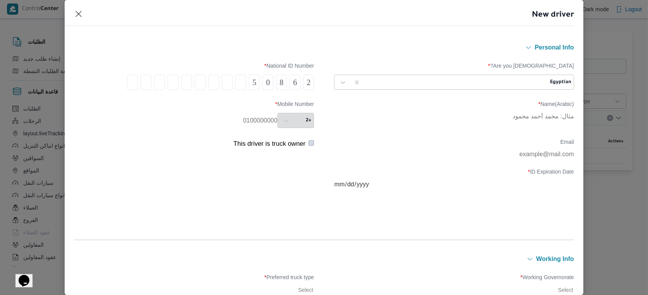
type input "0"
type input "3"
type input "0"
type input "1"
type input "0"
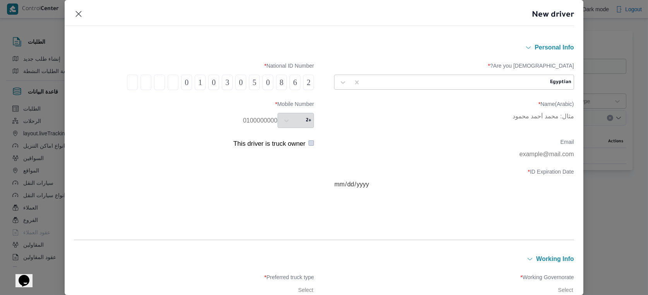
type input "1"
type input "3"
type input "5"
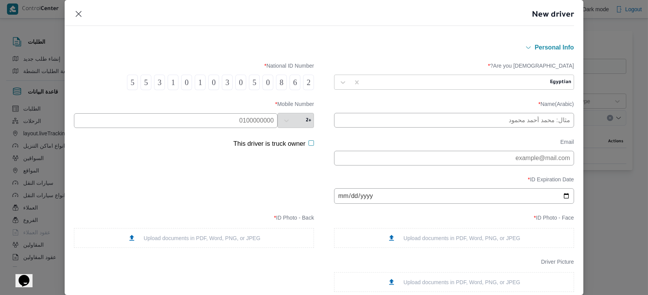
type input "5"
click at [229, 121] on input "text" at bounding box center [176, 120] width 204 height 15
paste input "010 61023584"
type input "010 61023584"
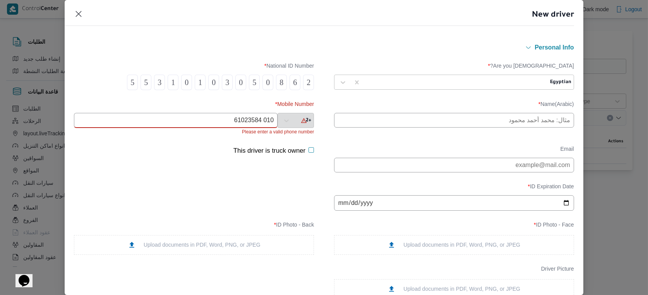
click at [249, 125] on input "010 61023584" at bounding box center [176, 120] width 204 height 15
click at [259, 122] on input "text" at bounding box center [176, 120] width 204 height 15
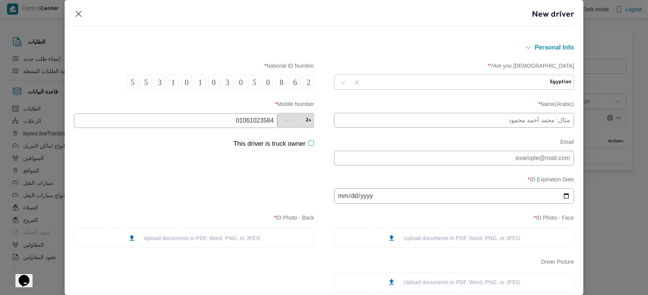
type input "01061023584"
drag, startPoint x: 544, startPoint y: 116, endPoint x: 539, endPoint y: 120, distance: 6.9
click at [544, 116] on input "text" at bounding box center [454, 120] width 240 height 15
click at [525, 118] on input "text" at bounding box center [454, 120] width 240 height 15
type input "حسام عبدالسلام يسن محمد"
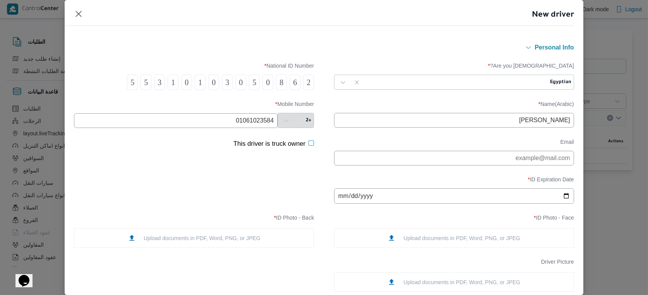
click at [342, 201] on input "date" at bounding box center [454, 196] width 240 height 15
click at [359, 194] on input "date" at bounding box center [454, 196] width 240 height 15
click at [359, 196] on input "date" at bounding box center [454, 196] width 240 height 15
type input "2028-08-23"
click at [437, 239] on div "Upload documents in PDF, Word, PNG, or JPEG" at bounding box center [454, 238] width 133 height 8
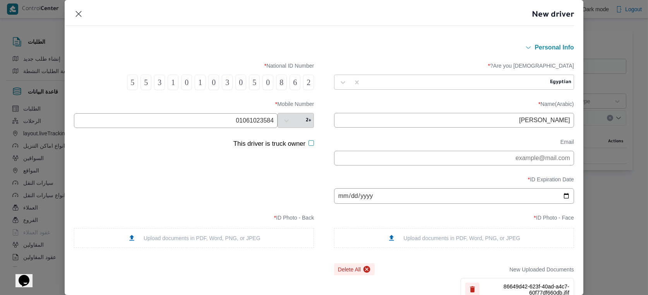
scroll to position [86, 0]
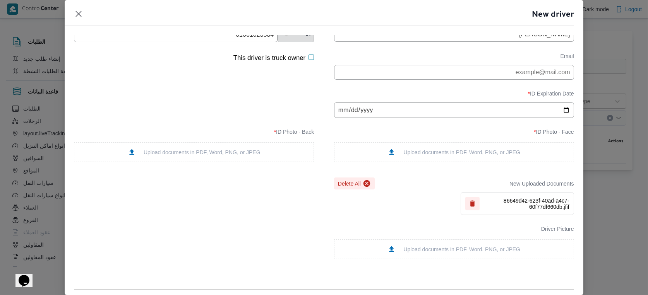
click at [218, 154] on div "Upload documents in PDF, Word, PNG, or JPEG" at bounding box center [194, 152] width 133 height 8
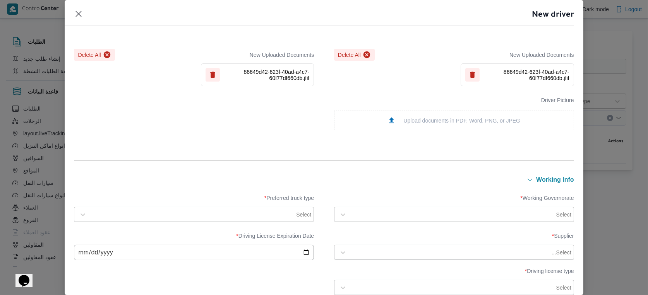
scroll to position [258, 0]
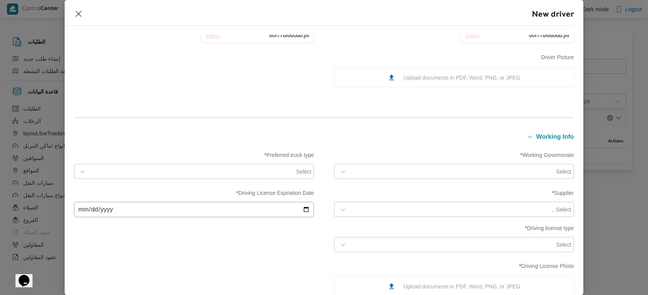
click at [435, 170] on div at bounding box center [453, 172] width 204 height 8
click at [367, 198] on label "القاهرة" at bounding box center [375, 197] width 66 height 9
click at [264, 234] on div "Supplier * Select... Driving License Expiration Date * Driving license type * S…" at bounding box center [324, 221] width 500 height 70
click at [250, 170] on div at bounding box center [193, 172] width 204 height 8
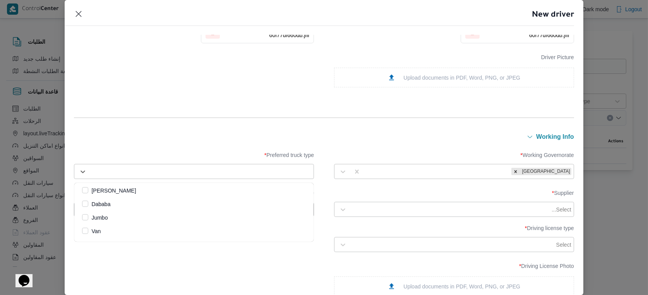
click at [110, 207] on label "Dababa" at bounding box center [96, 204] width 28 height 9
click at [209, 123] on form "Personal Info Are you Egyptian? * Egyptian National ID Number * 2 6 8 0 5 0 3 0…" at bounding box center [324, 171] width 500 height 772
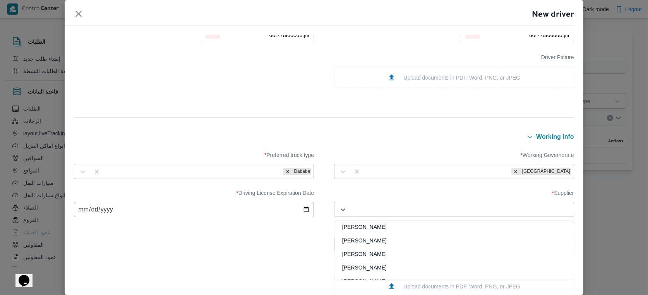
click at [505, 212] on div at bounding box center [461, 210] width 221 height 8
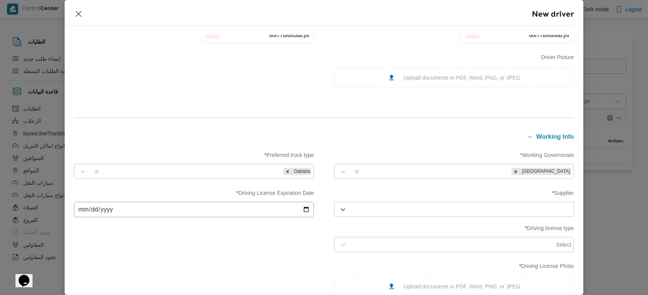
click at [453, 215] on div "Select..." at bounding box center [454, 210] width 236 height 14
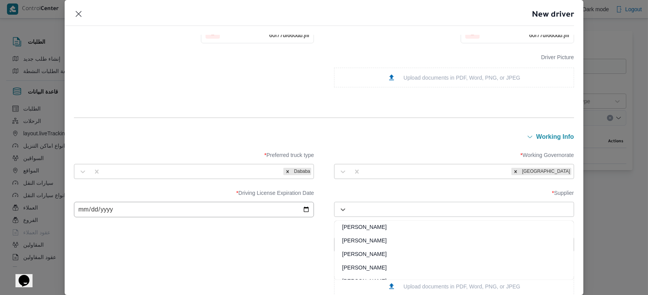
paste input "احمد مجدي يوسف عبدالرحمن"
type input "احمد مجدي يوسف عبدالرحمن"
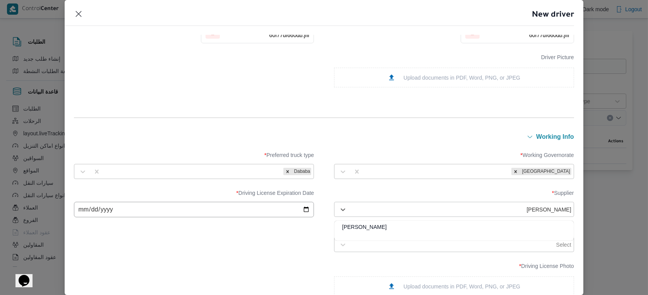
click at [407, 229] on div "احمد مجدي يوسف عبدالرحمن" at bounding box center [454, 230] width 239 height 14
click at [80, 209] on input "date" at bounding box center [194, 209] width 240 height 15
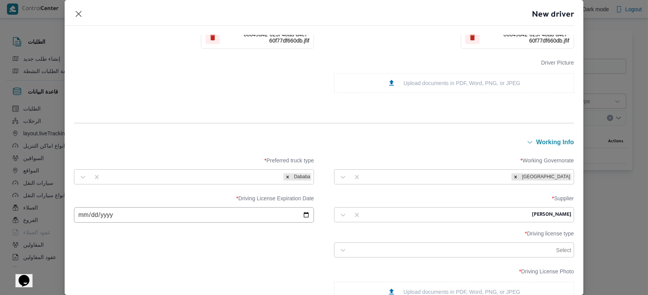
scroll to position [258, 0]
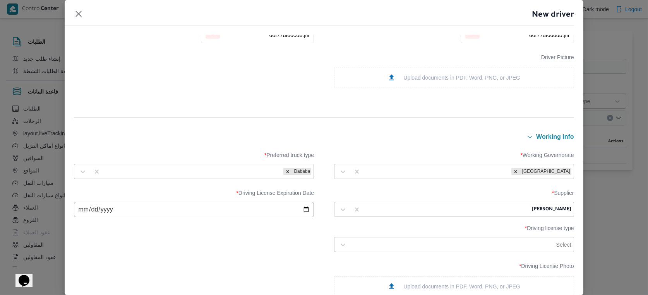
click at [105, 209] on input "date" at bounding box center [194, 209] width 240 height 15
type input "2028-08-23"
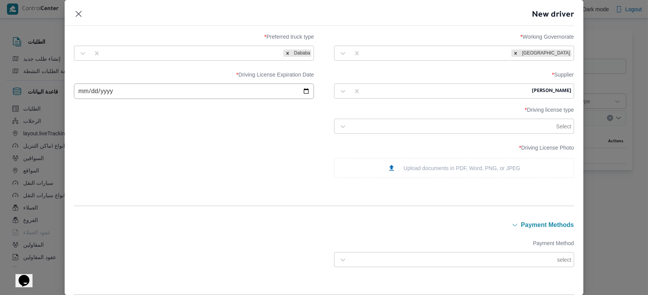
scroll to position [387, 0]
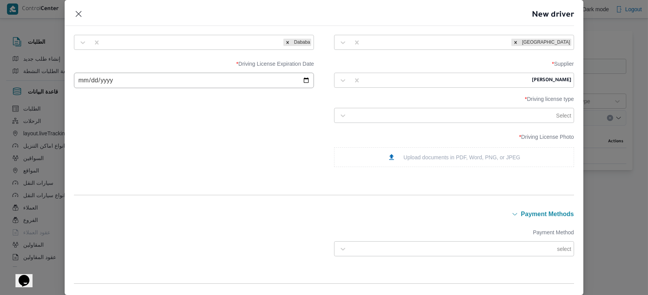
click at [528, 117] on div at bounding box center [453, 116] width 204 height 8
click at [471, 120] on div "Select" at bounding box center [461, 115] width 222 height 11
click at [357, 173] on div "خاصة" at bounding box center [454, 177] width 239 height 14
click at [428, 155] on div "Upload documents in PDF, Word, PNG, or JPEG" at bounding box center [454, 157] width 133 height 8
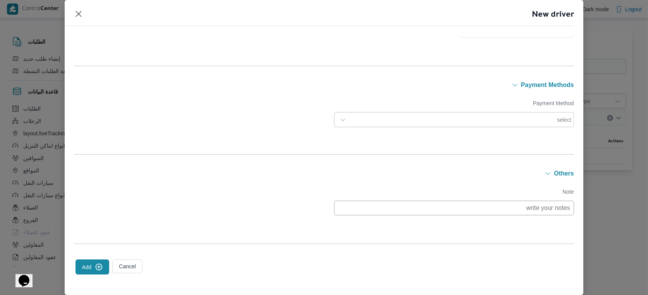
scroll to position [572, 0]
click at [98, 261] on icon "submit" at bounding box center [99, 265] width 8 height 8
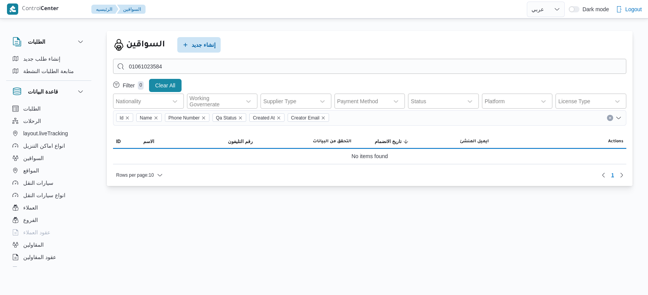
select select "ar"
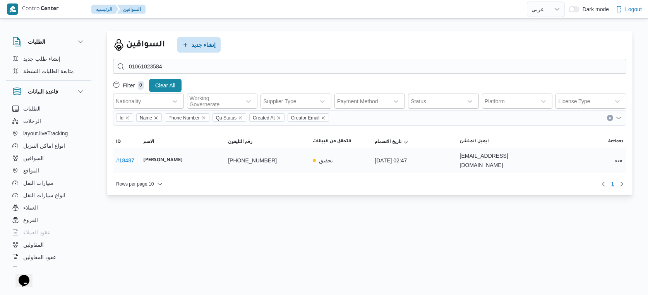
click at [183, 156] on b "[PERSON_NAME]" at bounding box center [162, 160] width 39 height 9
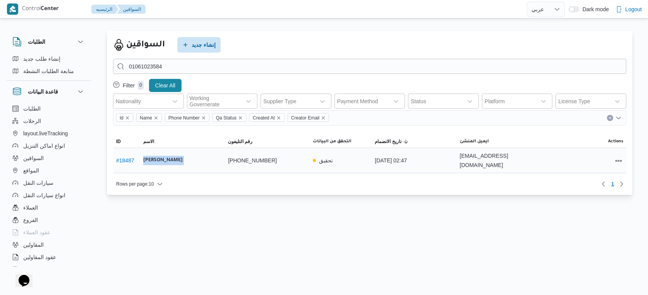
click at [183, 156] on b "[PERSON_NAME]" at bounding box center [162, 160] width 39 height 9
click at [50, 183] on span "سيارات النقل" at bounding box center [38, 183] width 30 height 9
select select "ar"
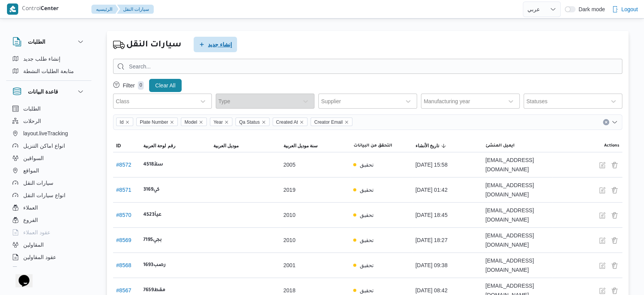
click at [218, 46] on span "إنشاء جديد" at bounding box center [220, 44] width 24 height 9
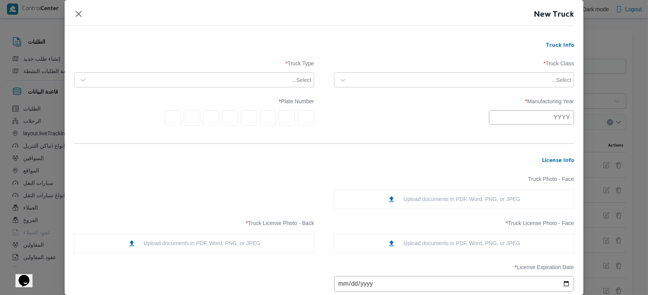
click at [488, 87] on div "Select..." at bounding box center [454, 79] width 240 height 15
click at [425, 80] on div at bounding box center [450, 80] width 199 height 8
click at [365, 109] on div "dababa" at bounding box center [454, 114] width 239 height 14
click at [284, 78] on div at bounding box center [201, 80] width 221 height 8
click at [129, 112] on div "closed | dry | 1.5 ton" at bounding box center [193, 114] width 239 height 14
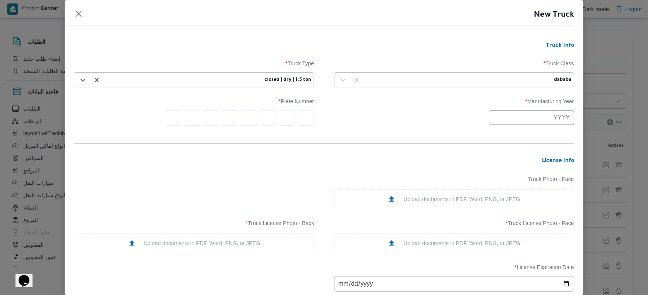
click at [527, 117] on input "text" at bounding box center [531, 117] width 85 height 15
type input "2011"
click at [447, 123] on div "2011" at bounding box center [454, 117] width 240 height 15
click at [306, 115] on input "text" at bounding box center [306, 117] width 16 height 15
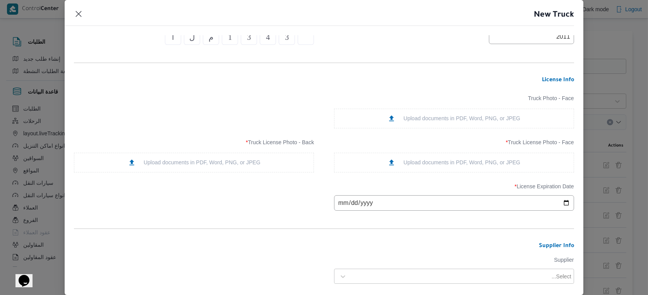
scroll to position [86, 0]
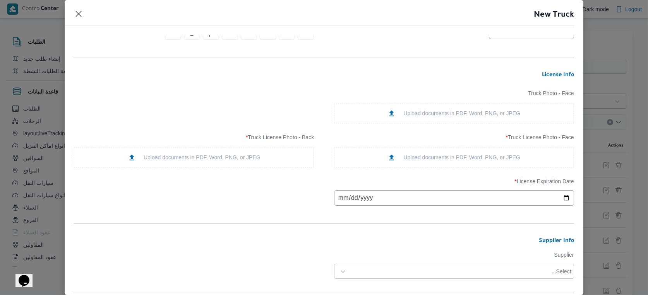
click at [456, 160] on div "Upload documents in PDF, Word, PNG, or JPEG" at bounding box center [454, 158] width 133 height 8
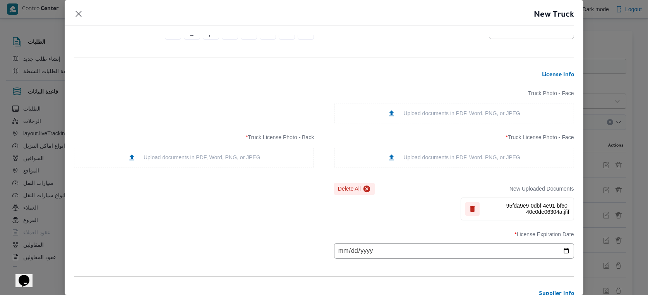
click at [244, 158] on div "Upload documents in PDF, Word, PNG, or JPEG" at bounding box center [194, 158] width 133 height 8
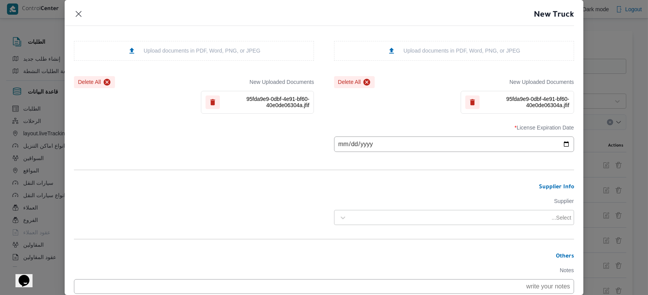
scroll to position [252, 0]
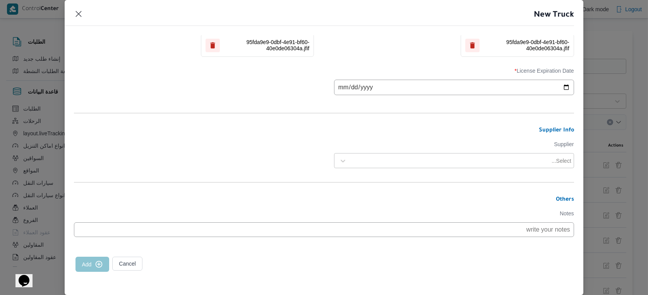
click at [341, 86] on input "date" at bounding box center [454, 87] width 240 height 15
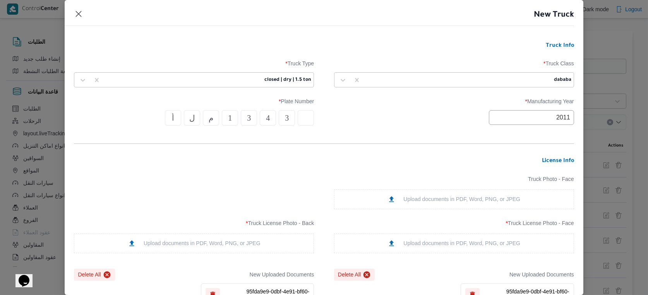
scroll to position [172, 0]
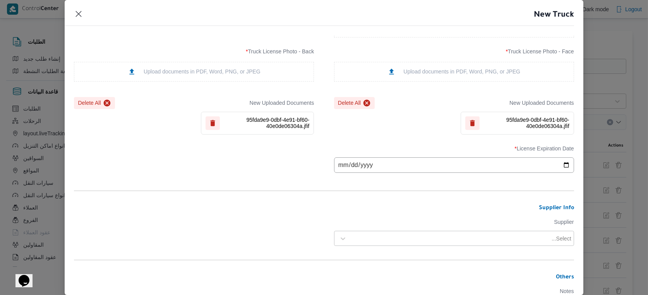
type input "2025-08-17"
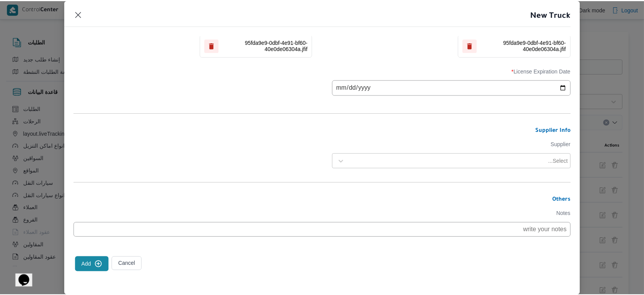
scroll to position [252, 0]
click at [477, 163] on div at bounding box center [450, 161] width 199 height 8
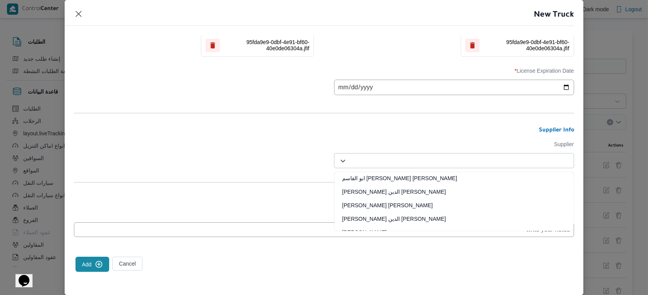
paste input "احمد مجدي يوسف عبدالرحمن"
type input "احمد مجدي يوسف عبدالرحمن"
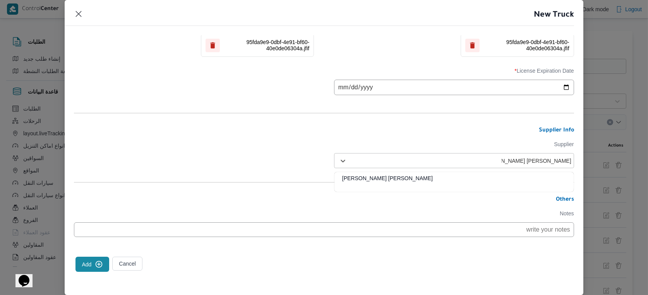
click at [397, 178] on div "احمد مجدي يوسف عبدالرحمن" at bounding box center [454, 182] width 239 height 14
click at [89, 266] on button "Add" at bounding box center [93, 264] width 34 height 15
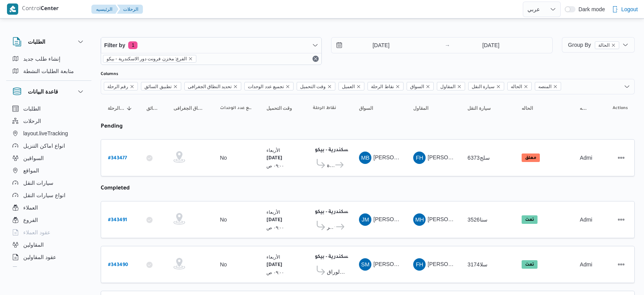
select select "ar"
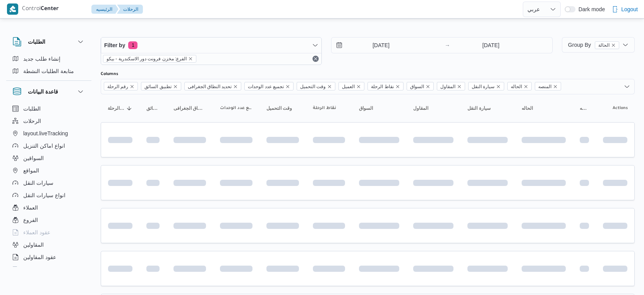
select select "ar"
